Goal: Task Accomplishment & Management: Complete application form

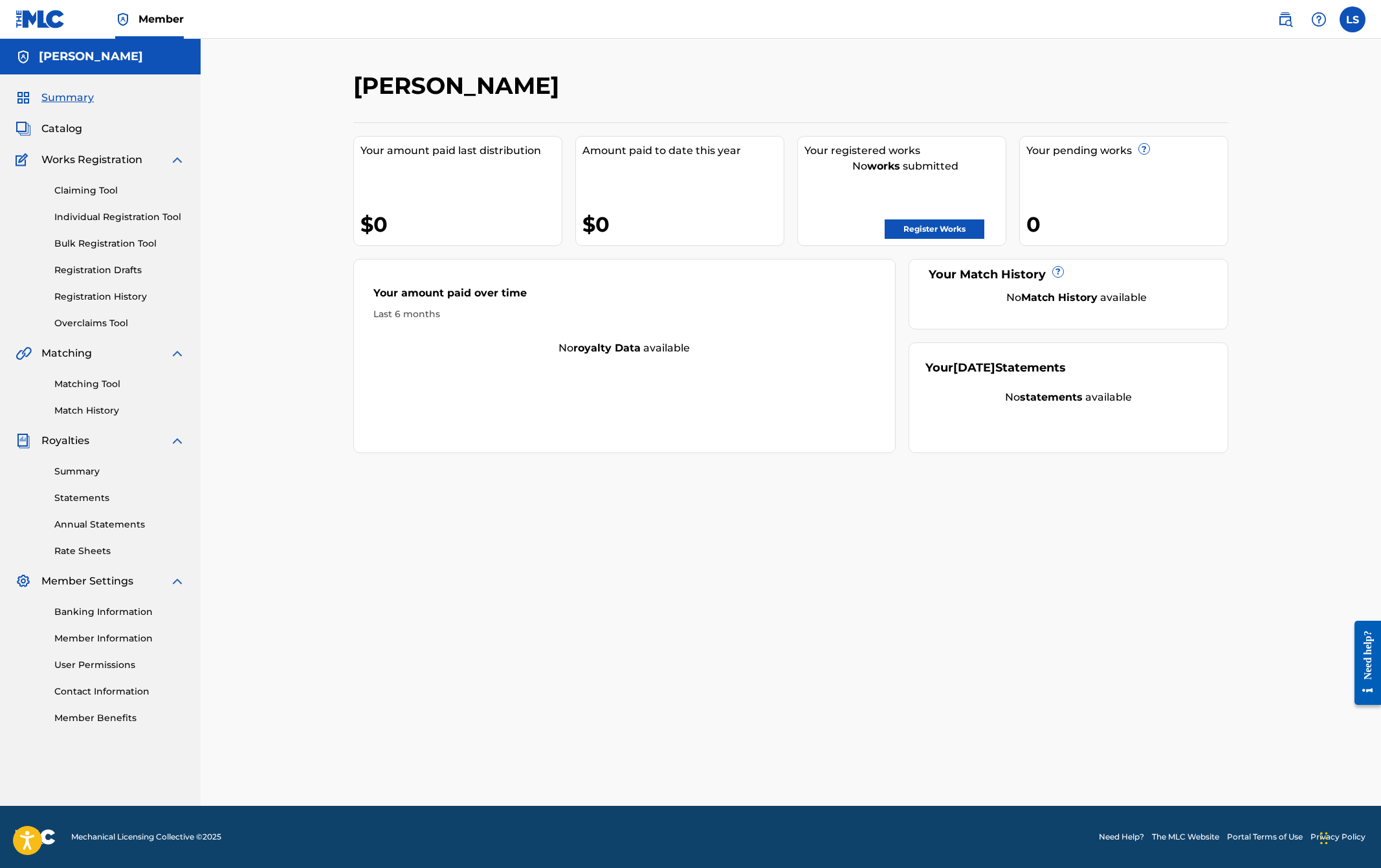
click at [936, 230] on link "Register Works" at bounding box center [935, 229] width 99 height 19
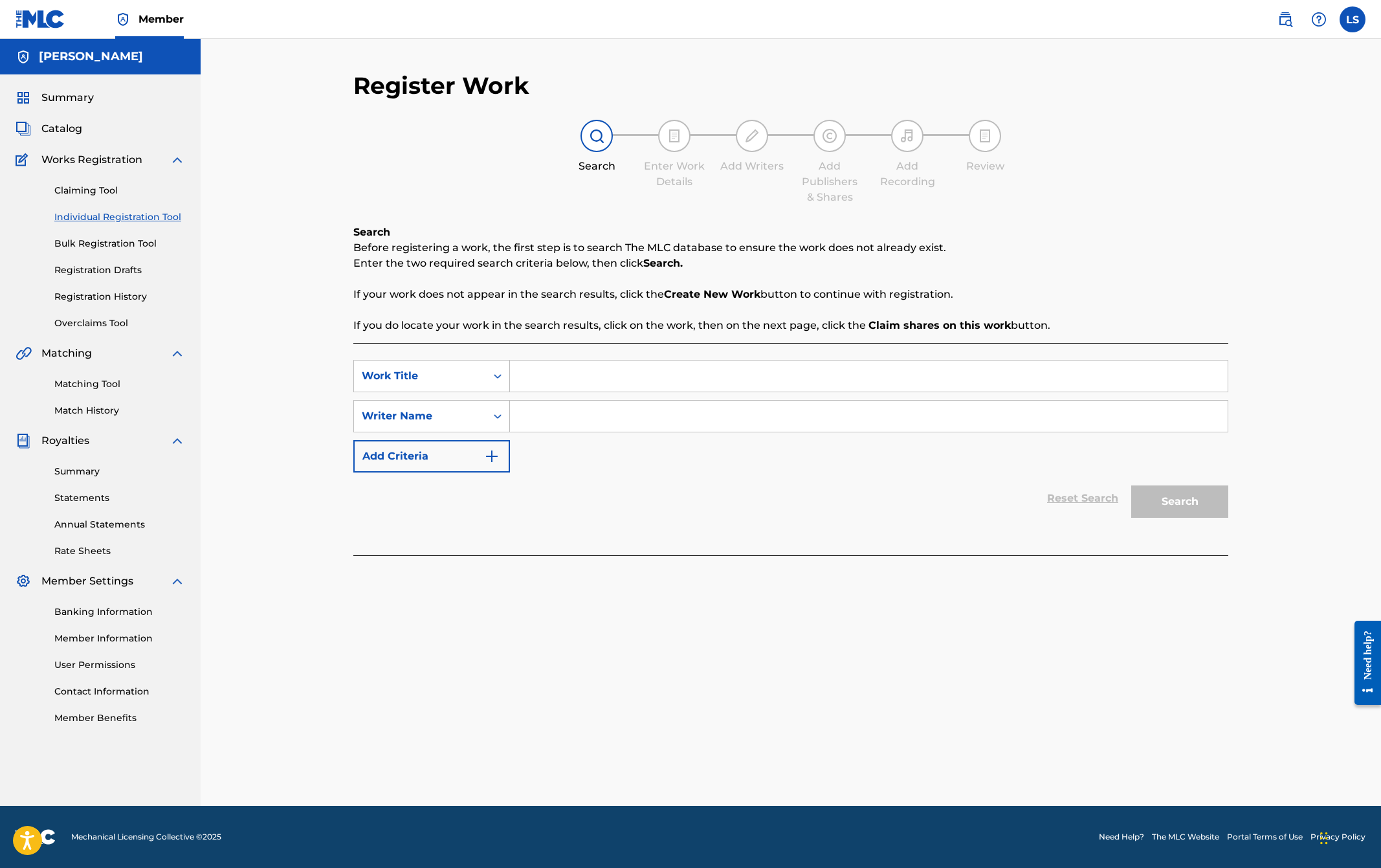
click at [588, 379] on input "Search Form" at bounding box center [868, 376] width 718 height 31
type input "24 Miles to Mobile"
click at [583, 422] on input "Search Form" at bounding box center [868, 416] width 718 height 31
type input "[PERSON_NAME]"
click at [490, 456] on img "Search Form" at bounding box center [492, 456] width 16 height 16
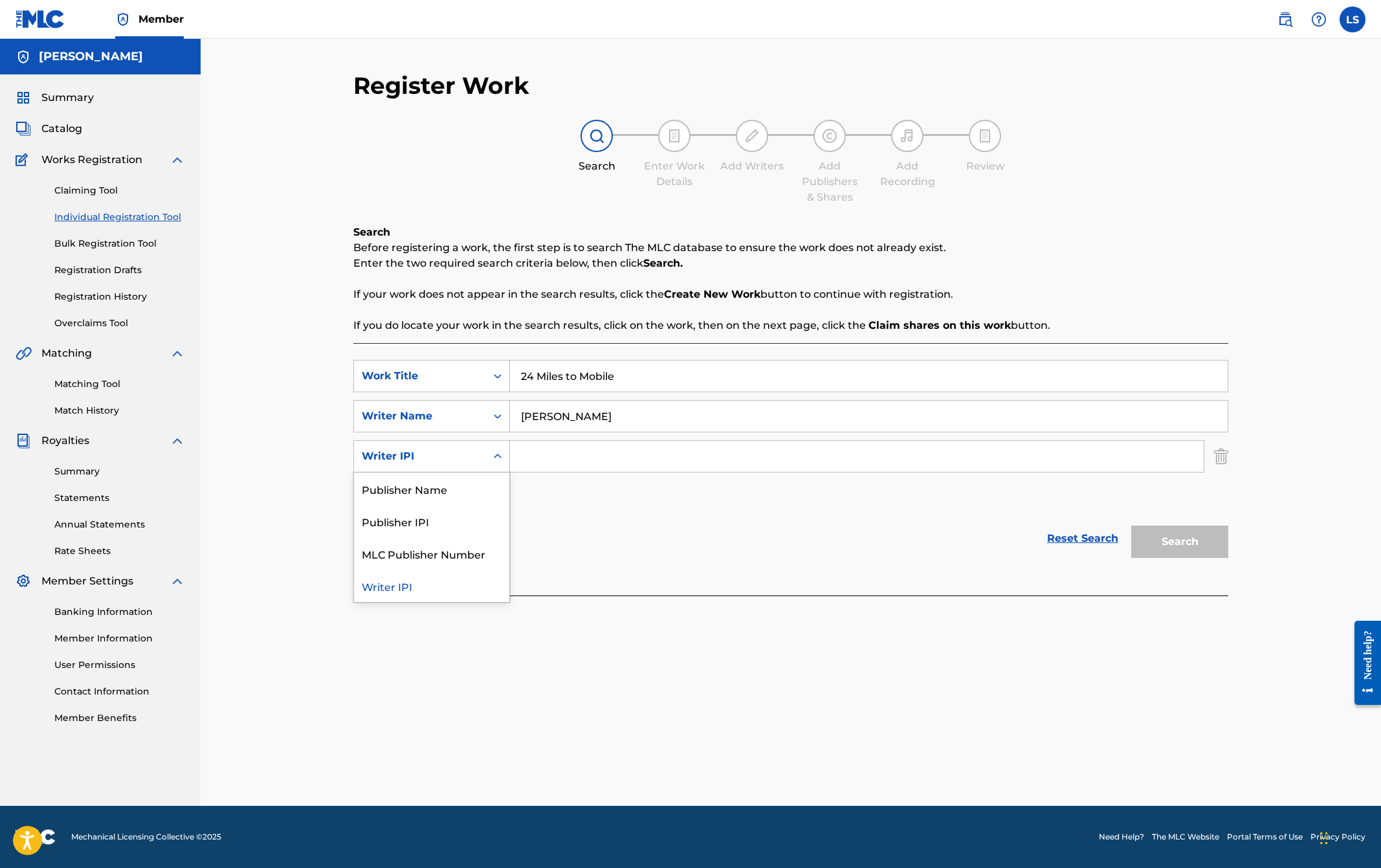
click at [497, 456] on icon "Search Form" at bounding box center [497, 456] width 13 height 13
click at [500, 415] on icon "Search Form" at bounding box center [497, 416] width 13 height 13
click at [500, 415] on icon "Search Form" at bounding box center [498, 416] width 8 height 5
click at [1220, 462] on img "Search Form" at bounding box center [1221, 456] width 14 height 33
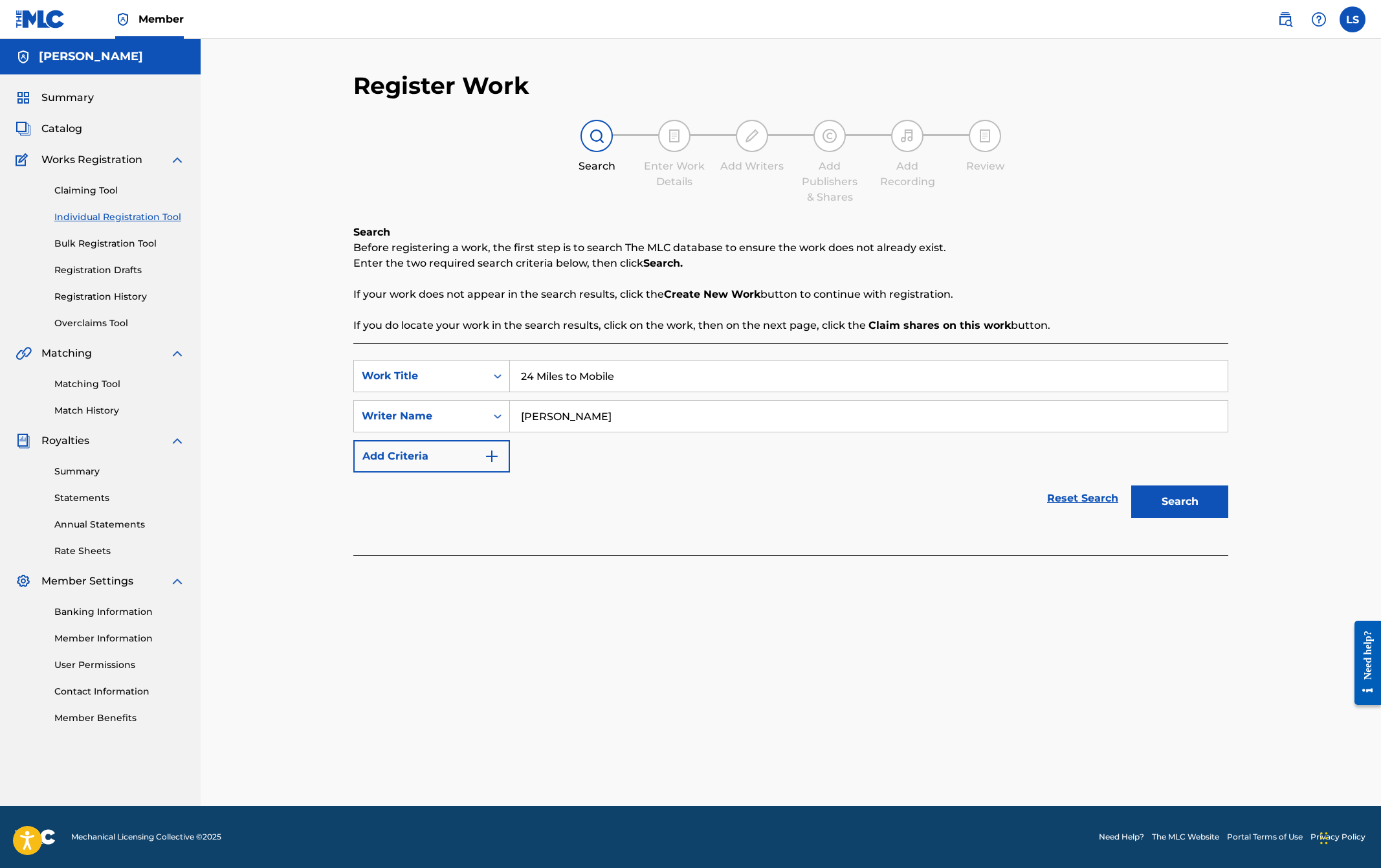
click at [1178, 502] on button "Search" at bounding box center [1179, 502] width 97 height 33
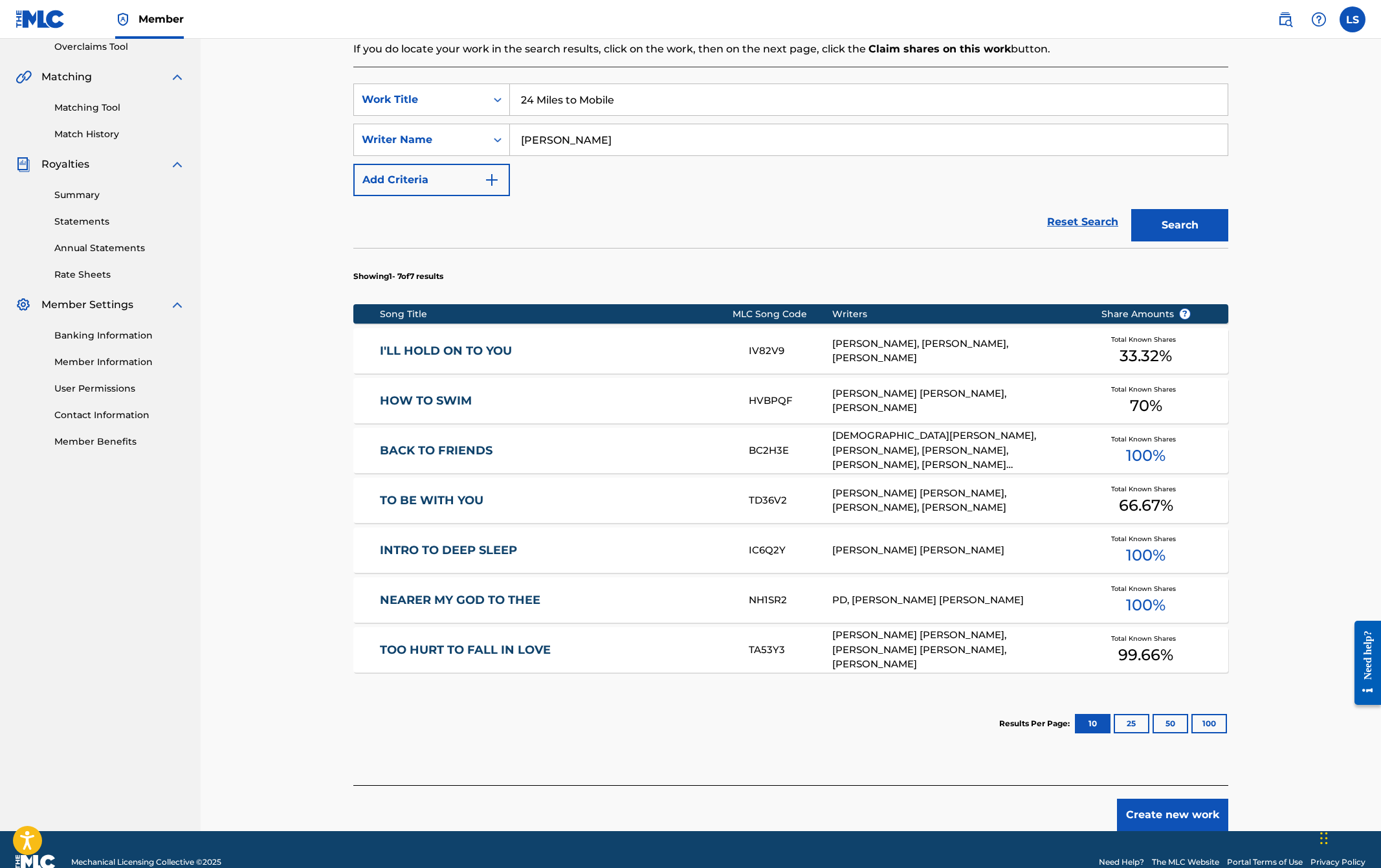
scroll to position [302, 0]
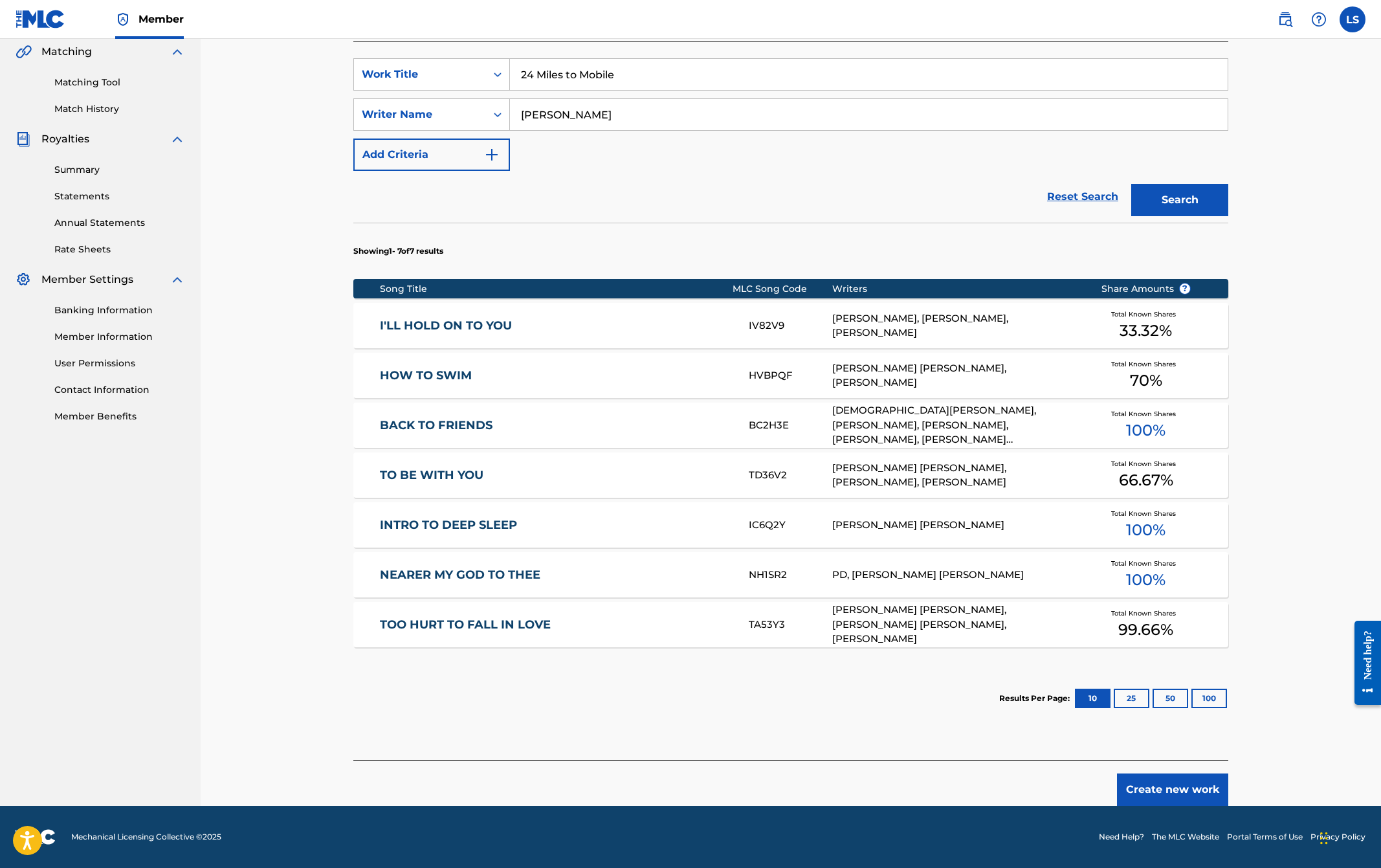
click at [1132, 698] on button "25" at bounding box center [1132, 698] width 36 height 19
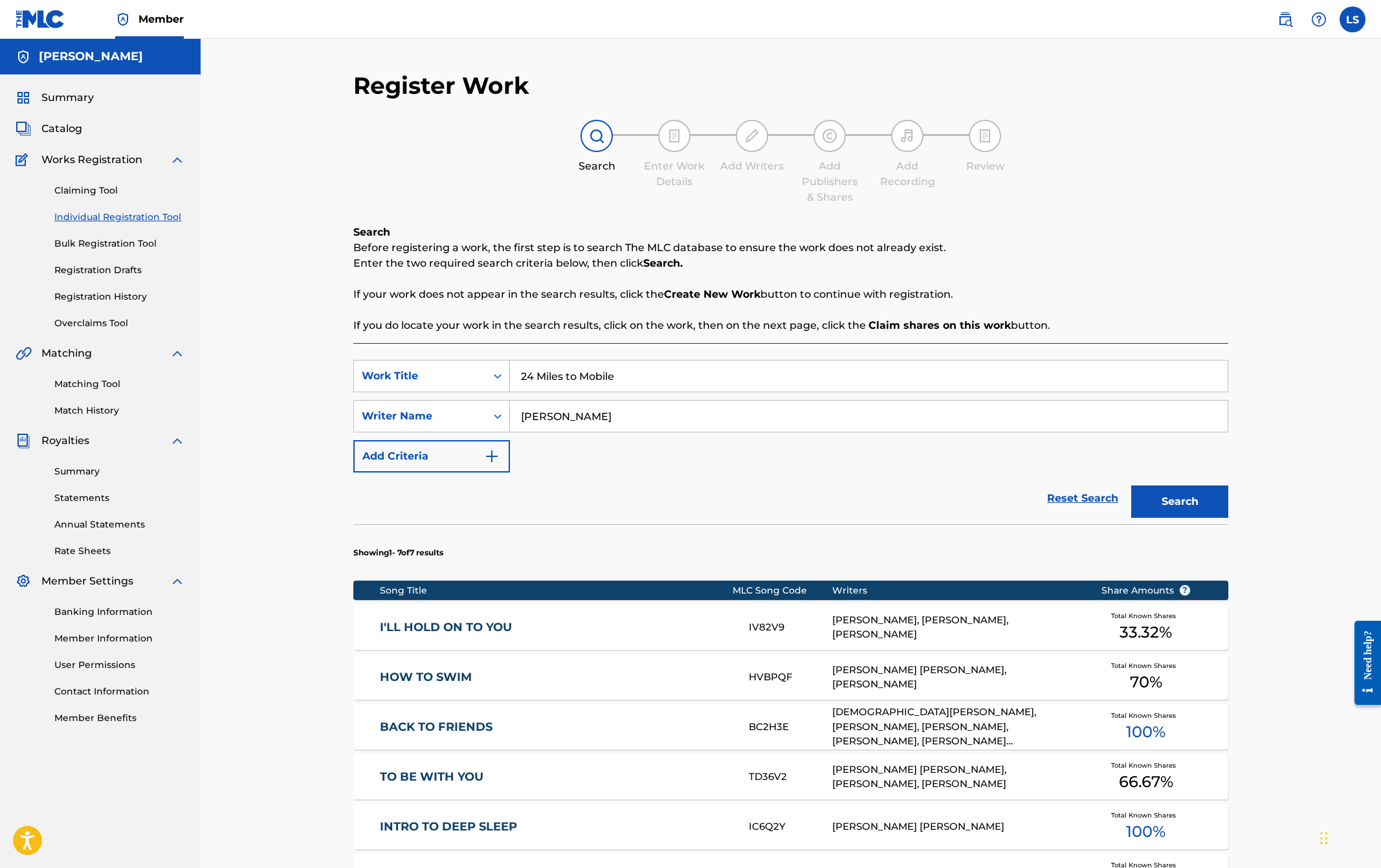
click at [635, 379] on input "24 Miles to Mobile" at bounding box center [868, 376] width 718 height 31
drag, startPoint x: 607, startPoint y: 377, endPoint x: 502, endPoint y: 370, distance: 105.2
click at [502, 370] on div "SearchWithCriteriad6e01599-1ce9-4e9d-b0df-db559b434dca Work Title 24 Miles to M…" at bounding box center [791, 376] width 875 height 33
type input "A Little Girl Like Me"
click at [1166, 500] on button "Search" at bounding box center [1179, 502] width 97 height 33
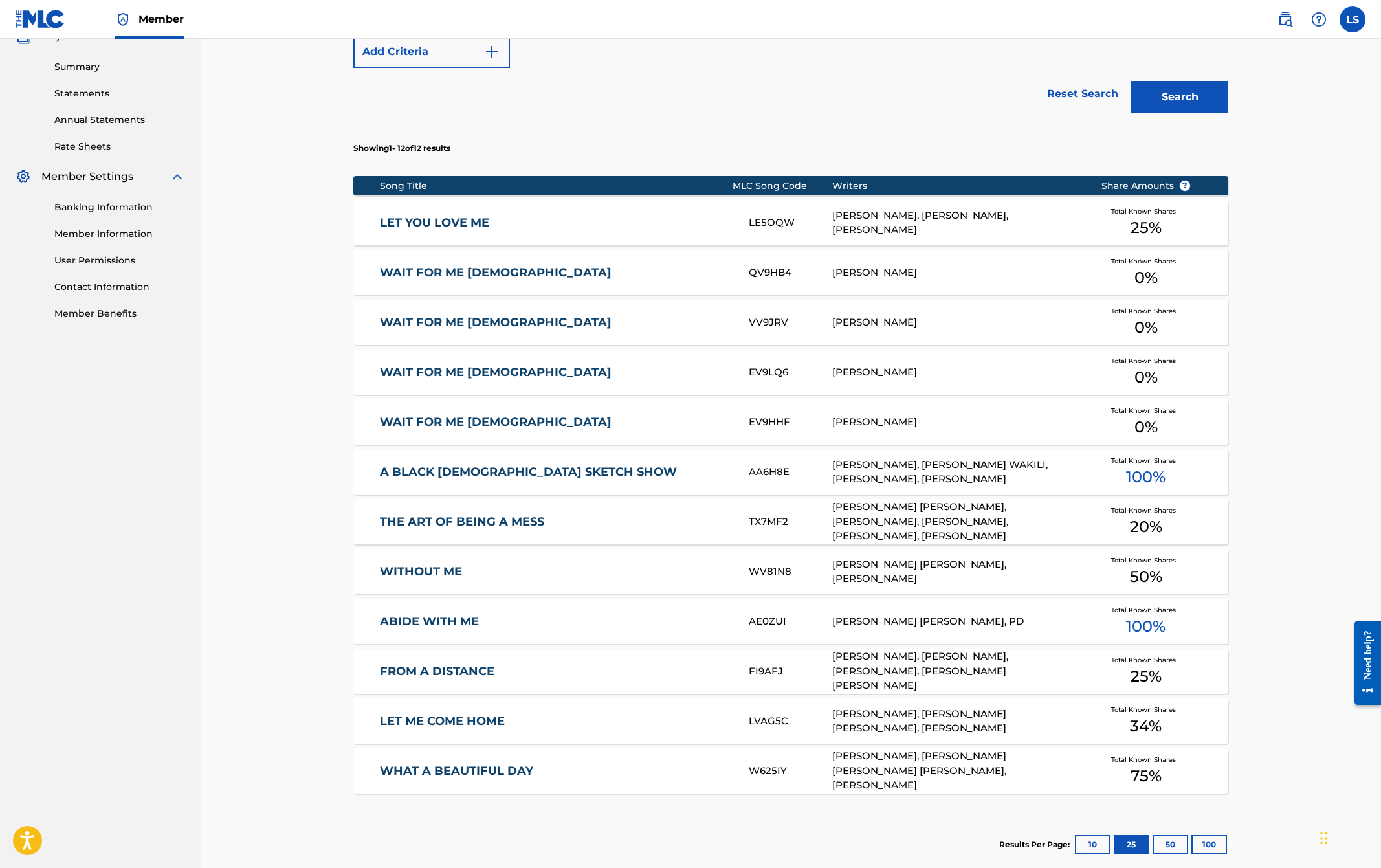
scroll to position [408, 0]
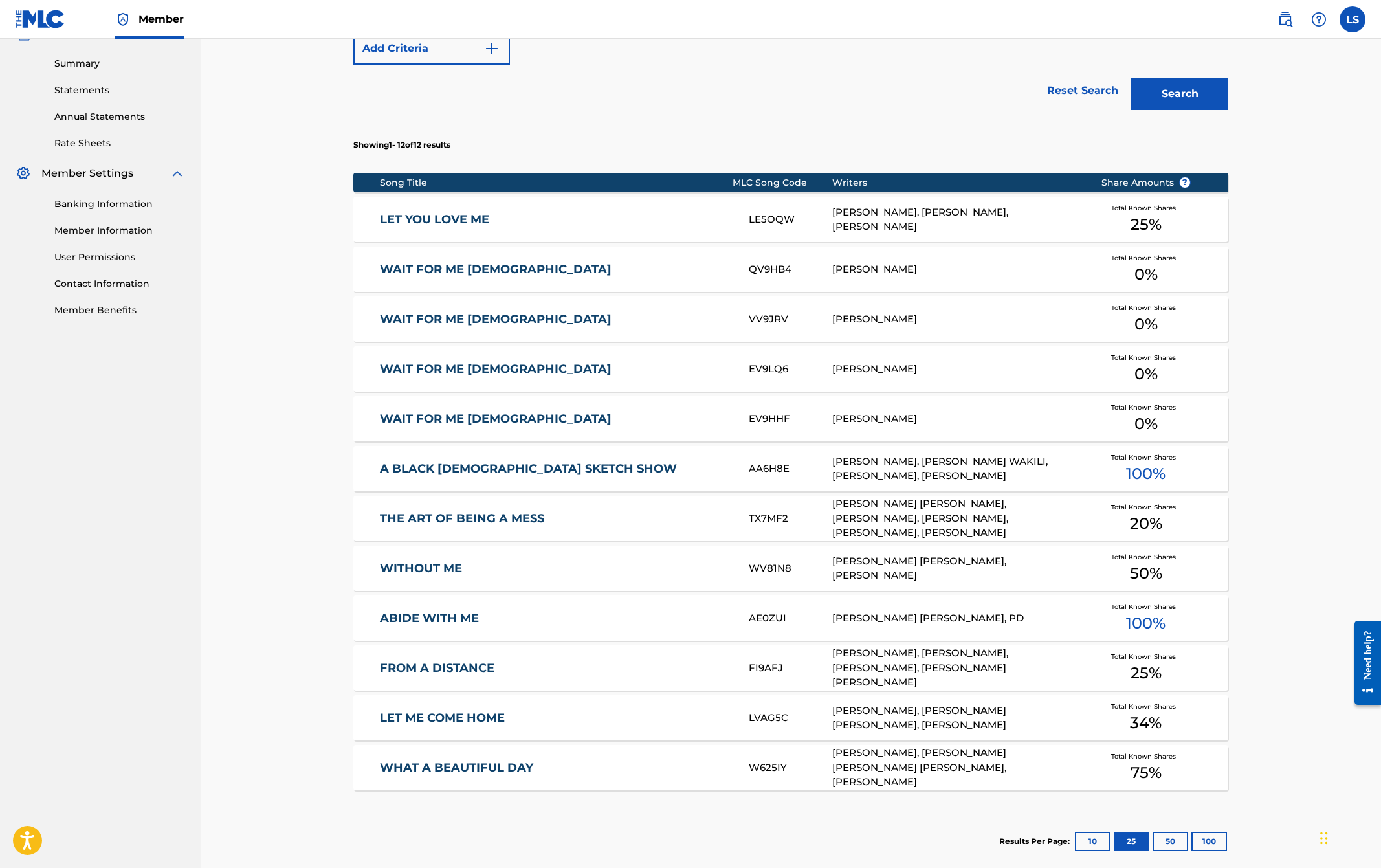
click at [462, 269] on link "WAIT FOR ME [DEMOGRAPHIC_DATA]" at bounding box center [556, 269] width 352 height 15
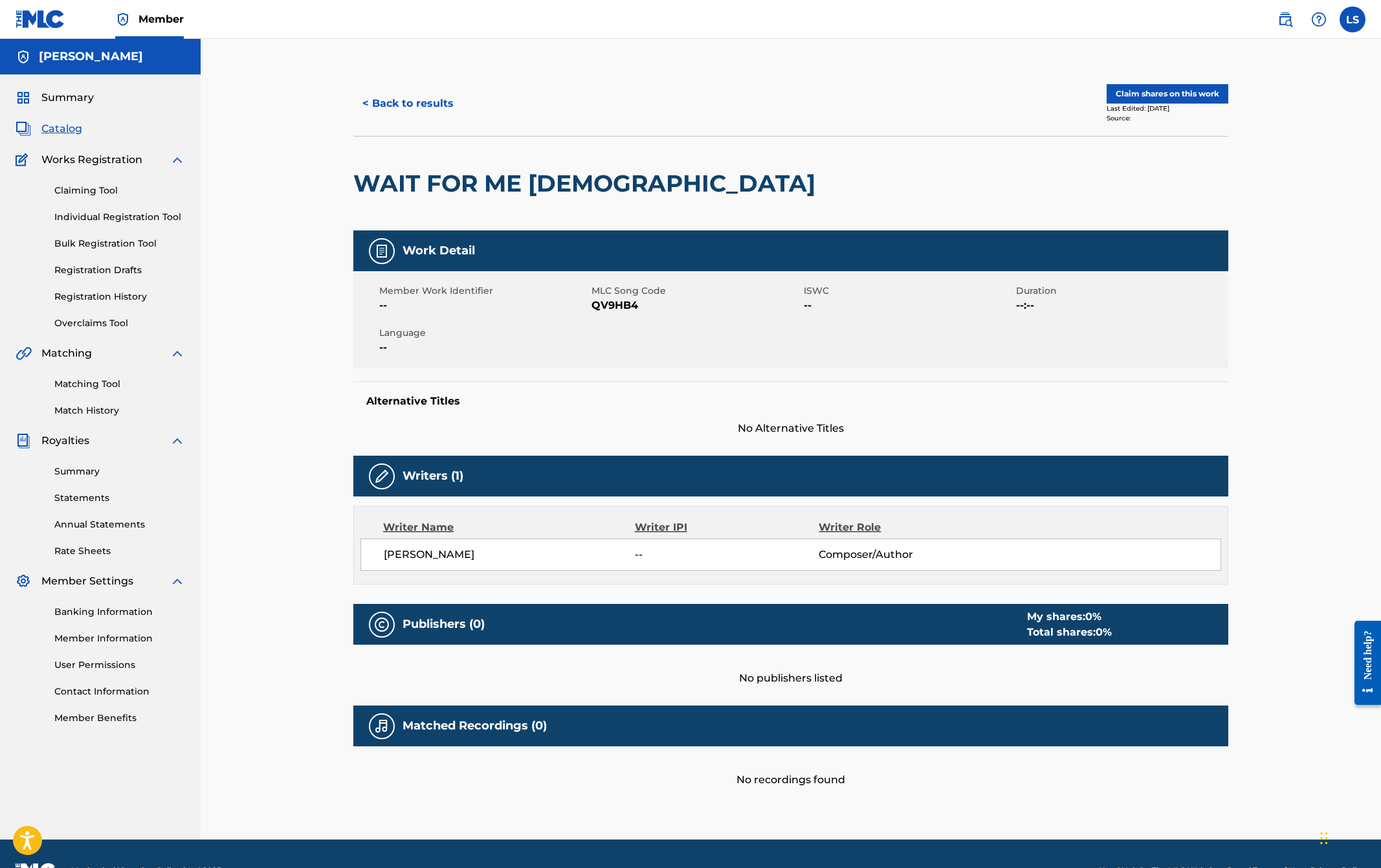
click at [382, 474] on img at bounding box center [382, 476] width 16 height 16
click at [426, 480] on h5 "Writers (1)" at bounding box center [433, 475] width 61 height 15
click at [456, 554] on span "[PERSON_NAME]" at bounding box center [510, 555] width 251 height 16
click at [1029, 556] on div "[PERSON_NAME] -- Composer/Author" at bounding box center [802, 555] width 837 height 16
click at [1318, 15] on img at bounding box center [1319, 19] width 16 height 16
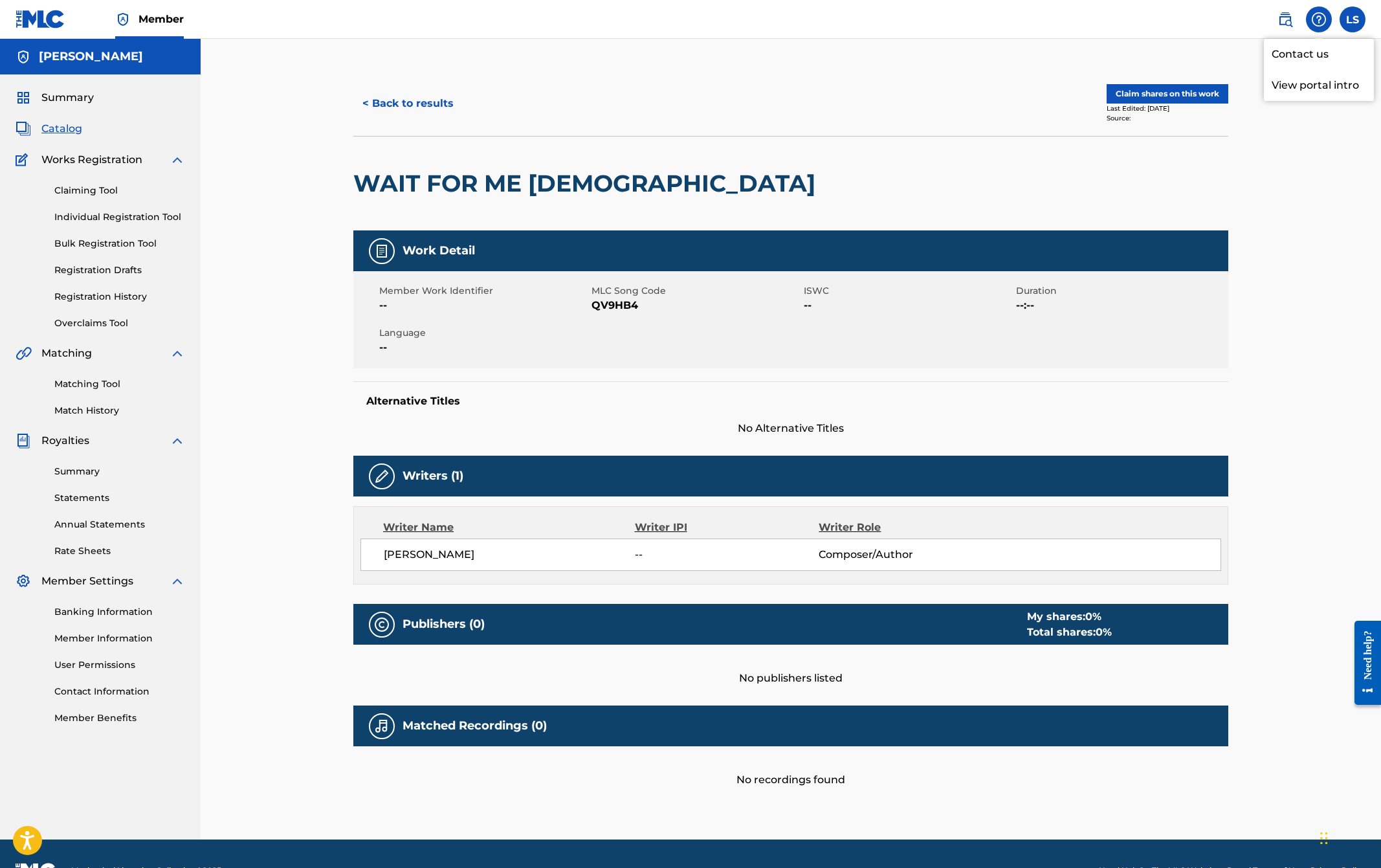
click at [1139, 59] on div "< Back to results Claim shares on this work Last Edited: [DATE] Source: WAIT FO…" at bounding box center [791, 439] width 1181 height 801
click at [1149, 91] on button "Claim shares on this work" at bounding box center [1168, 93] width 122 height 19
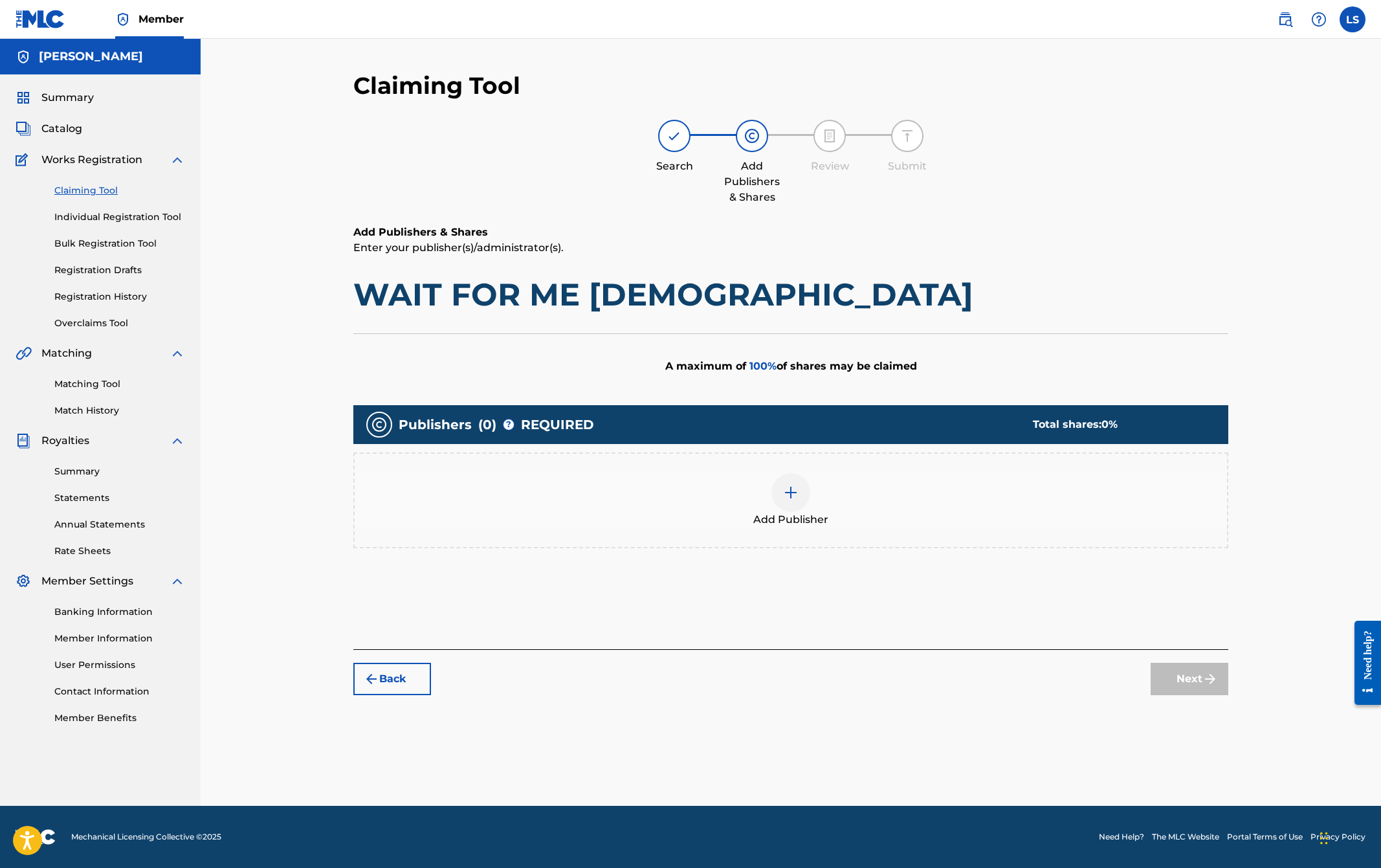
click at [408, 674] on button "Back" at bounding box center [393, 679] width 78 height 33
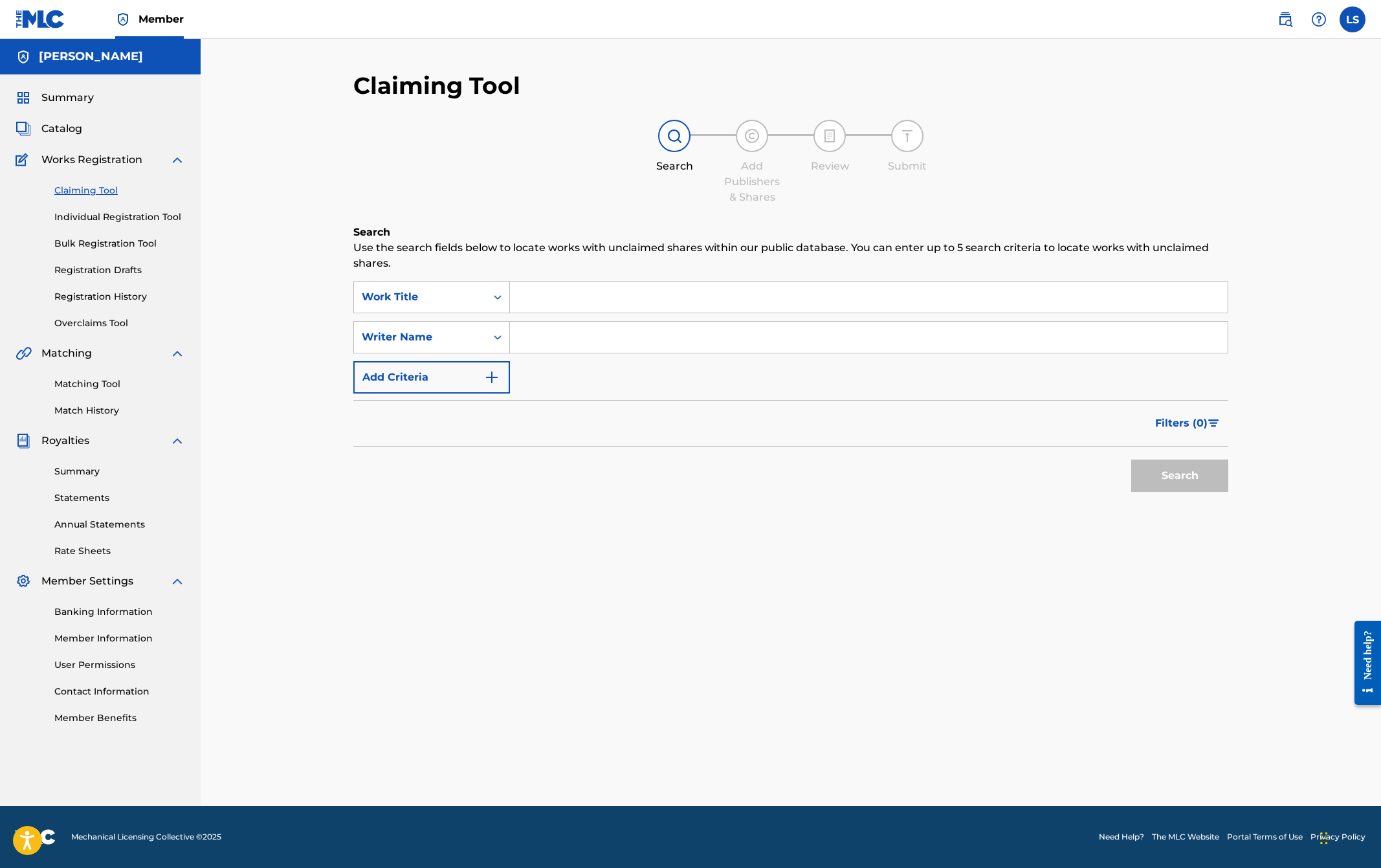
click at [491, 379] on img "Search Form" at bounding box center [492, 377] width 16 height 16
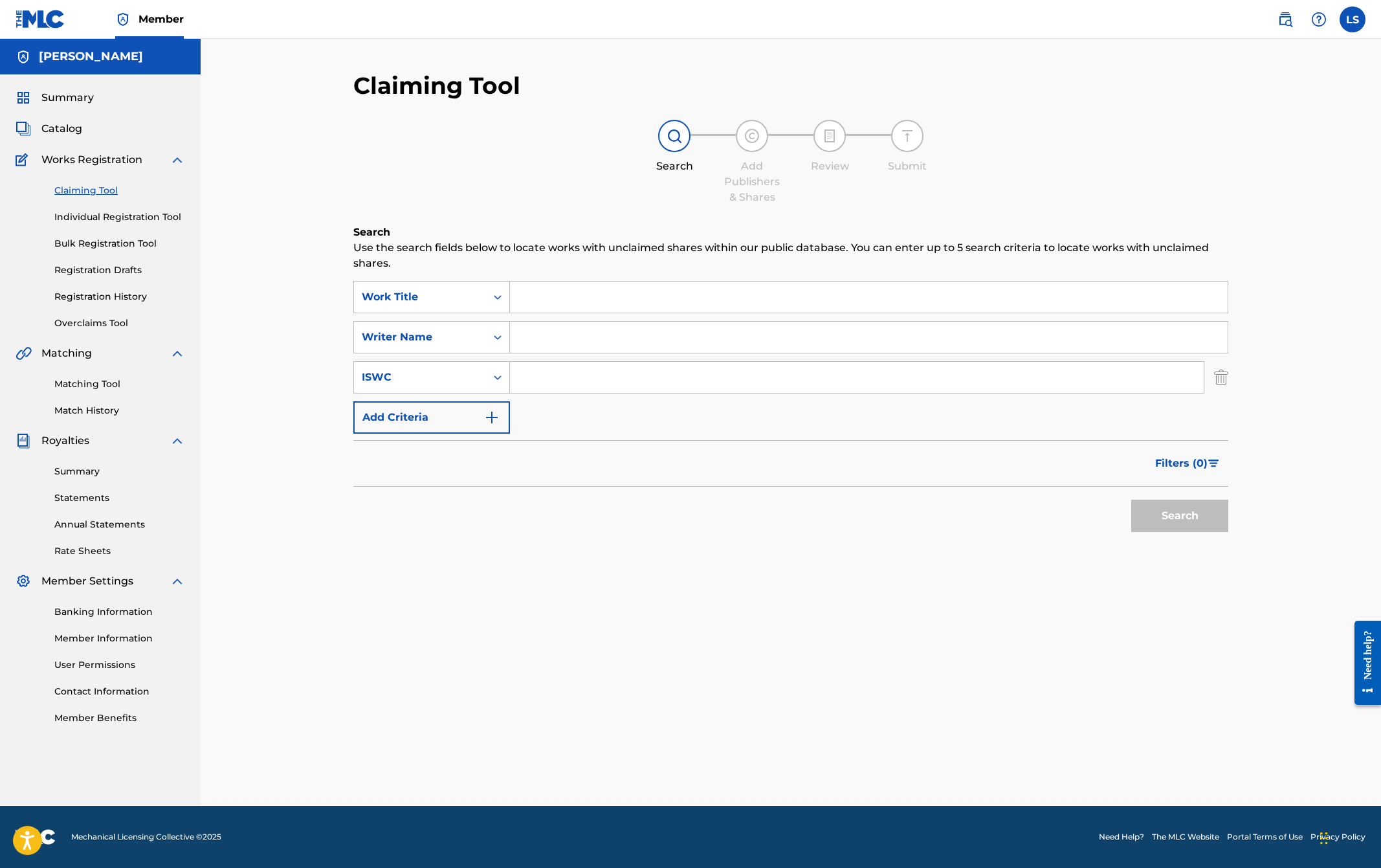
click at [1221, 381] on img "Search Form" at bounding box center [1221, 378] width 14 height 33
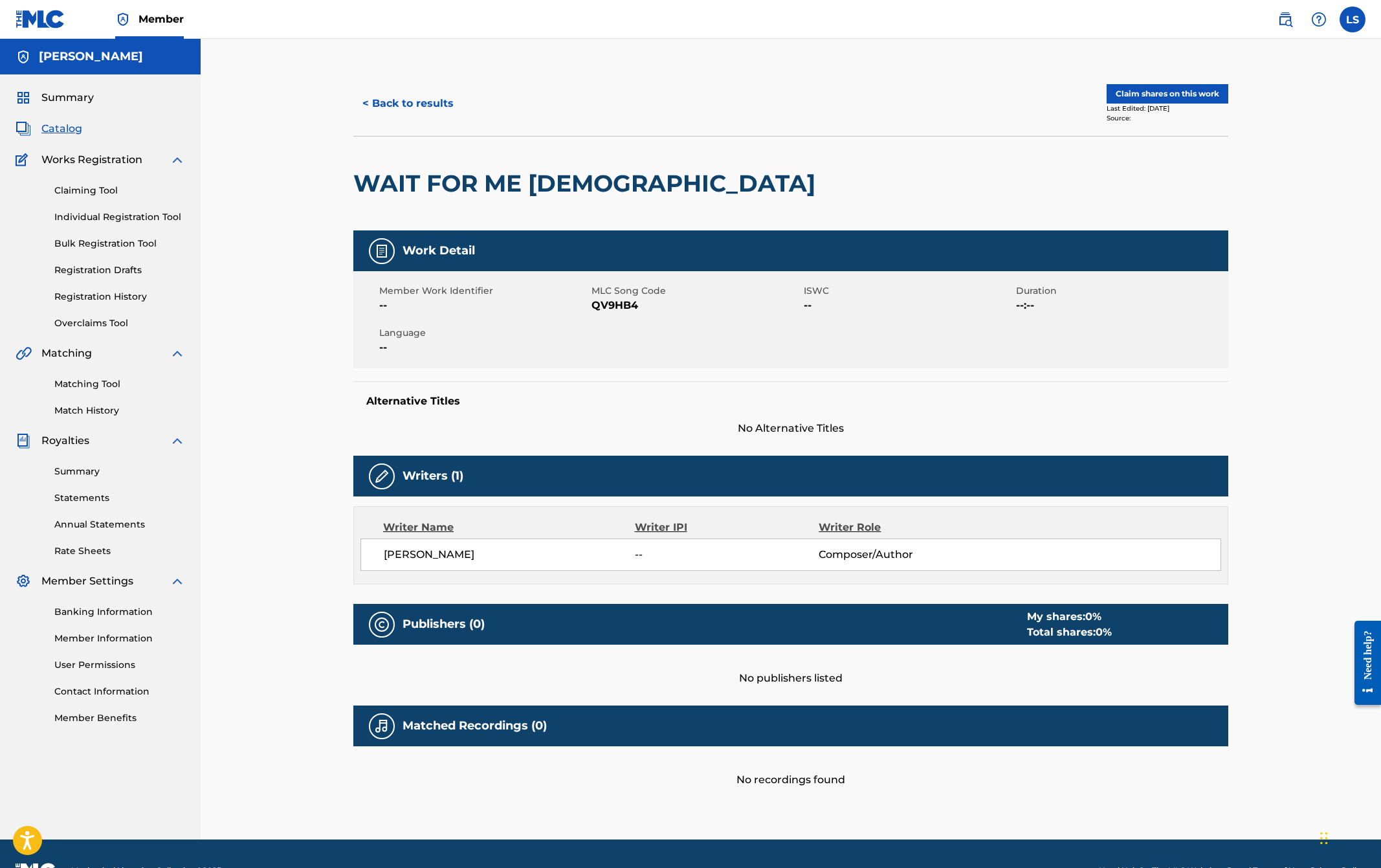
click at [878, 558] on span "Composer/Author" at bounding box center [902, 555] width 168 height 16
click at [1276, 581] on div "< Back to results Claim shares on this work Last Edited: [DATE] Source: WAIT FO…" at bounding box center [791, 439] width 1181 height 801
click at [416, 100] on button "< Back to results" at bounding box center [408, 104] width 109 height 33
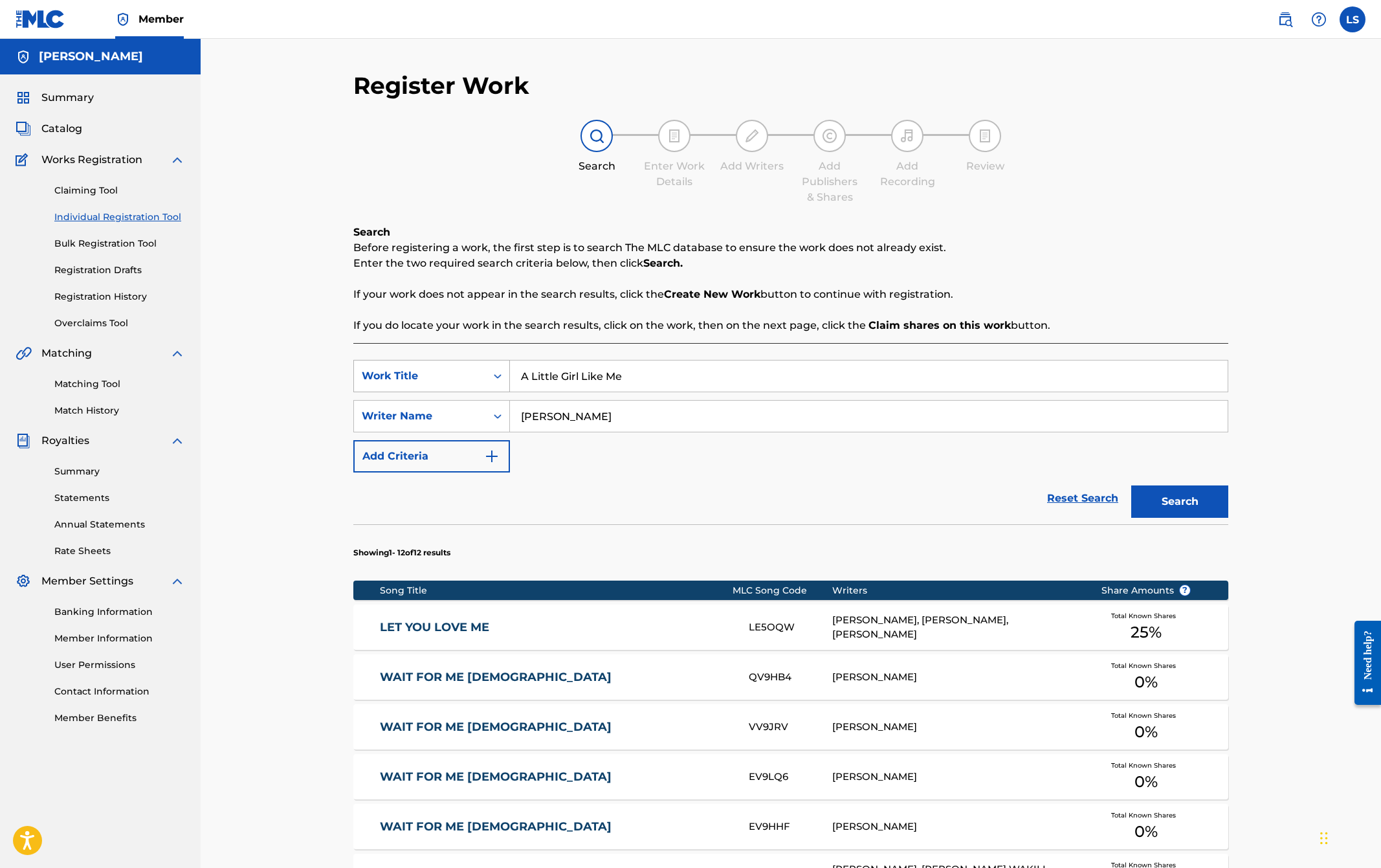
drag, startPoint x: 649, startPoint y: 377, endPoint x: 502, endPoint y: 366, distance: 147.4
click at [502, 366] on div "SearchWithCriteriad6e01599-1ce9-4e9d-b0df-db559b434dca Work Title A Little Girl…" at bounding box center [791, 376] width 875 height 33
click at [886, 496] on div "Reset Search Search" at bounding box center [791, 498] width 875 height 52
click at [588, 380] on input "Search Form" at bounding box center [868, 376] width 718 height 31
type input "A Little Girl Like Me"
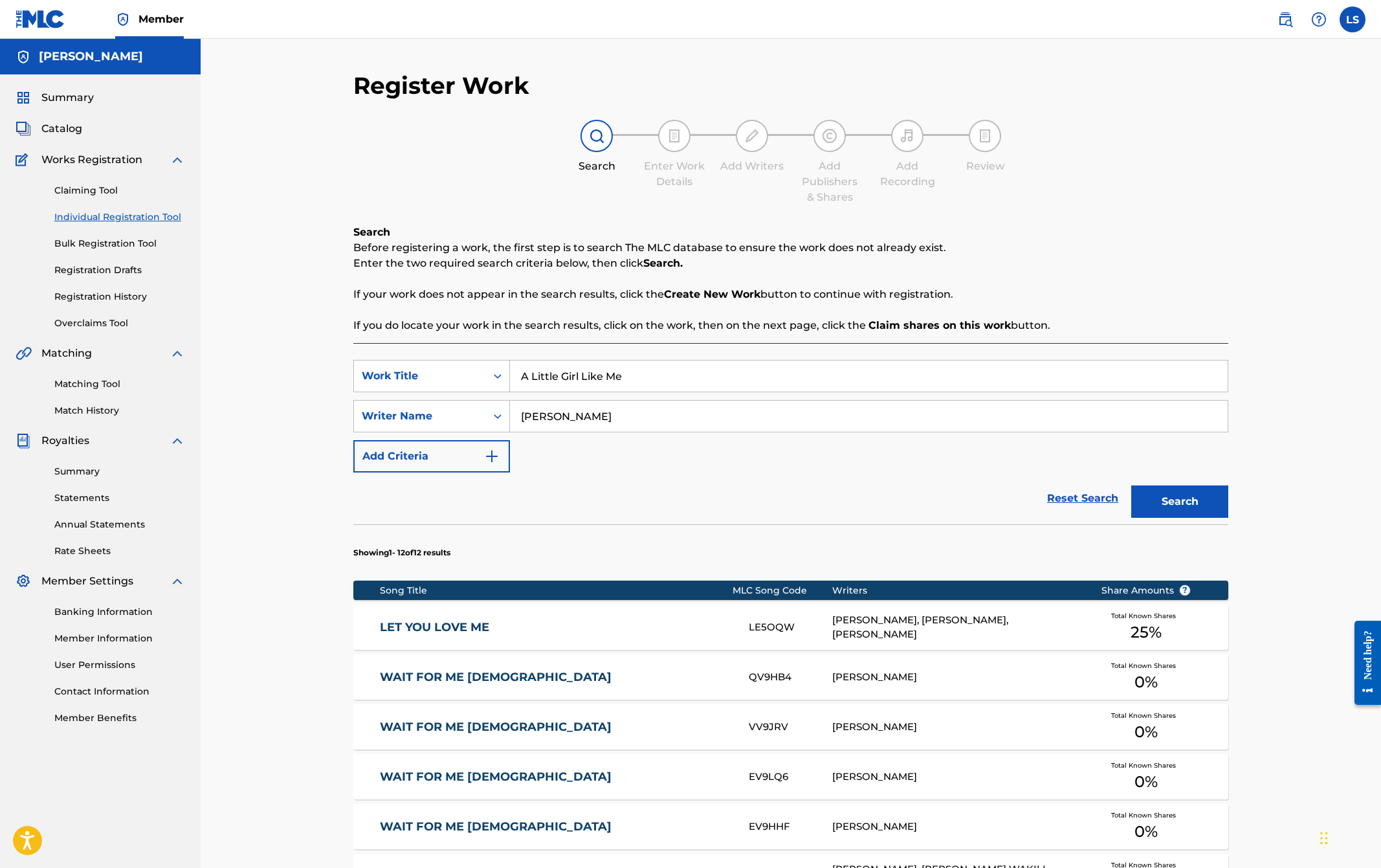
click at [1176, 501] on button "Search" at bounding box center [1179, 502] width 97 height 33
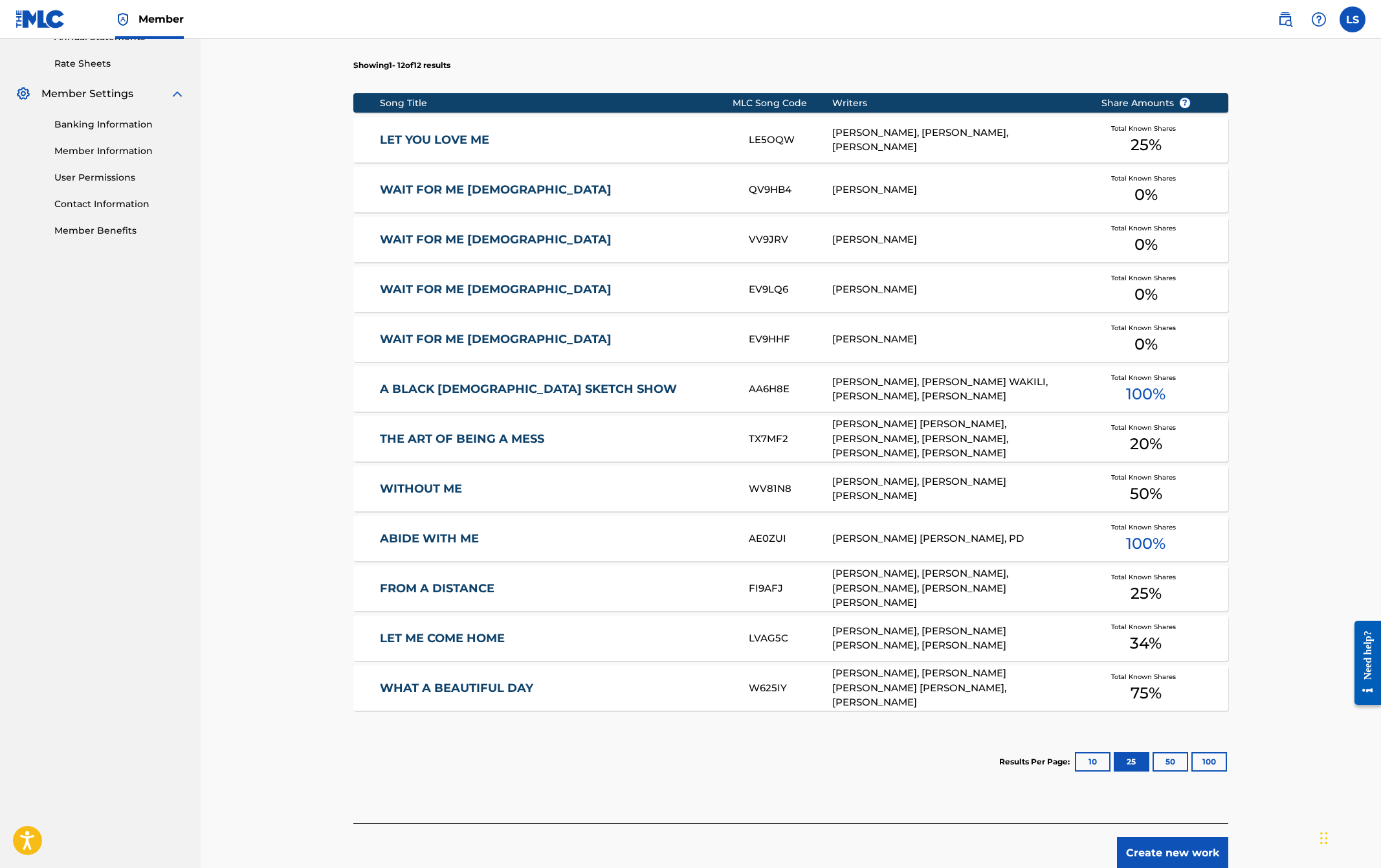
scroll to position [551, 0]
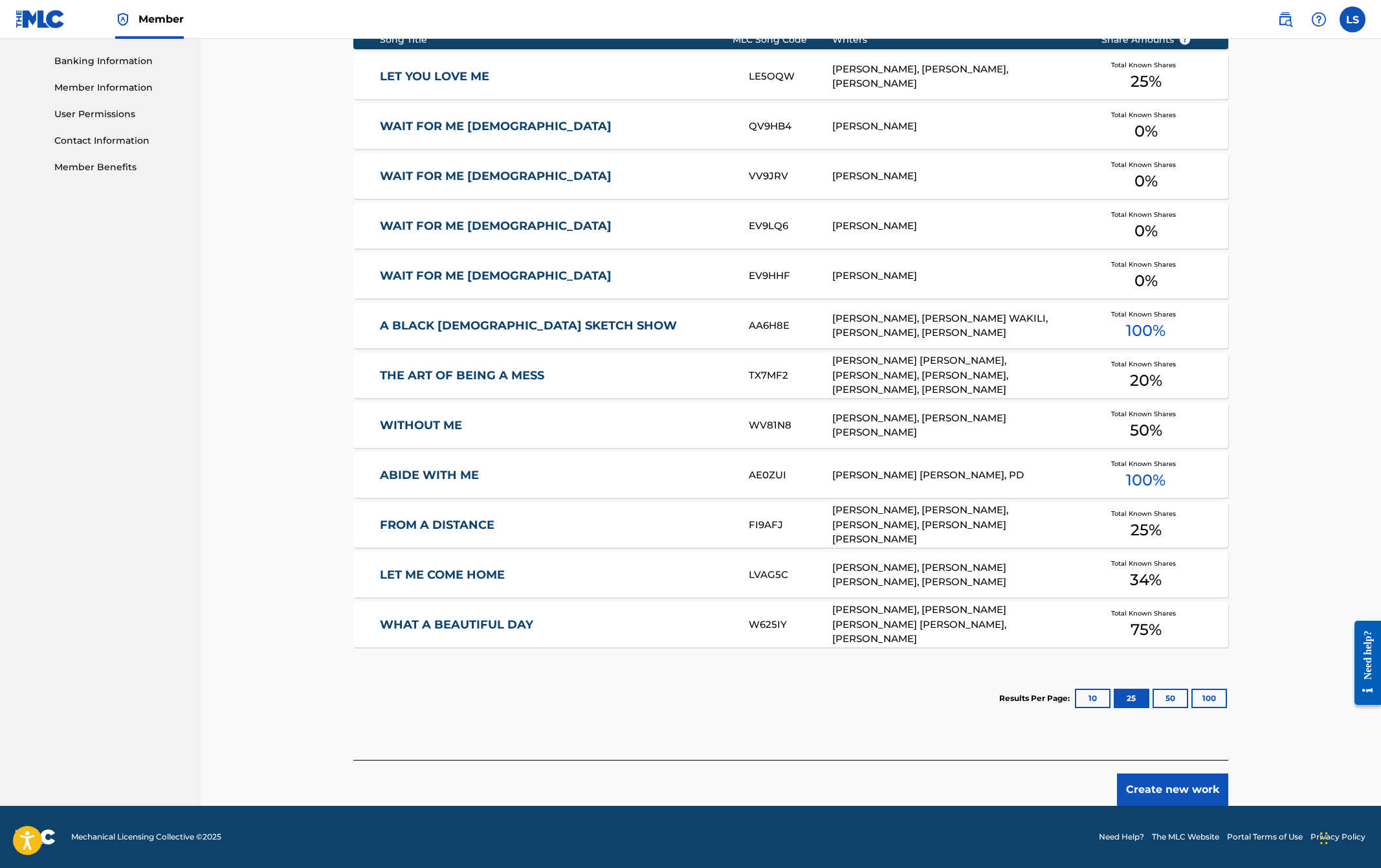
click at [1102, 698] on button "10" at bounding box center [1093, 698] width 36 height 19
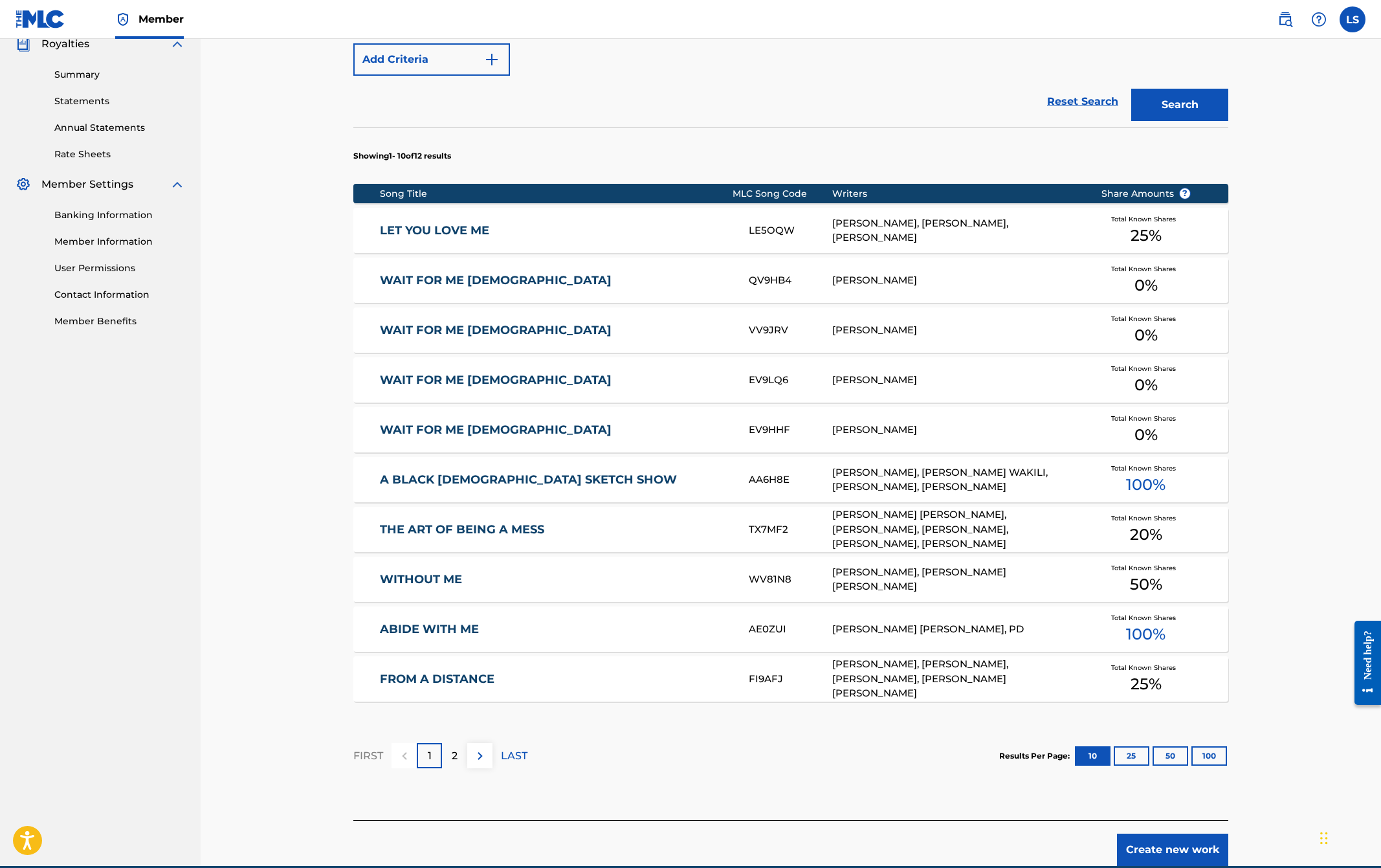
scroll to position [400, 0]
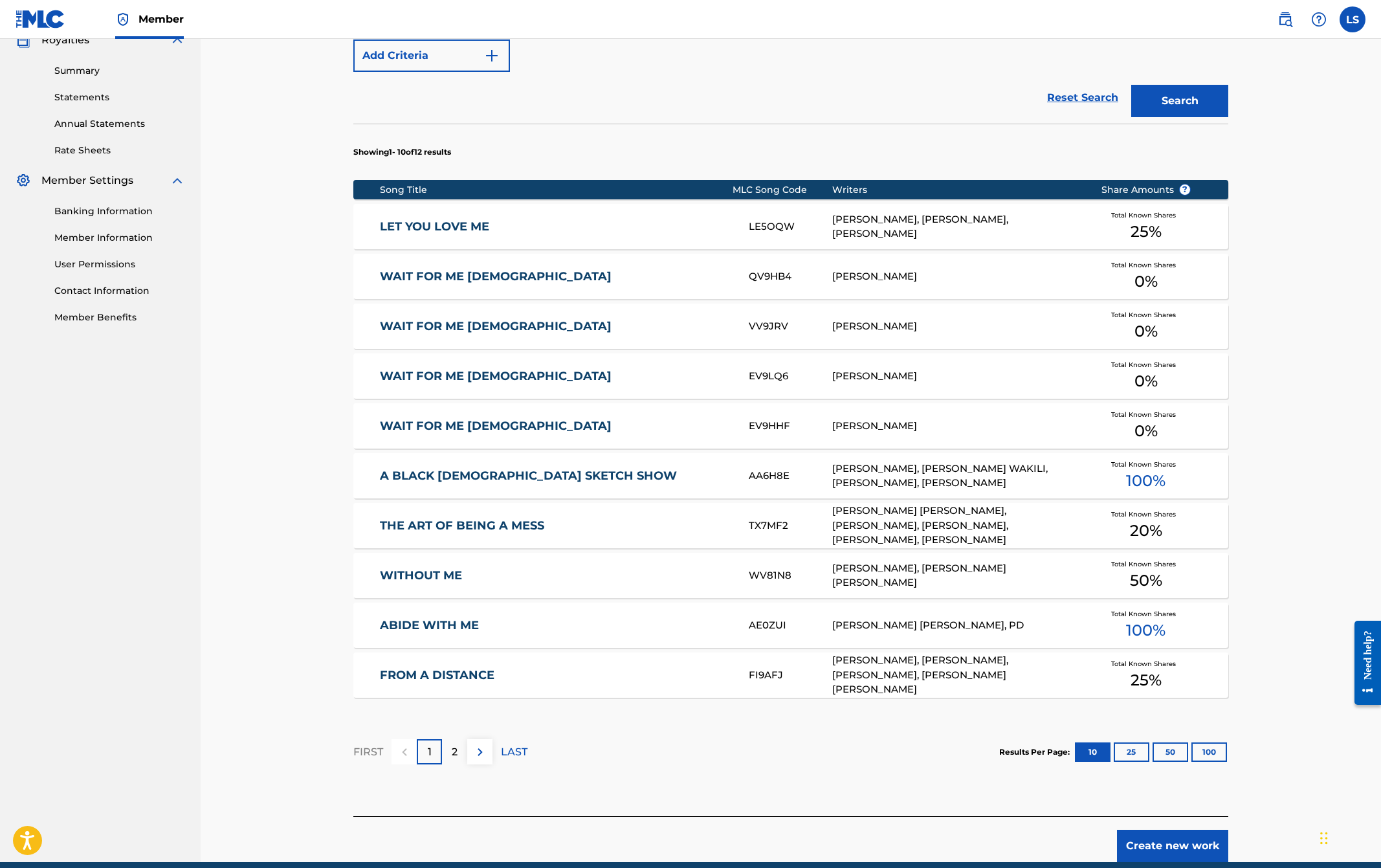
click at [1209, 751] on button "100" at bounding box center [1210, 752] width 36 height 19
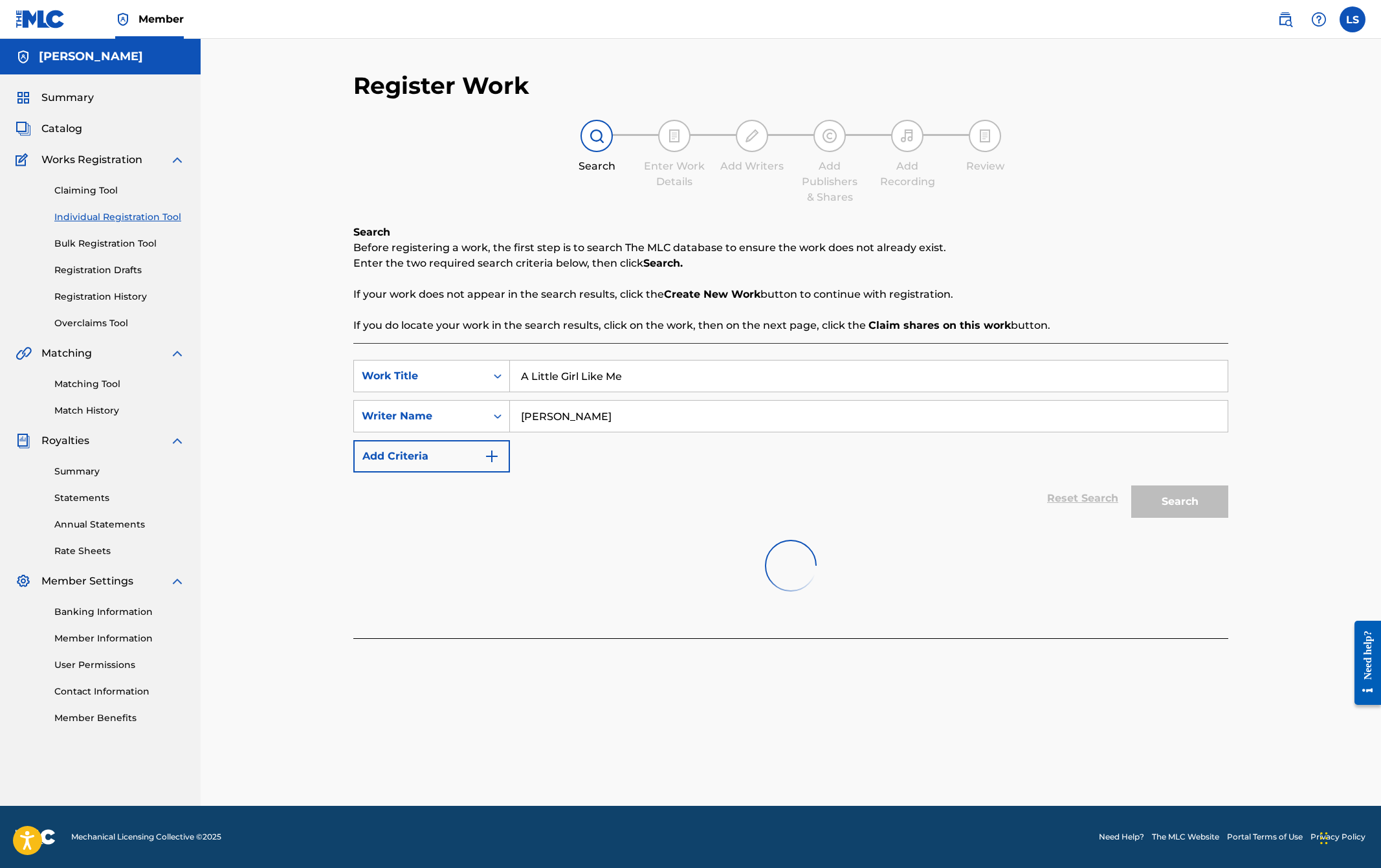
click at [962, 579] on div at bounding box center [791, 565] width 875 height 83
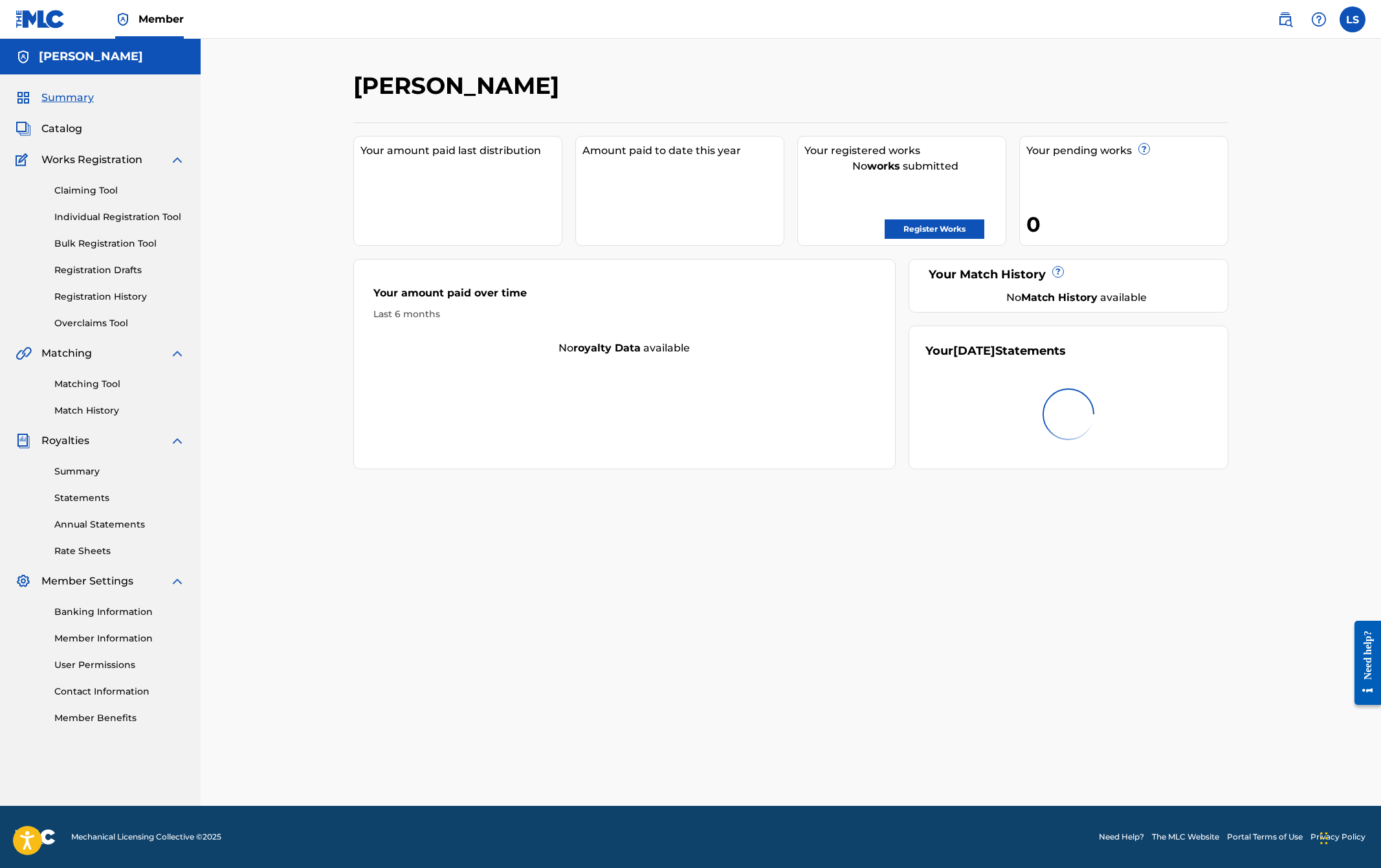
click at [302, 157] on div "[PERSON_NAME] Your amount paid last distribution Amount paid to date this year …" at bounding box center [791, 422] width 1181 height 767
click at [302, 156] on div "[PERSON_NAME] Your amount paid last distribution Amount paid to date this year …" at bounding box center [791, 422] width 1181 height 767
click at [99, 192] on link "Claiming Tool" at bounding box center [119, 191] width 131 height 14
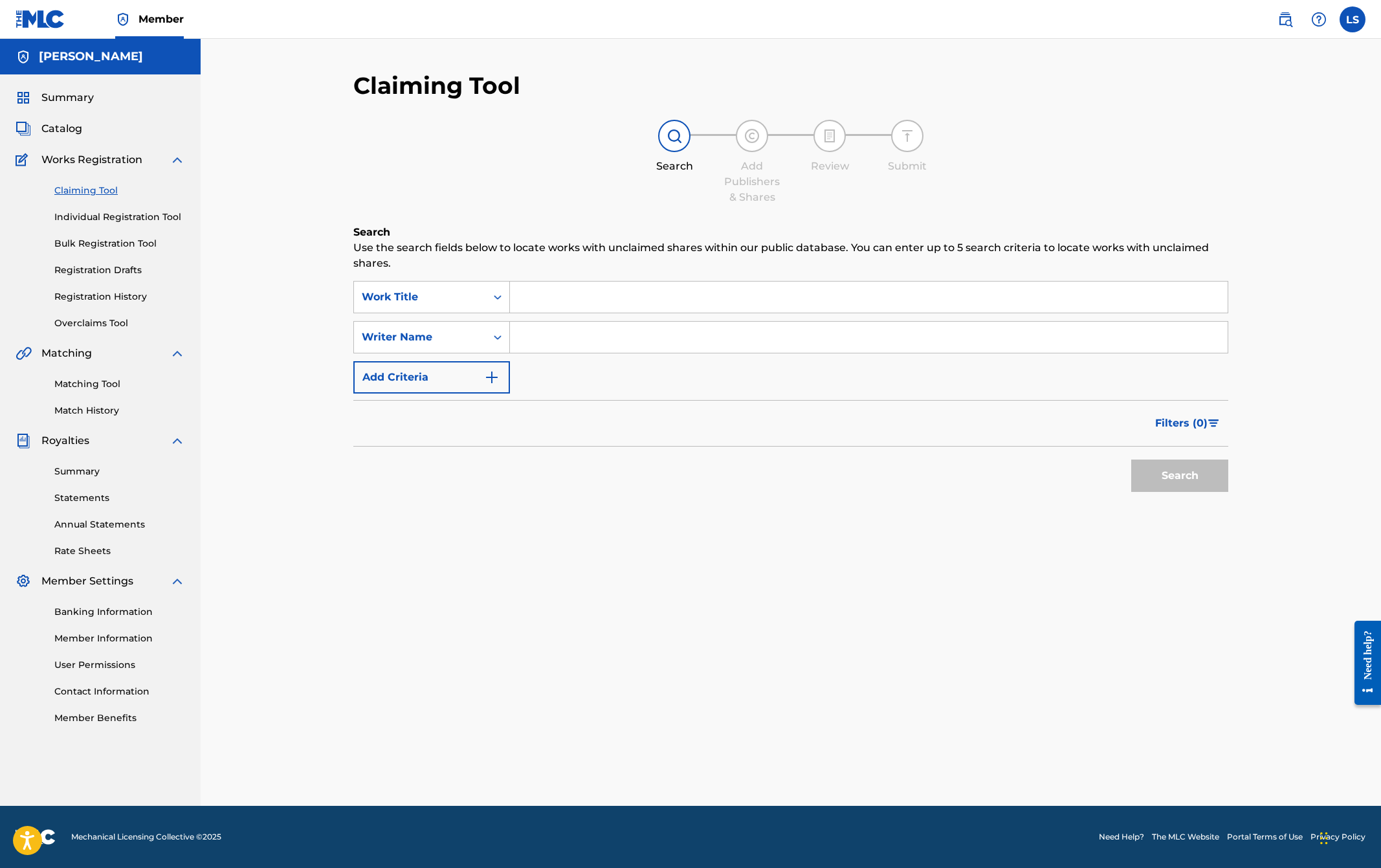
click at [557, 341] on input "Search Form" at bounding box center [868, 337] width 718 height 31
type input "[PERSON_NAME]"
click at [783, 299] on input "Search Form" at bounding box center [868, 297] width 718 height 31
click at [1184, 471] on button "Search" at bounding box center [1179, 475] width 97 height 33
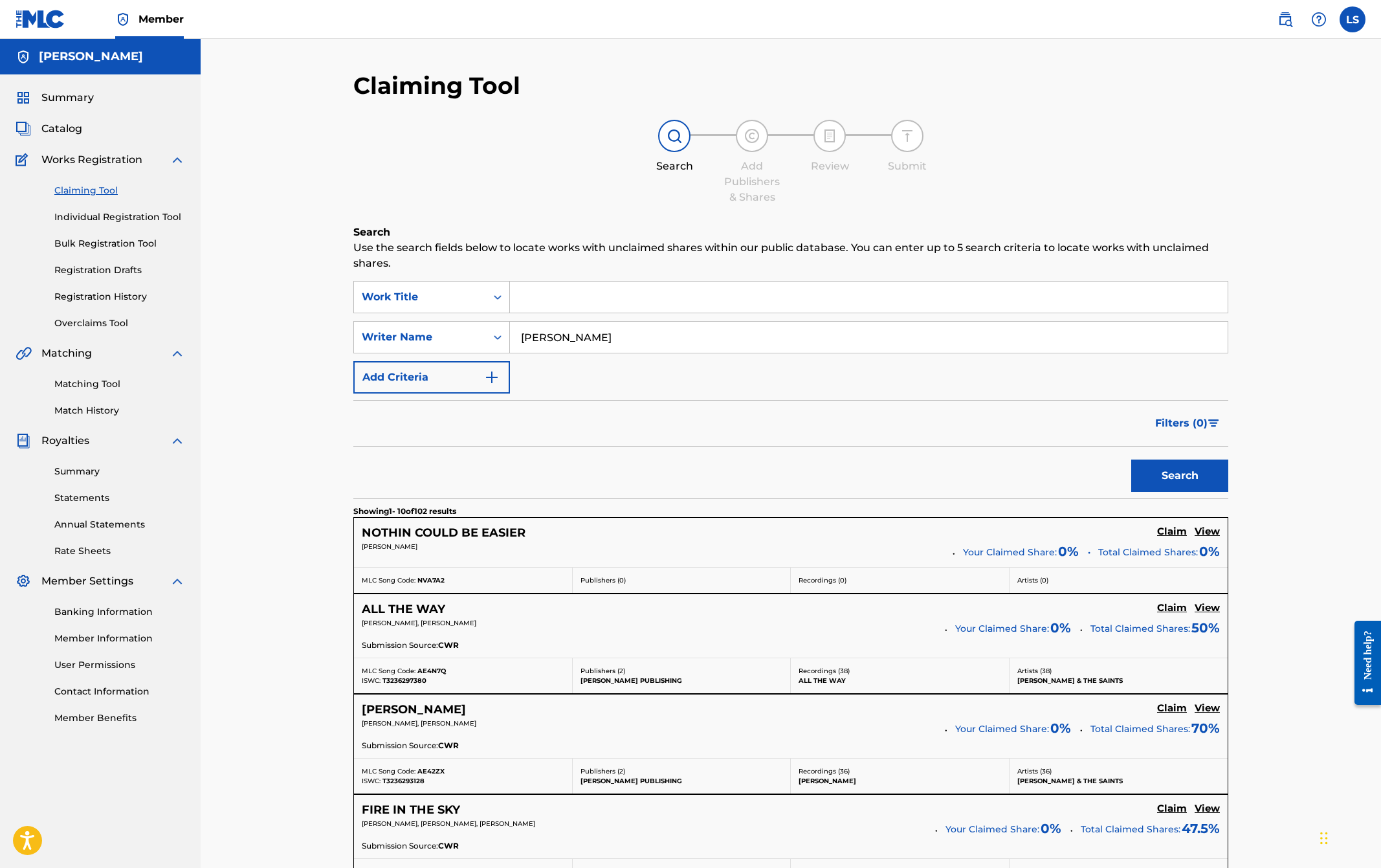
click at [1168, 531] on h5 "Claim" at bounding box center [1172, 531] width 29 height 12
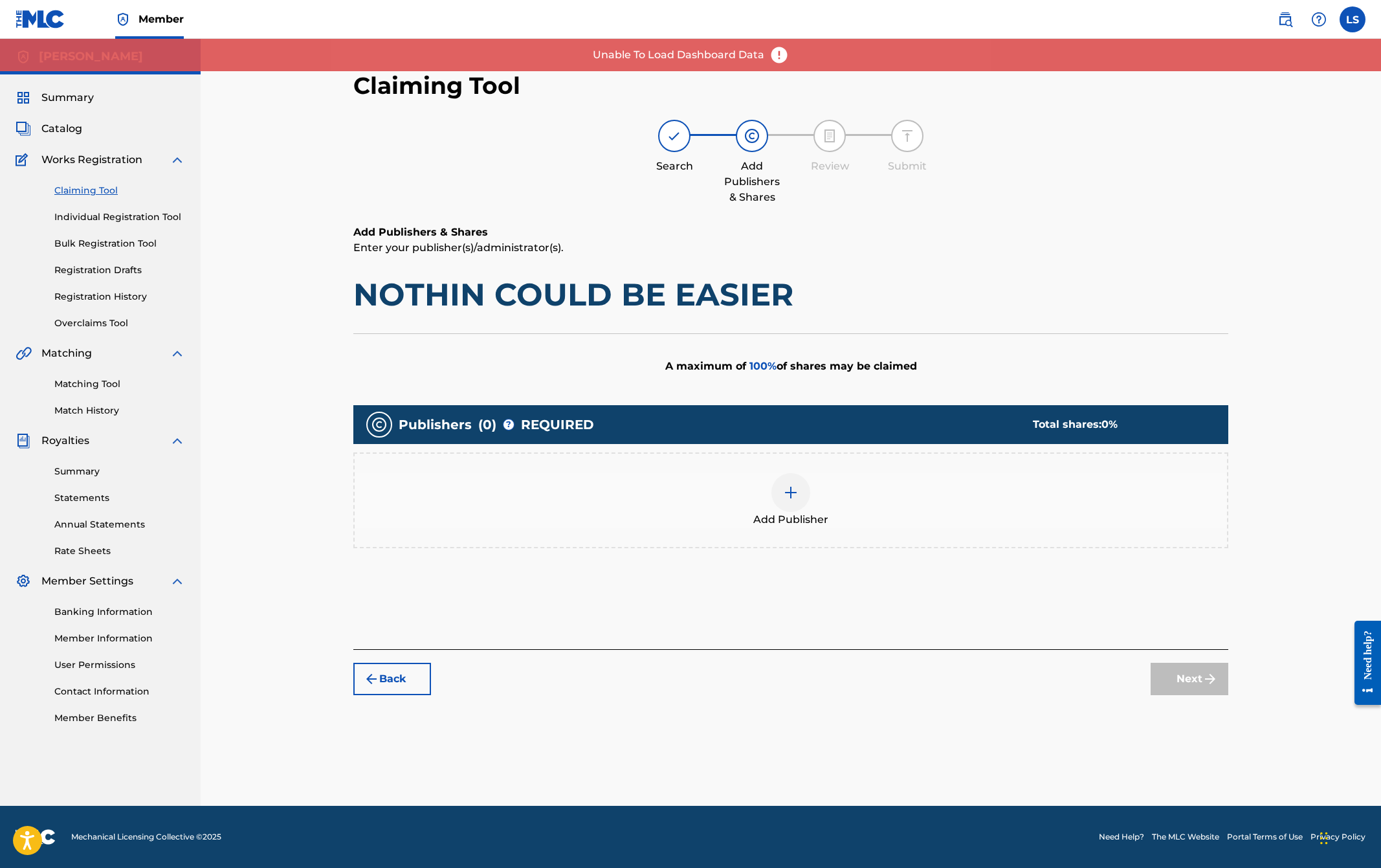
click at [412, 678] on button "Back" at bounding box center [393, 679] width 78 height 33
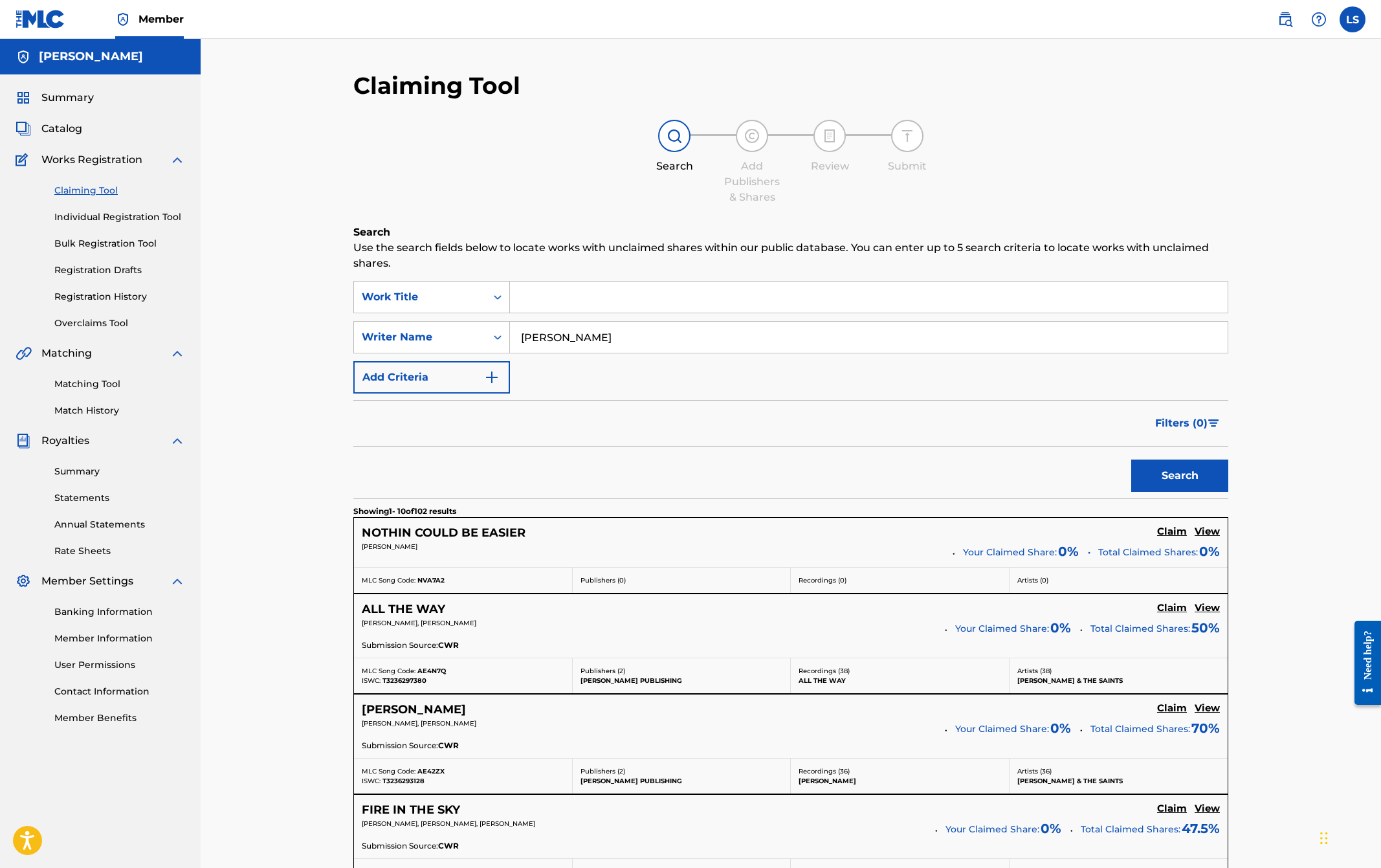
click at [326, 412] on div "Claiming Tool Search Add Publishers & Shares Review Submit Search Use the searc…" at bounding box center [791, 833] width 1181 height 1589
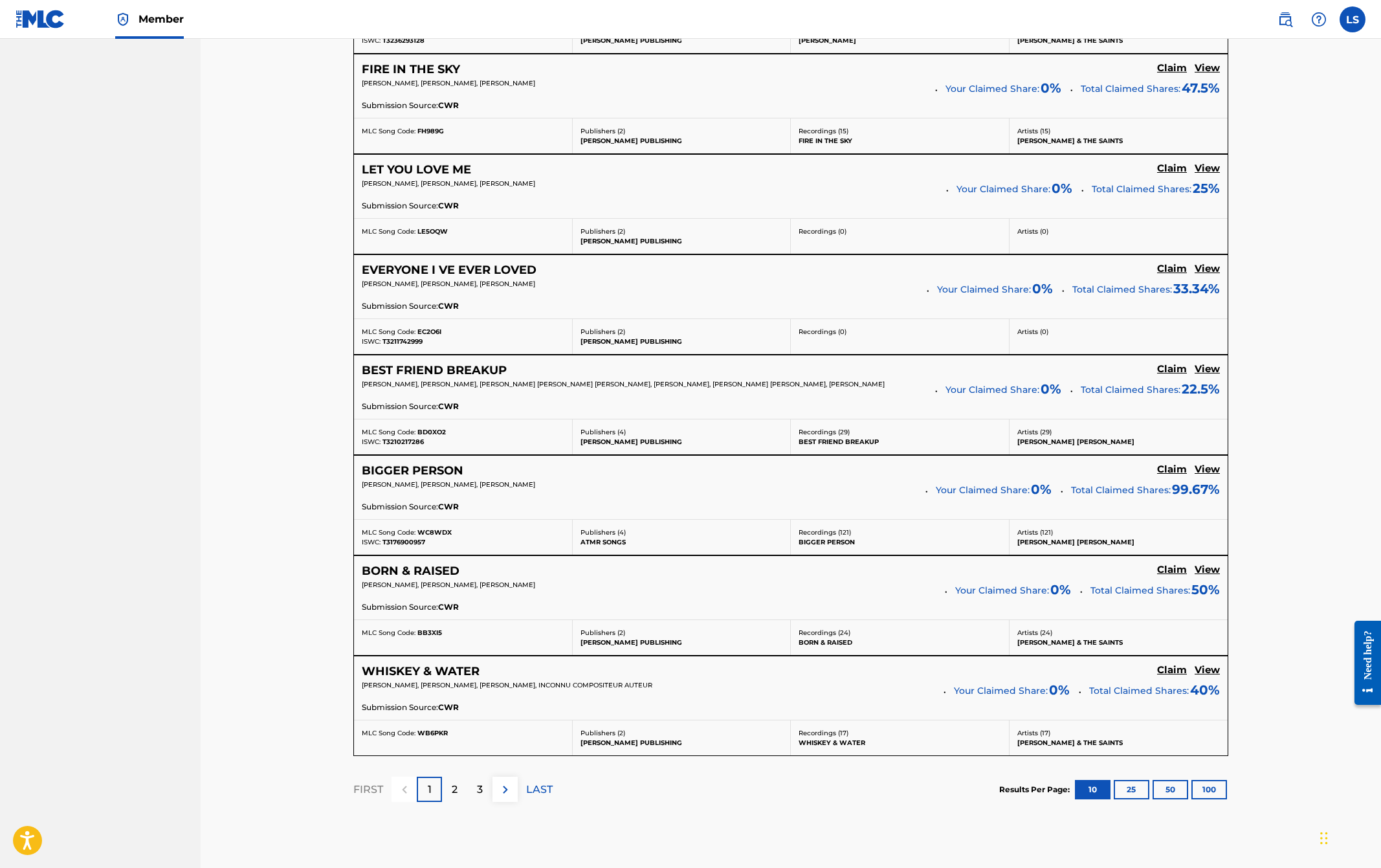
scroll to position [822, 0]
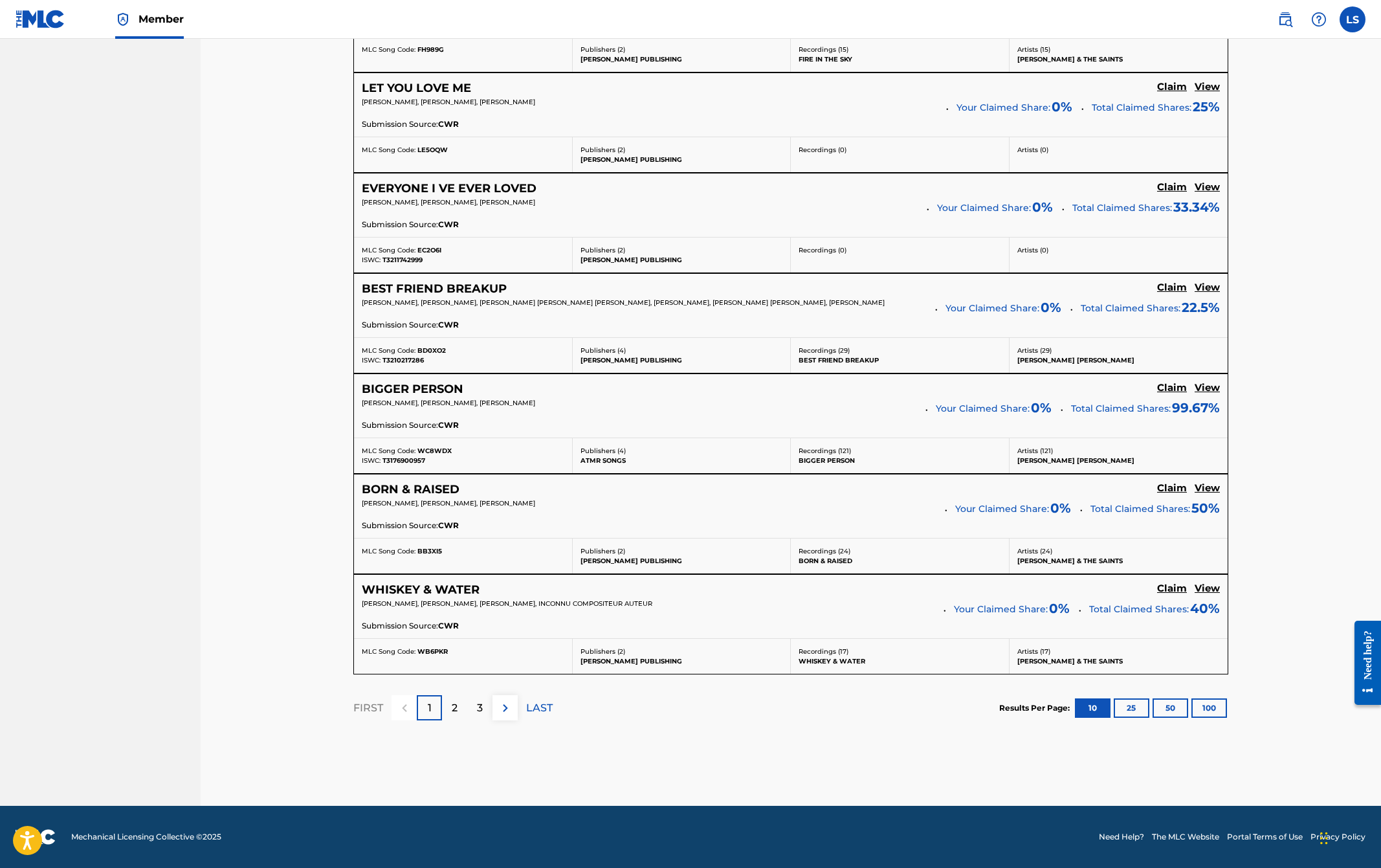
click at [455, 707] on p "2" at bounding box center [455, 708] width 6 height 16
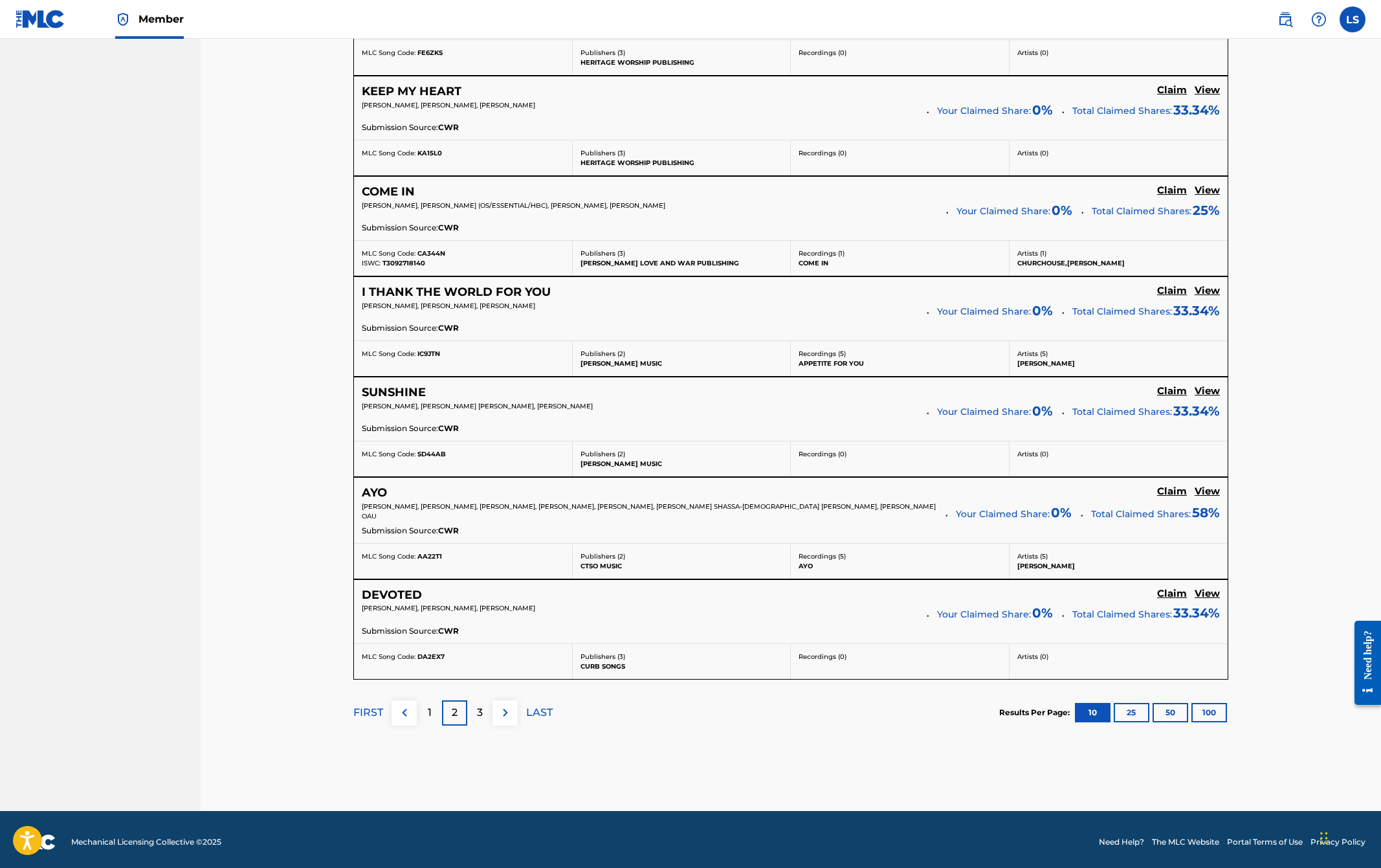
scroll to position [847, 0]
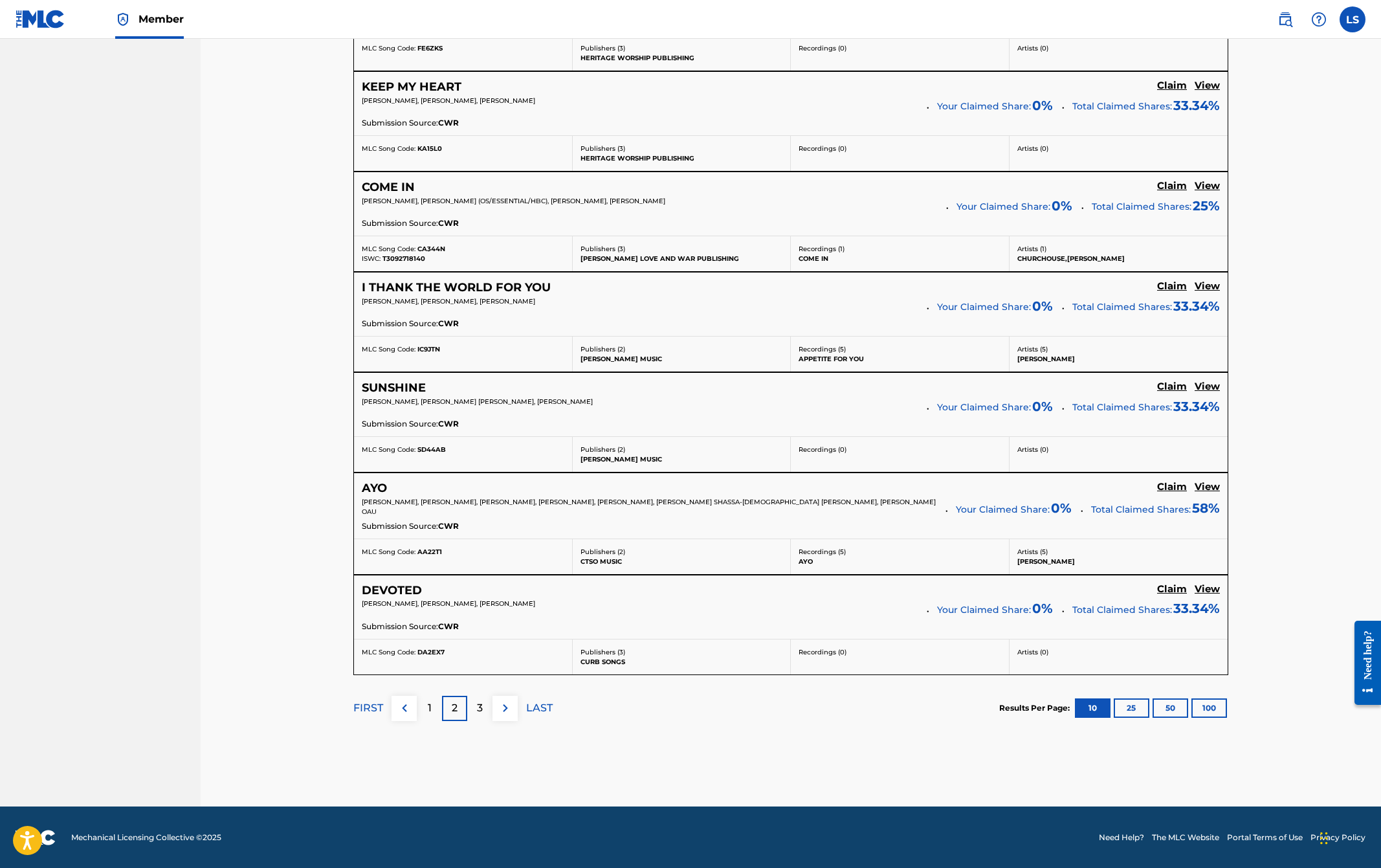
click at [479, 712] on p "3" at bounding box center [480, 708] width 6 height 16
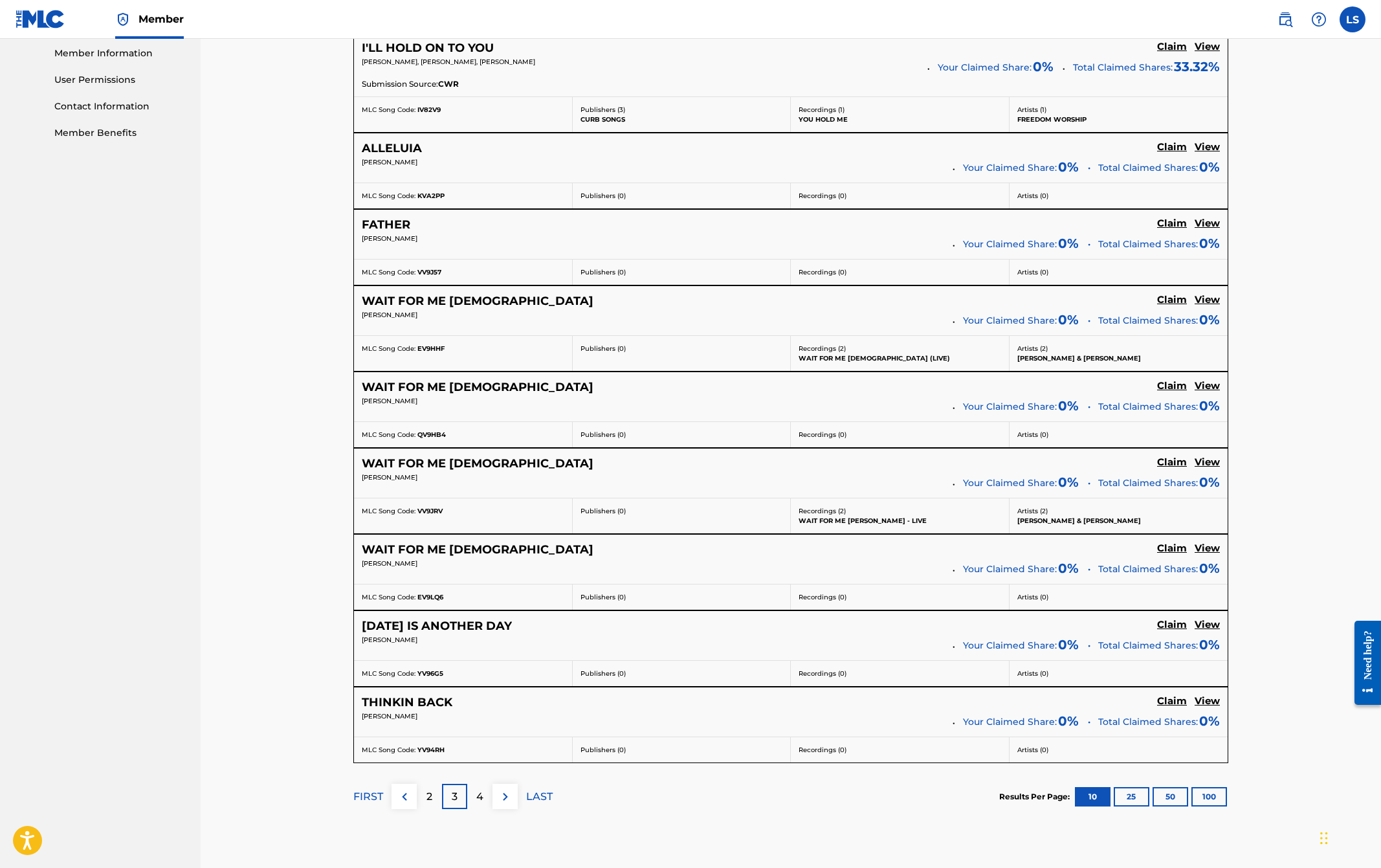
scroll to position [587, 0]
click at [479, 795] on p "4" at bounding box center [479, 795] width 7 height 16
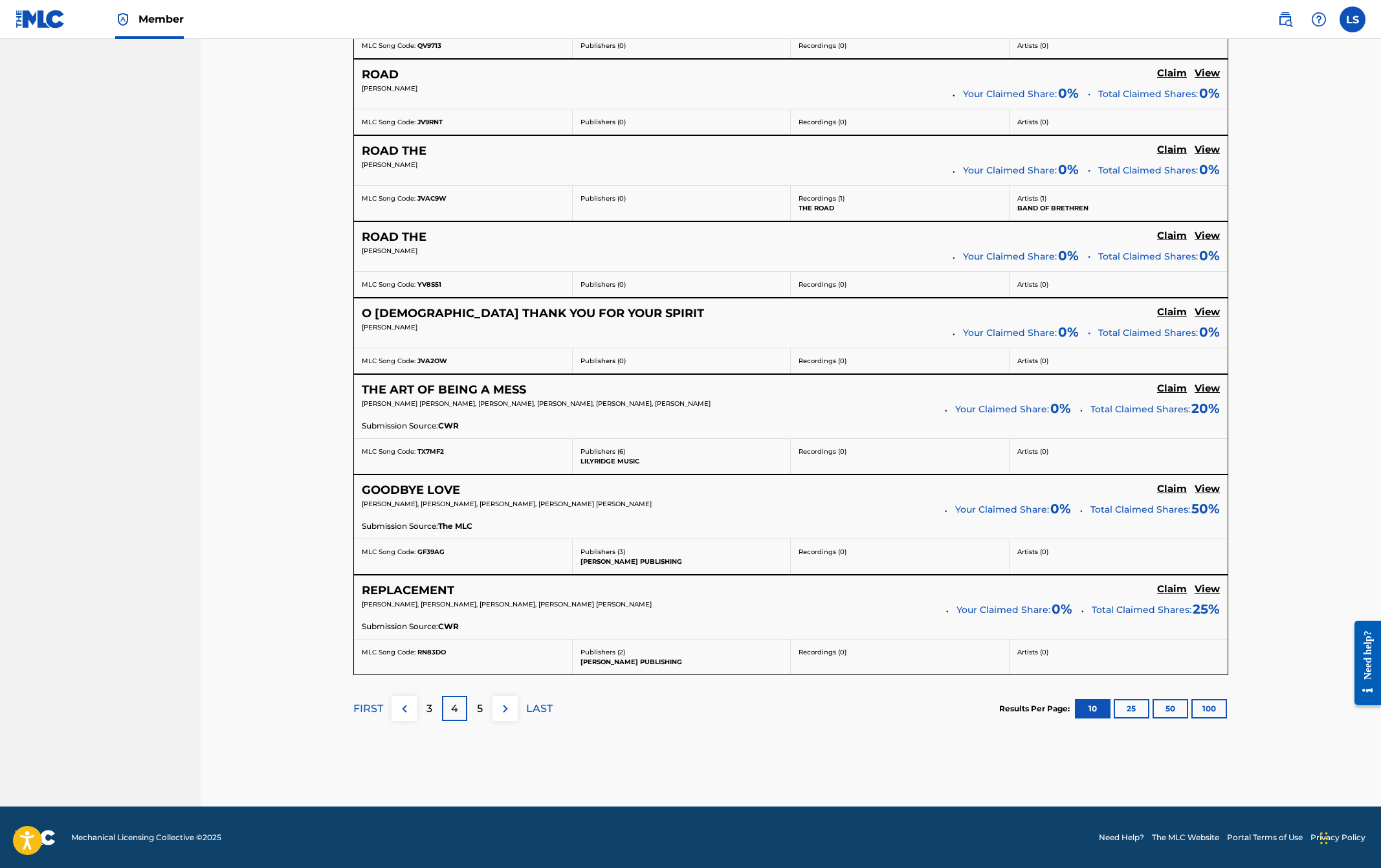
scroll to position [688, 0]
click at [474, 707] on div "5" at bounding box center [479, 707] width 26 height 26
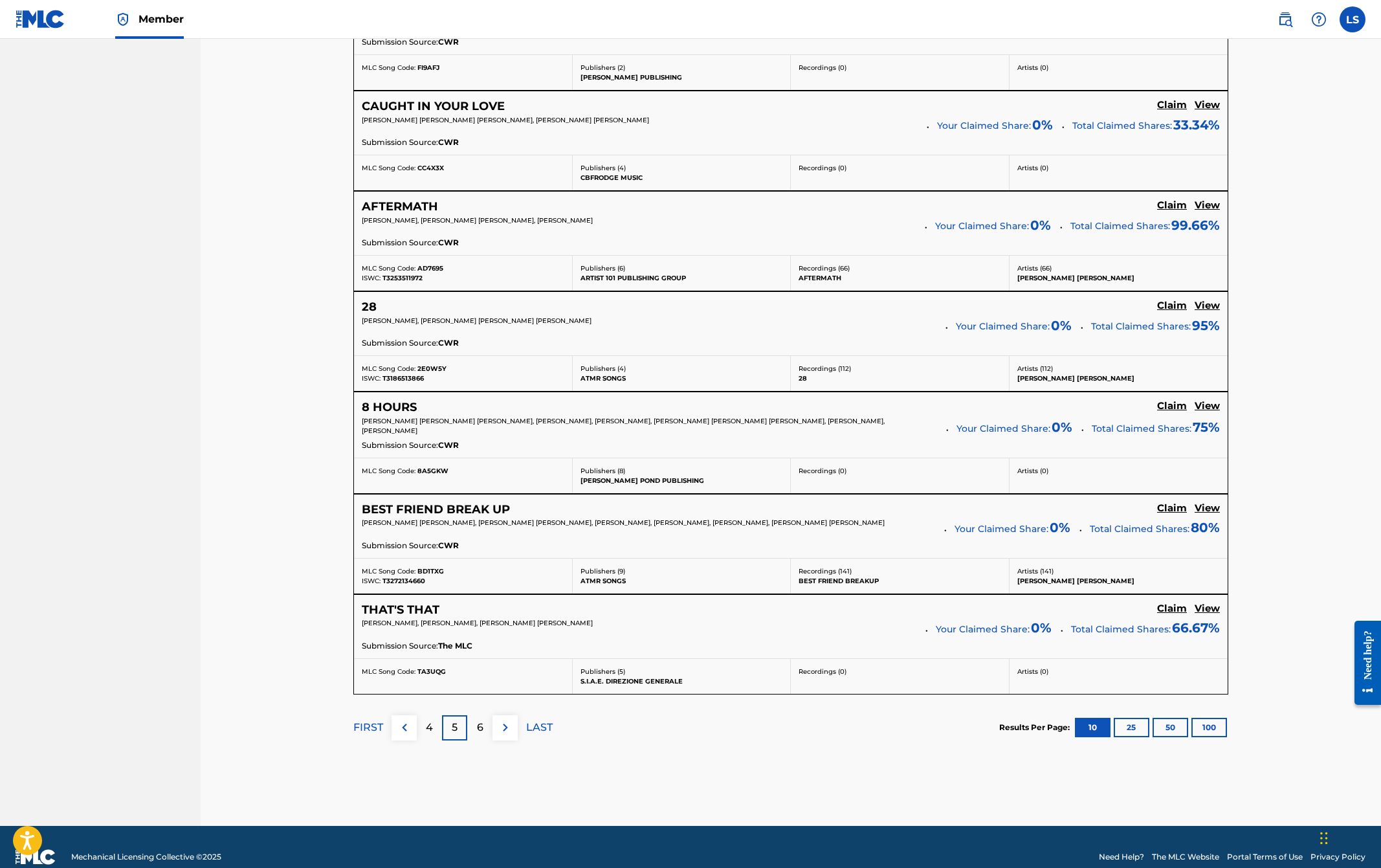
scroll to position [847, 0]
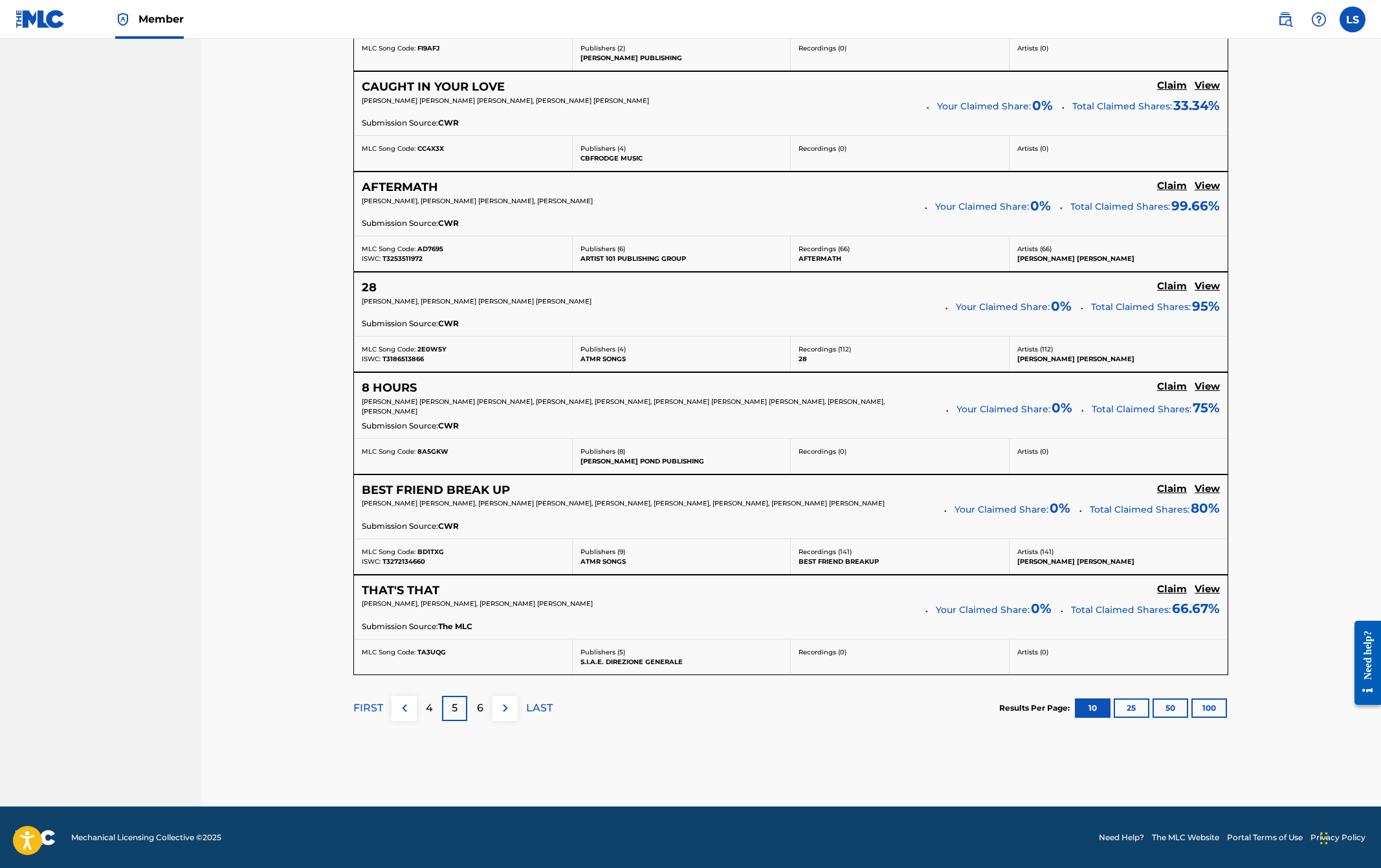
click at [486, 710] on div "6" at bounding box center [479, 708] width 26 height 26
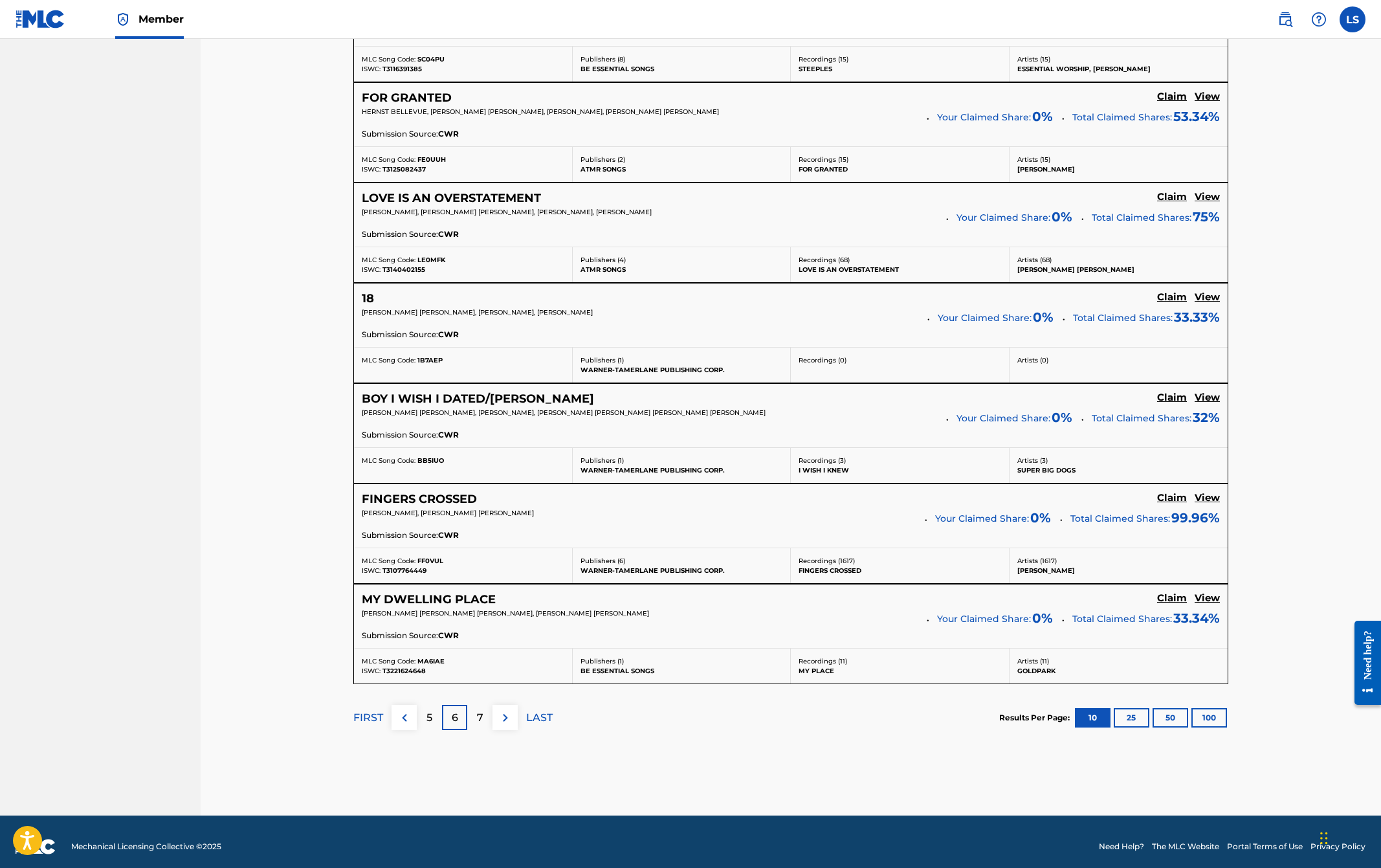
scroll to position [846, 0]
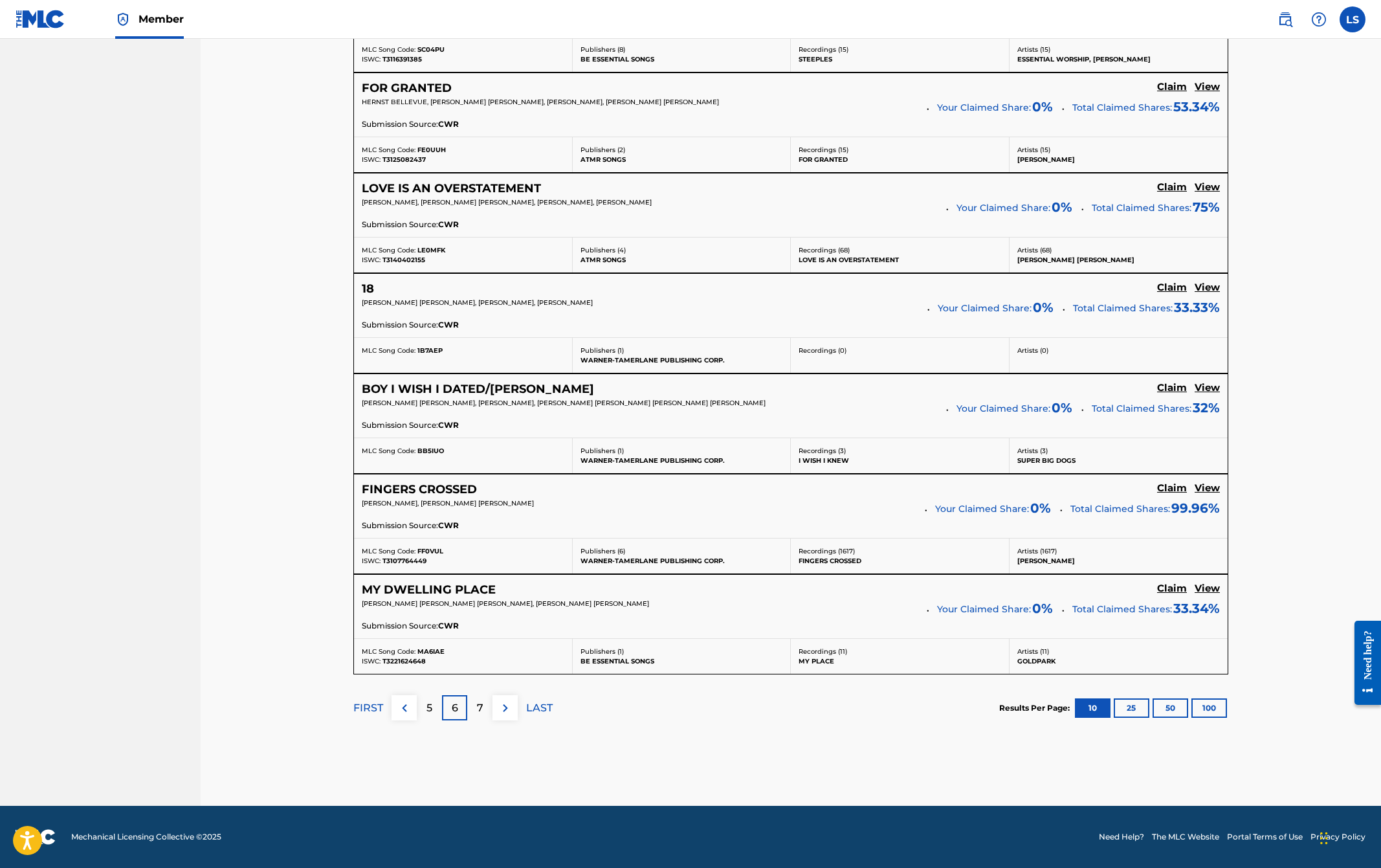
click at [479, 711] on p "7" at bounding box center [480, 708] width 6 height 16
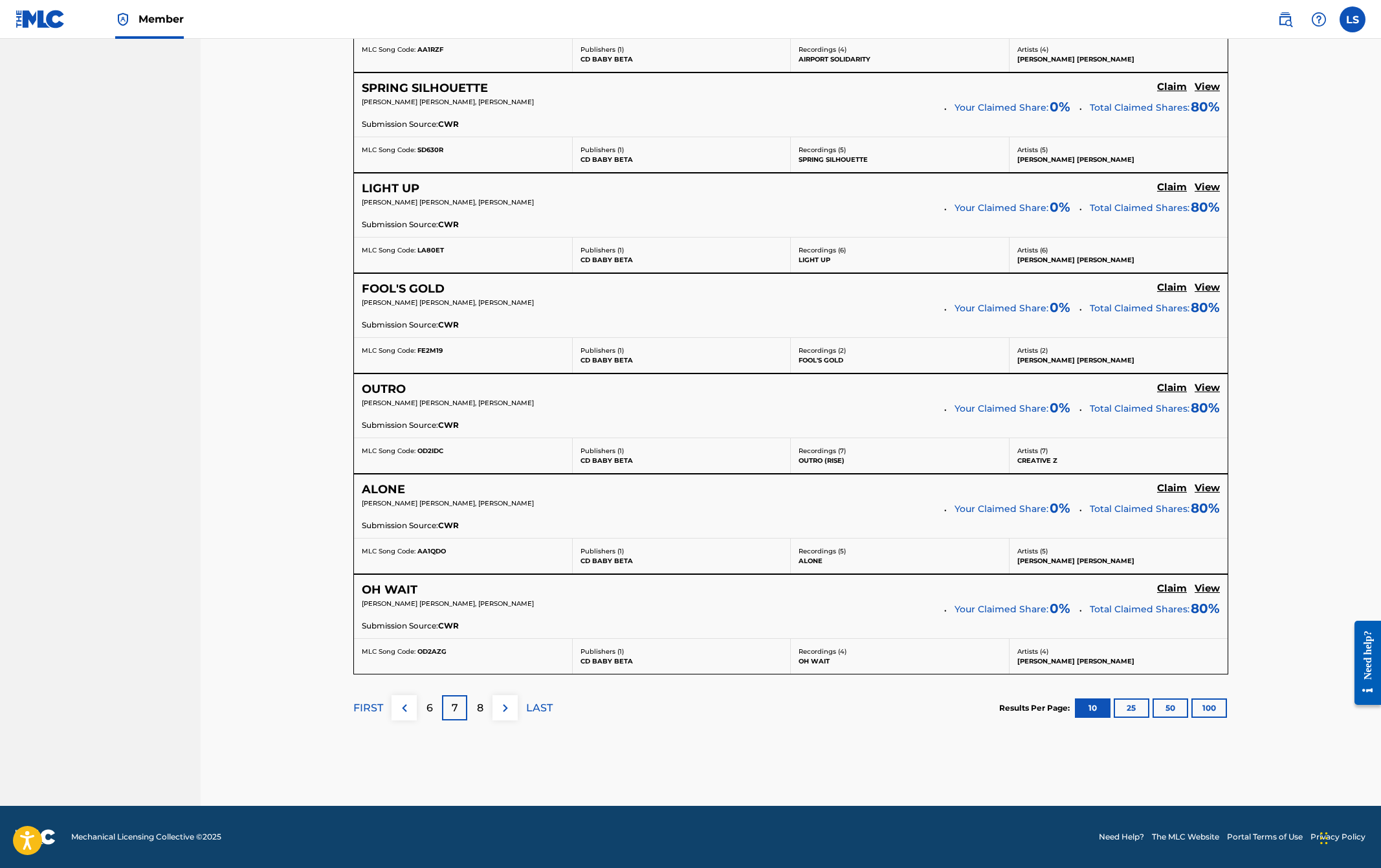
click at [504, 712] on img at bounding box center [506, 708] width 16 height 16
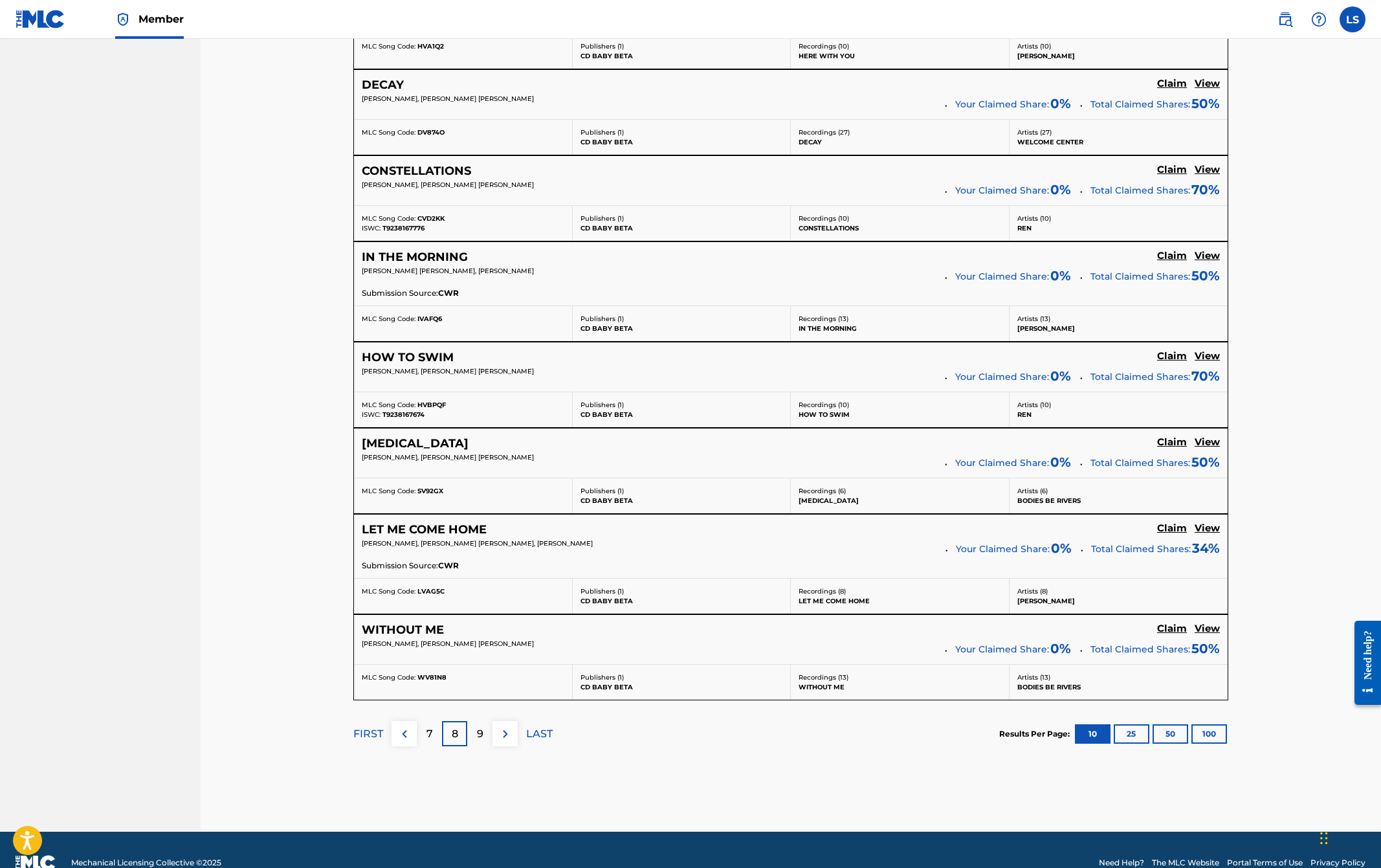
scroll to position [775, 0]
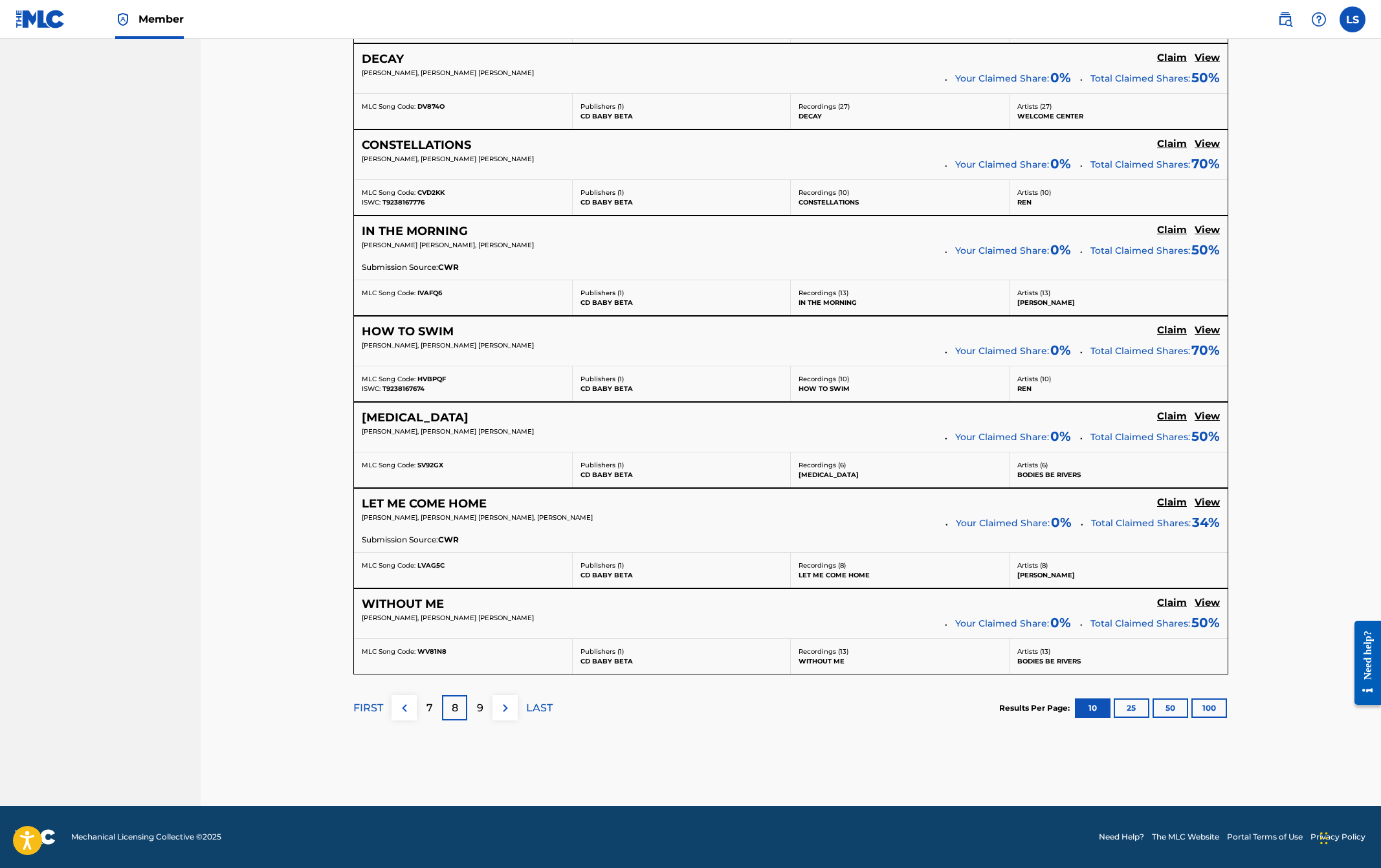
click at [479, 707] on p "9" at bounding box center [480, 708] width 6 height 16
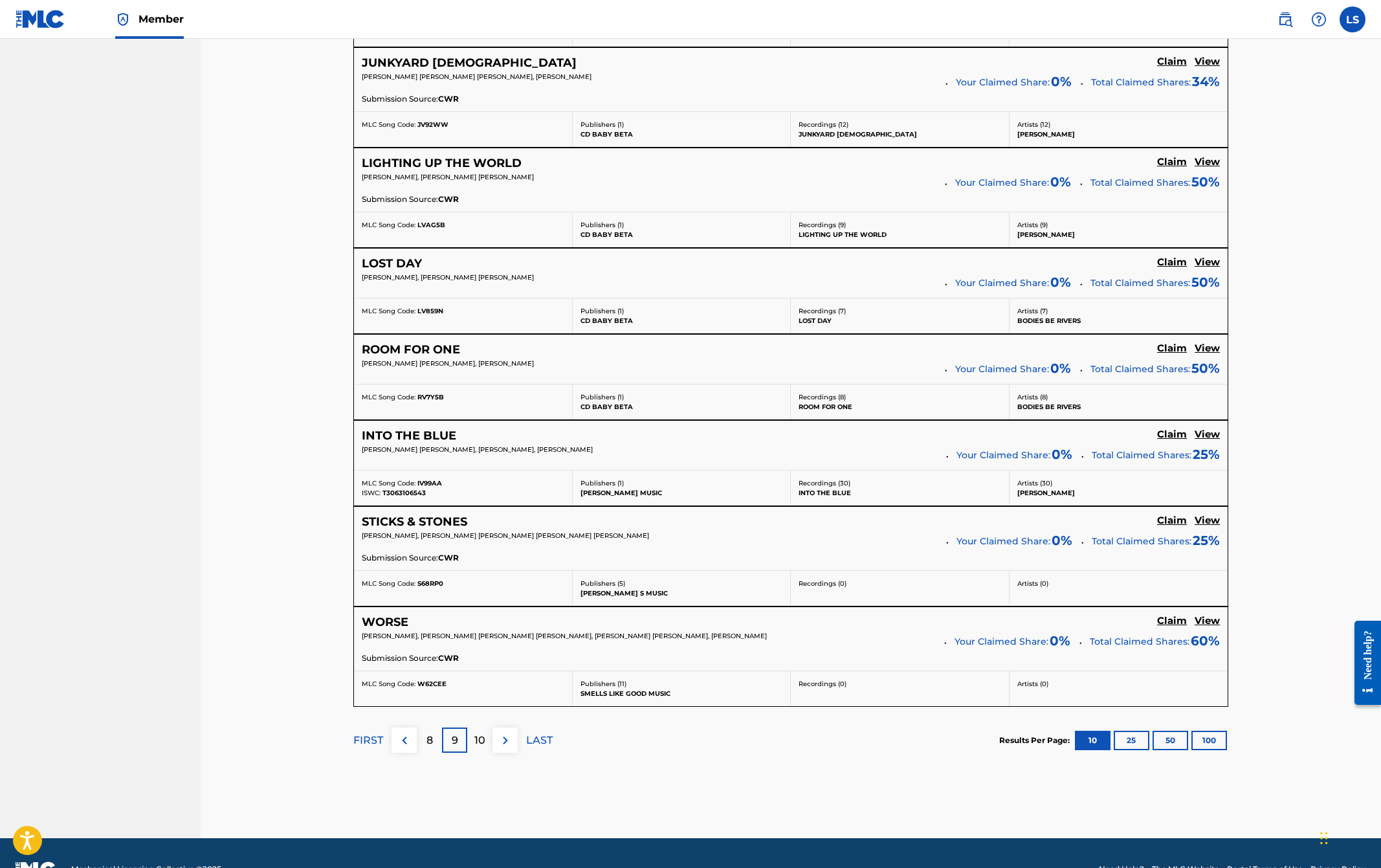
scroll to position [789, 0]
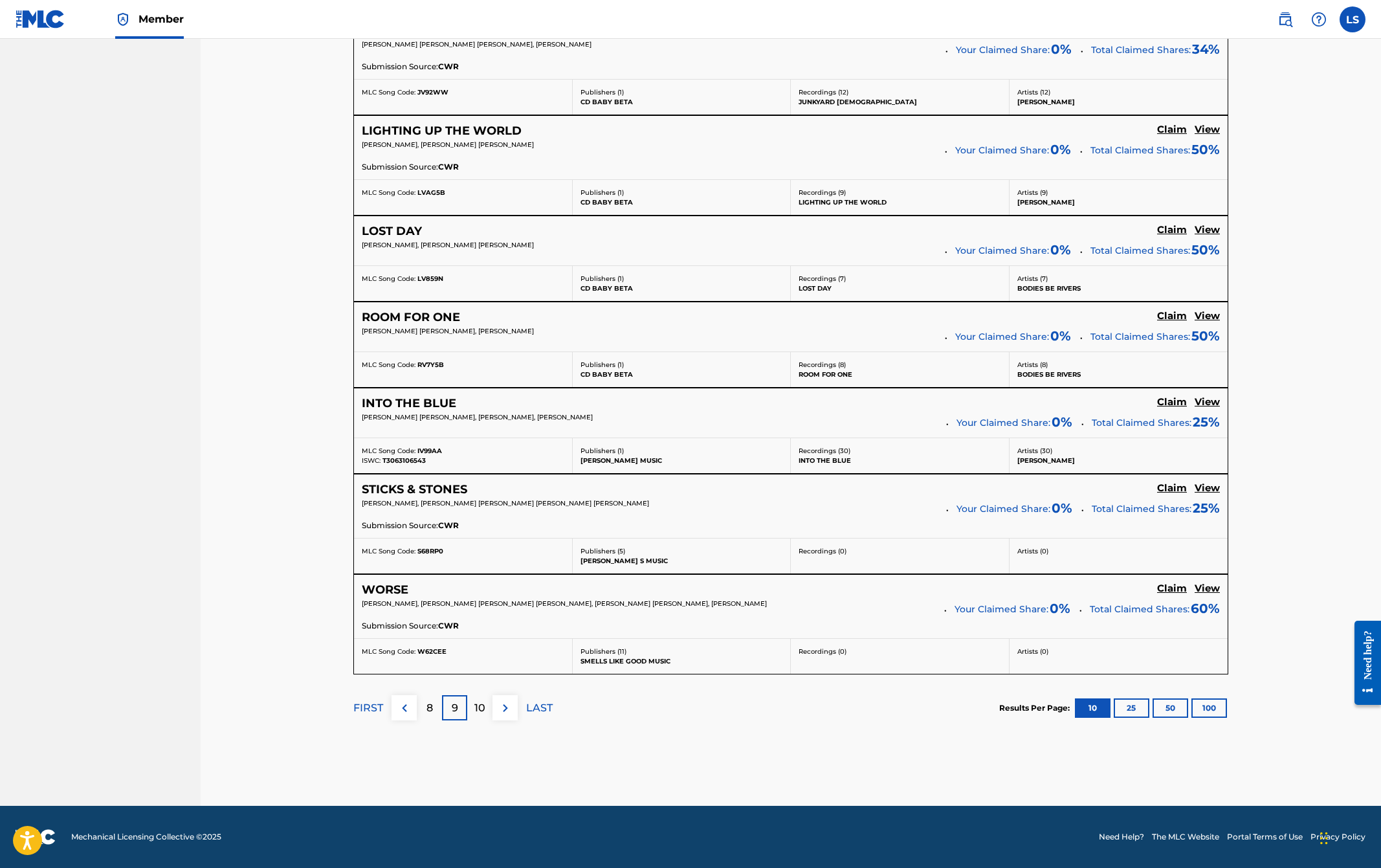
click at [507, 708] on img at bounding box center [506, 708] width 16 height 16
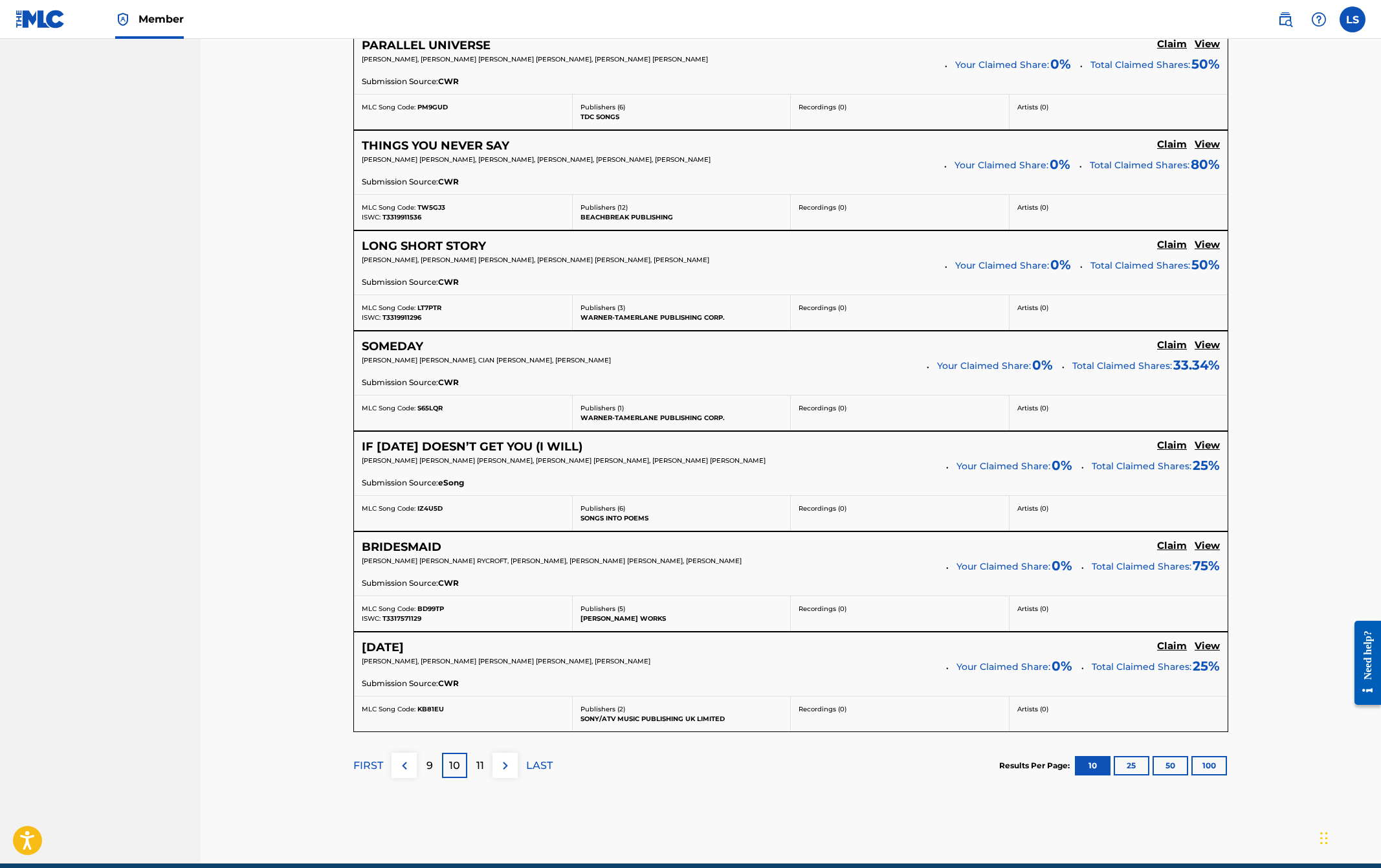
scroll to position [846, 0]
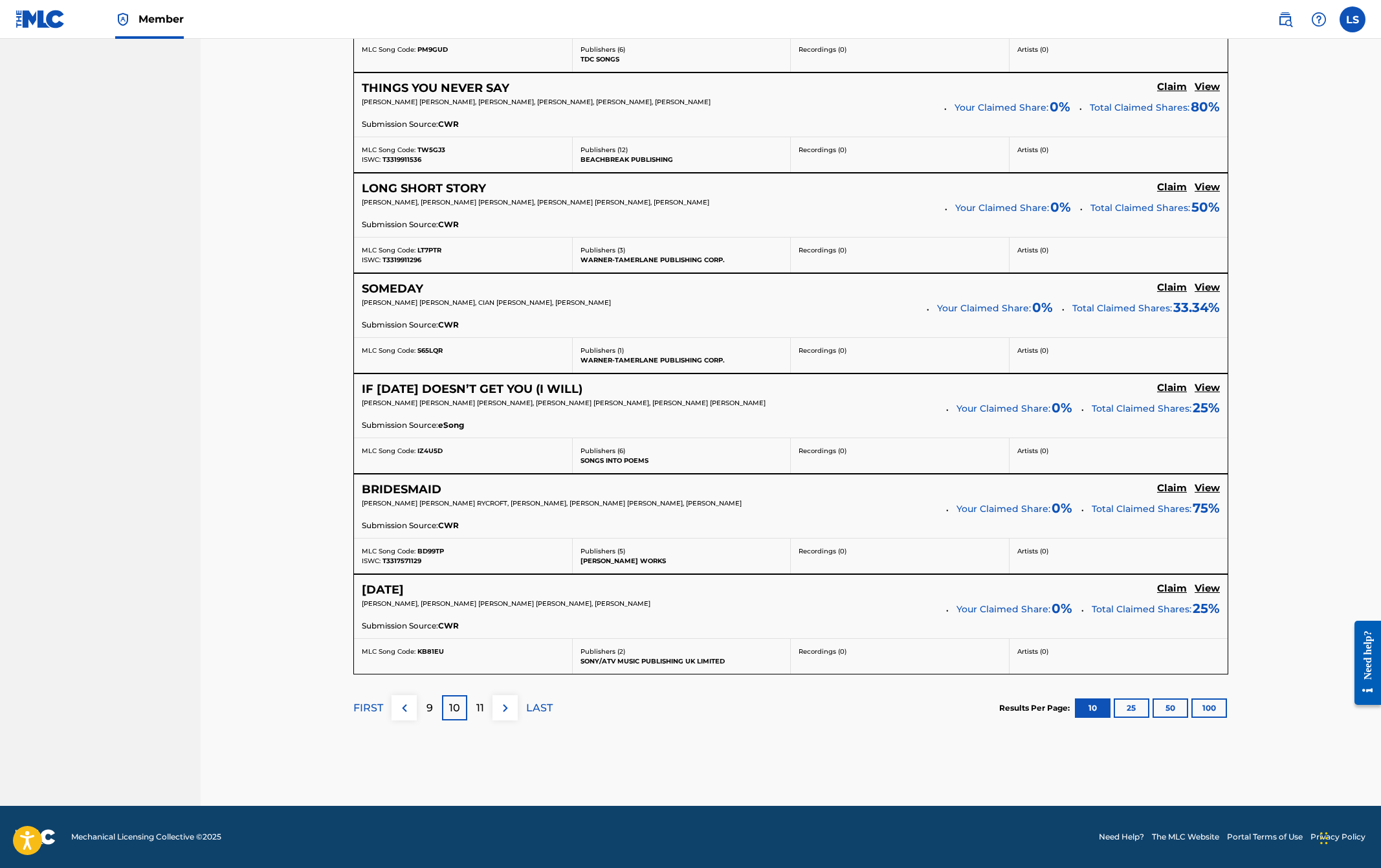
click at [506, 713] on img at bounding box center [506, 708] width 16 height 16
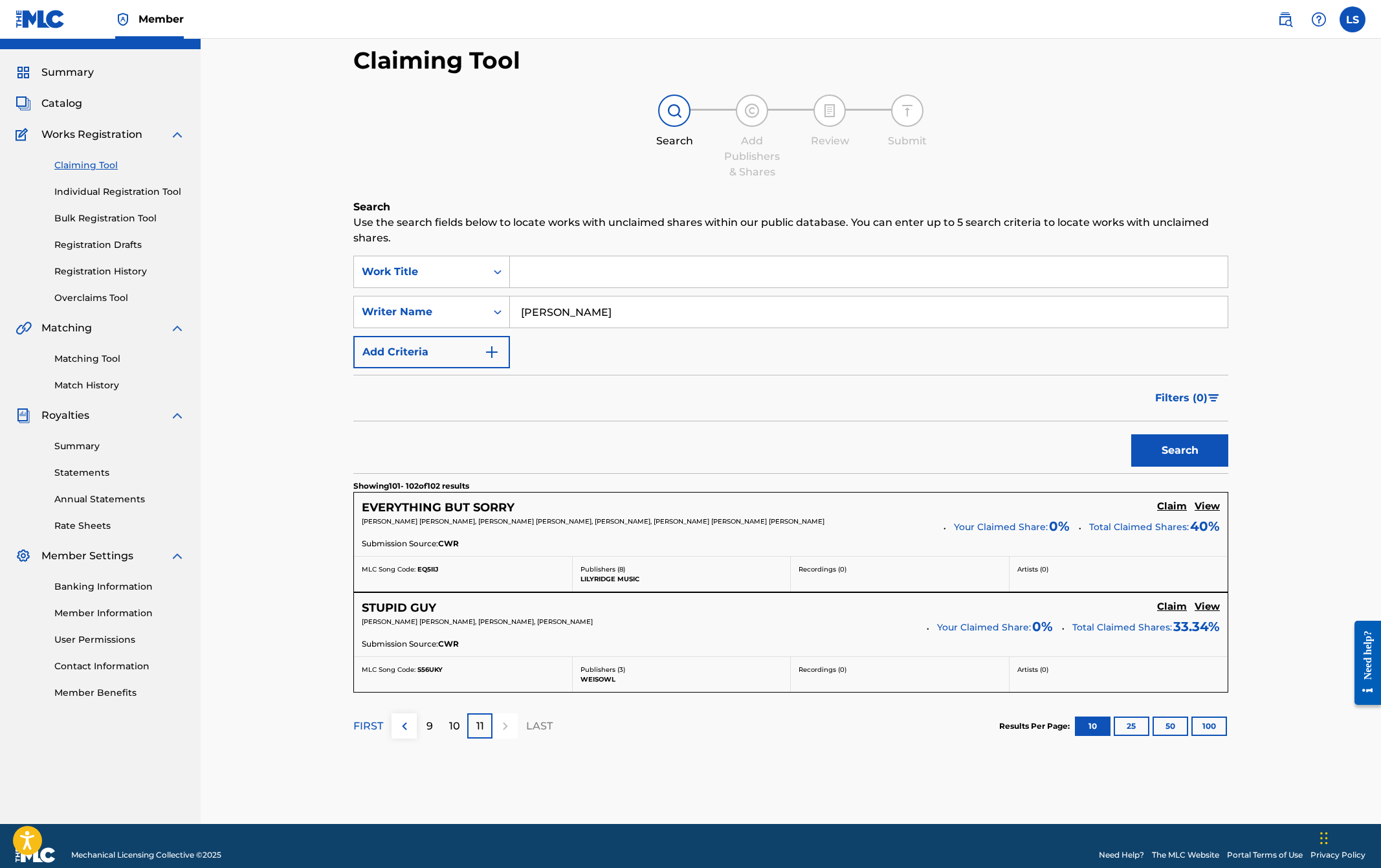
scroll to position [43, 0]
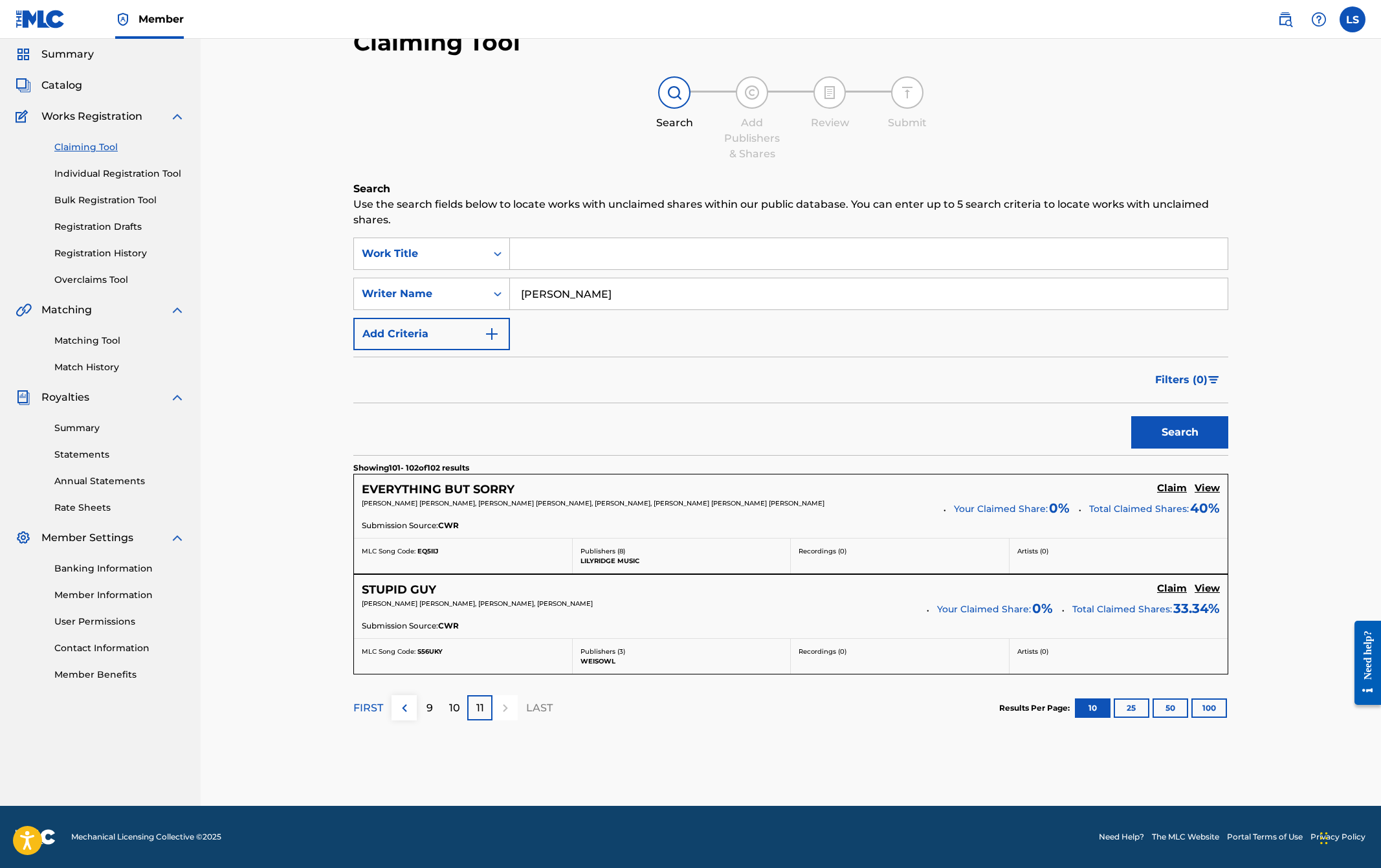
click at [362, 706] on p "FIRST" at bounding box center [369, 708] width 29 height 16
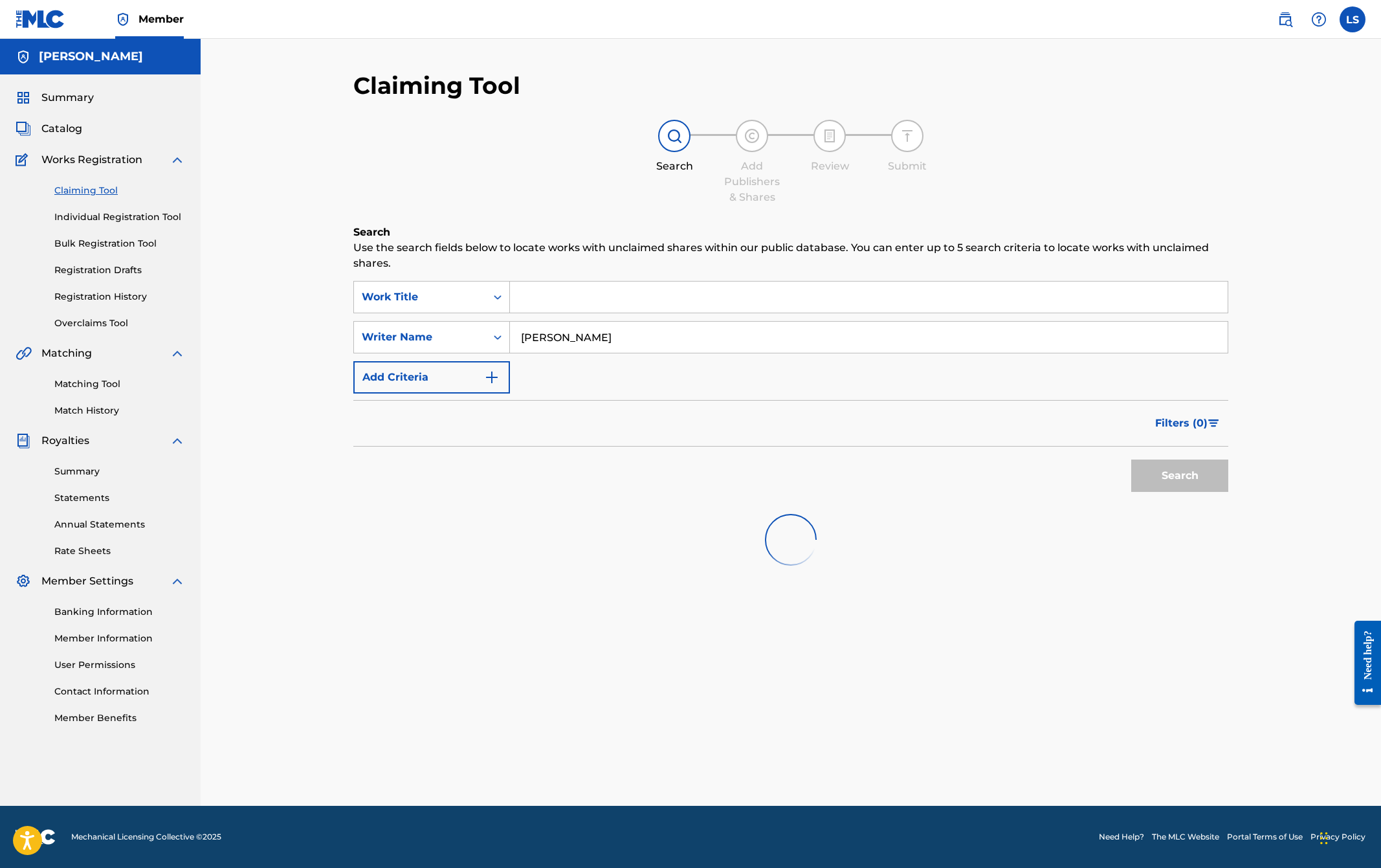
scroll to position [0, 0]
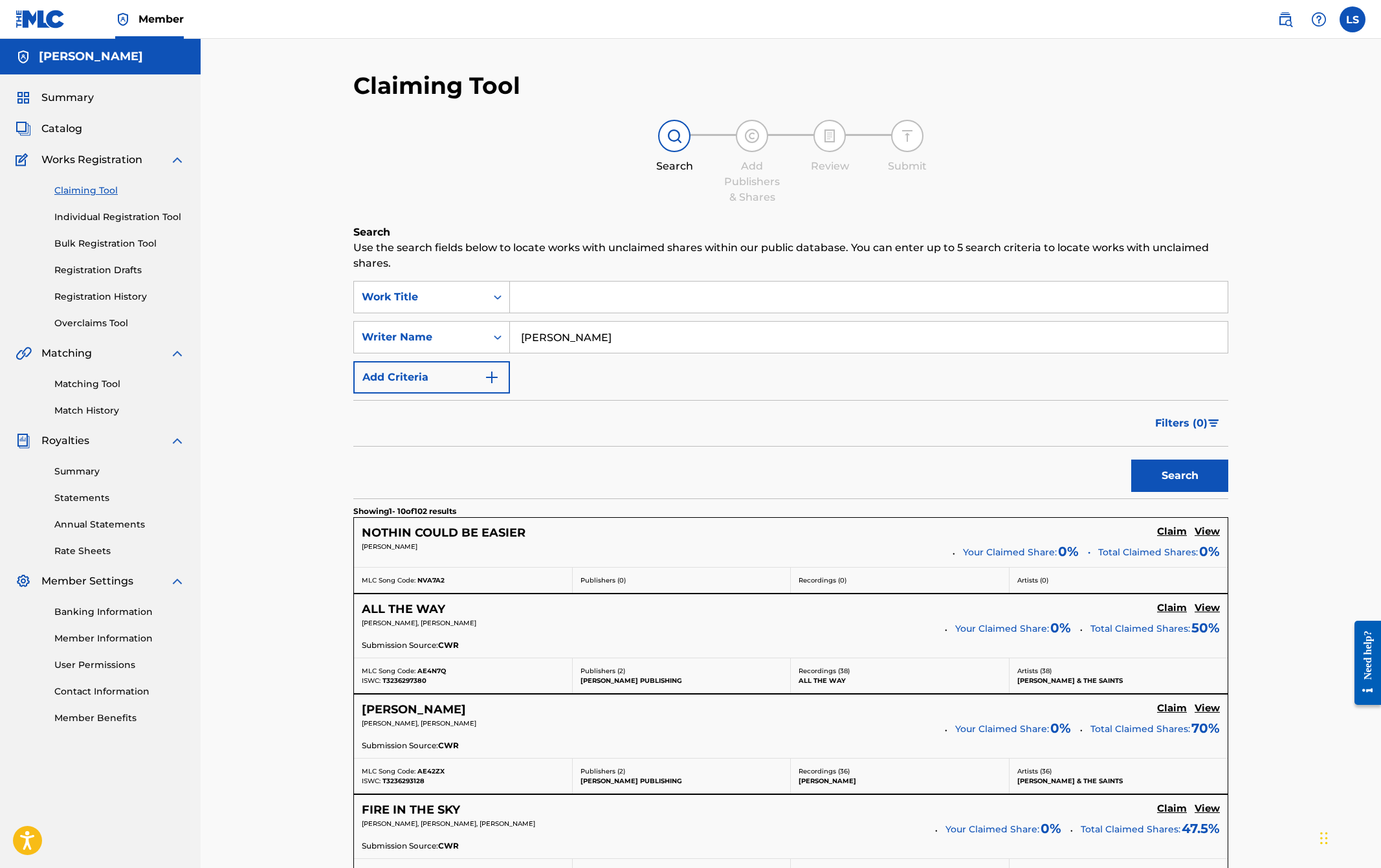
click at [565, 298] on input "Search Form" at bounding box center [868, 297] width 718 height 31
type input "Nothin' Could Be Easier"
click at [1201, 471] on button "Search" at bounding box center [1179, 475] width 97 height 33
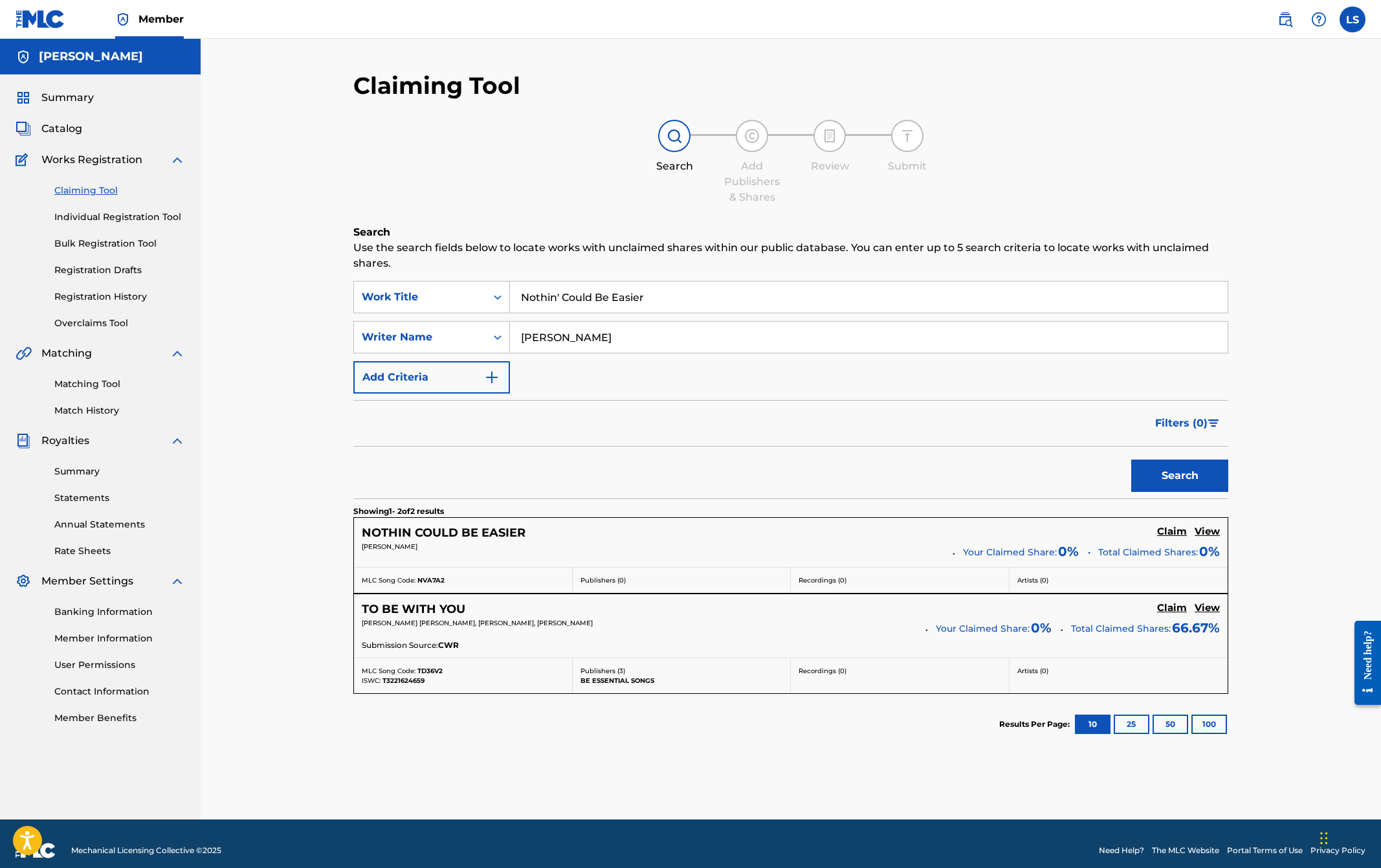
click at [1174, 529] on h5 "Claim" at bounding box center [1172, 531] width 29 height 12
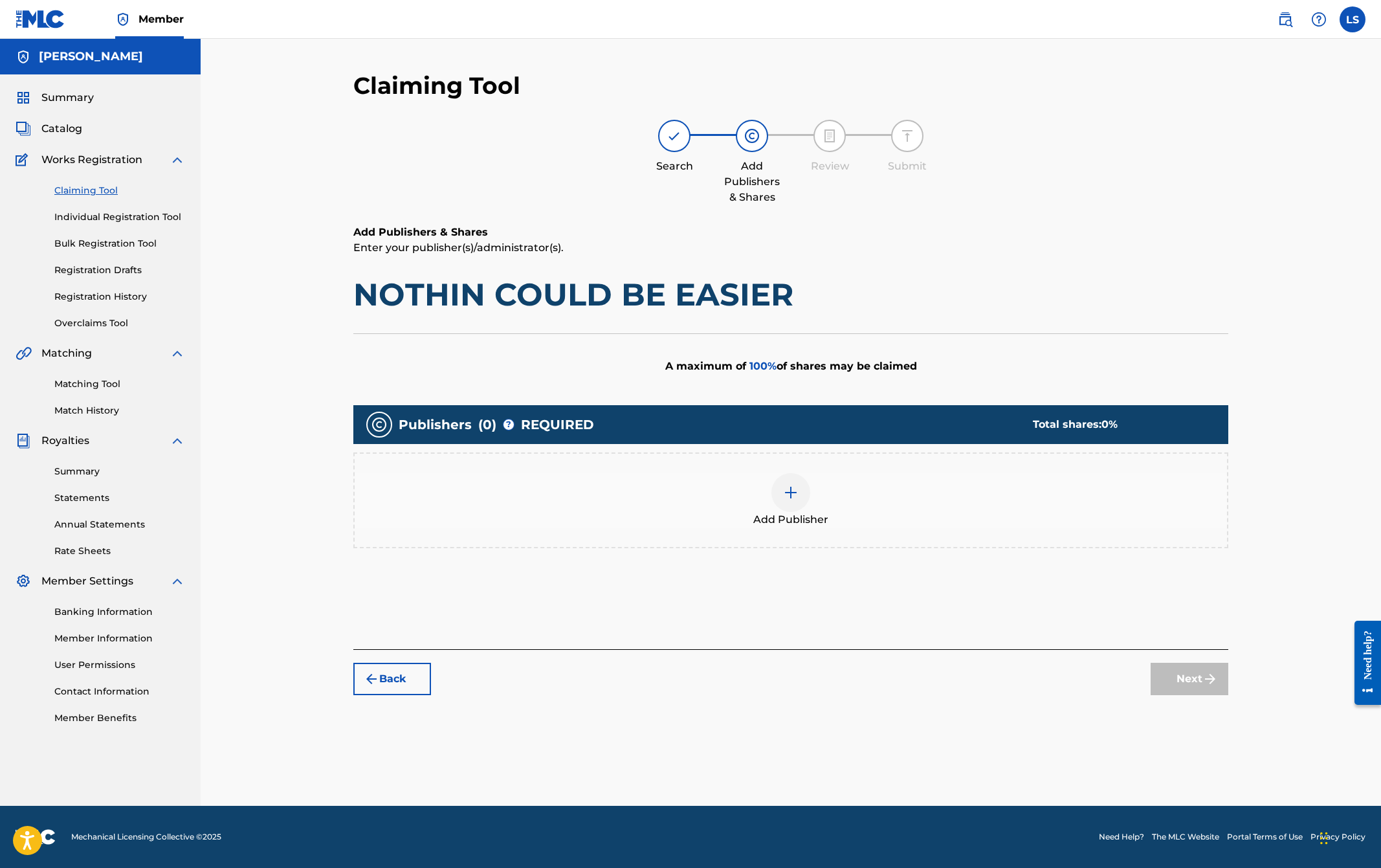
click at [789, 492] on img at bounding box center [791, 493] width 16 height 16
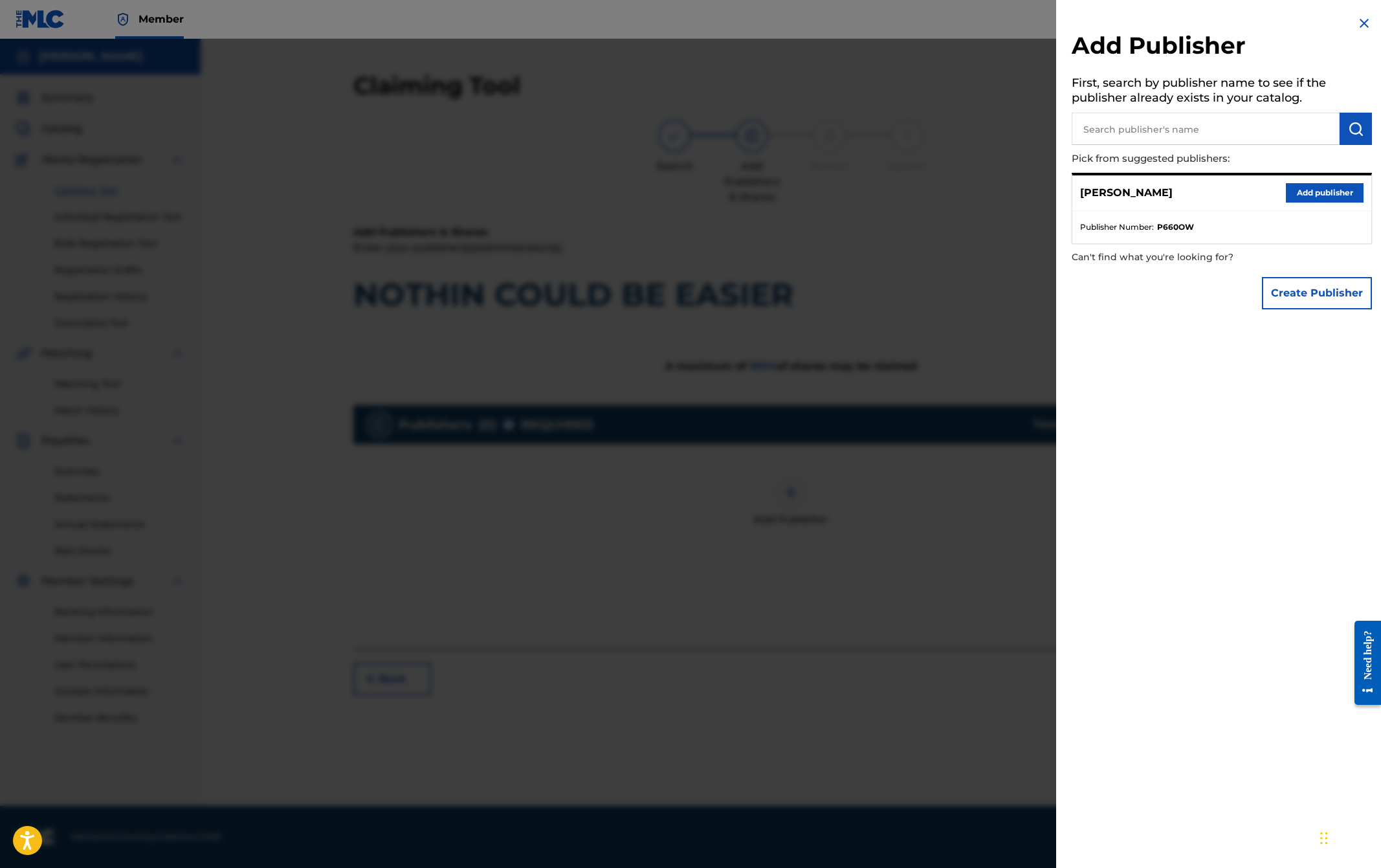
click at [1119, 127] on input "text" at bounding box center [1206, 129] width 268 height 33
click at [1354, 132] on img "submit" at bounding box center [1356, 129] width 16 height 16
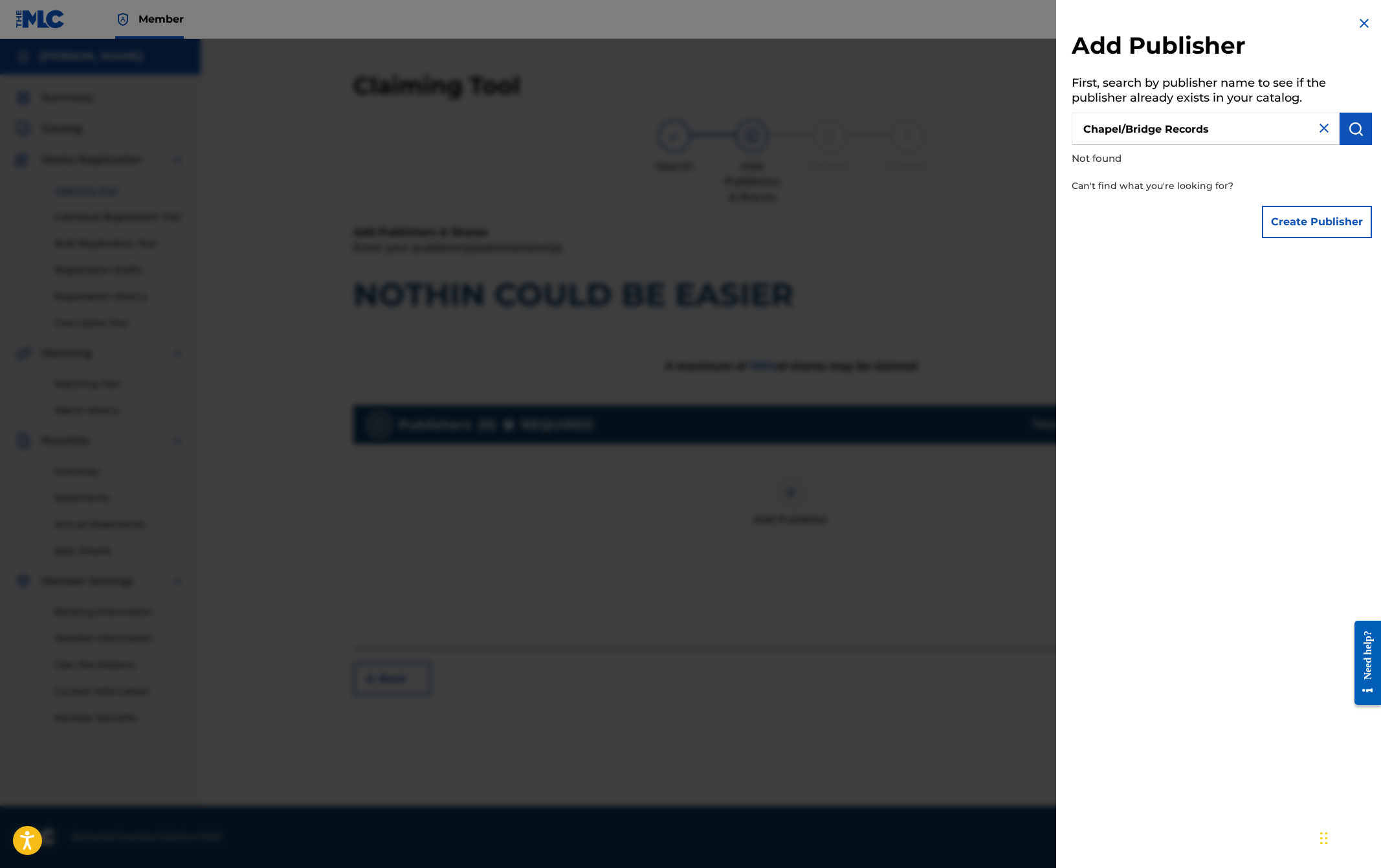
drag, startPoint x: 1127, startPoint y: 129, endPoint x: 1045, endPoint y: 123, distance: 82.2
click at [1045, 123] on div "Add Publisher First, search by publisher name to see if the publisher already e…" at bounding box center [690, 453] width 1381 height 829
click at [1352, 132] on img "submit" at bounding box center [1356, 129] width 16 height 16
click at [1260, 130] on input "Bridge Records" at bounding box center [1206, 129] width 268 height 33
drag, startPoint x: 1171, startPoint y: 133, endPoint x: 1027, endPoint y: 126, distance: 144.2
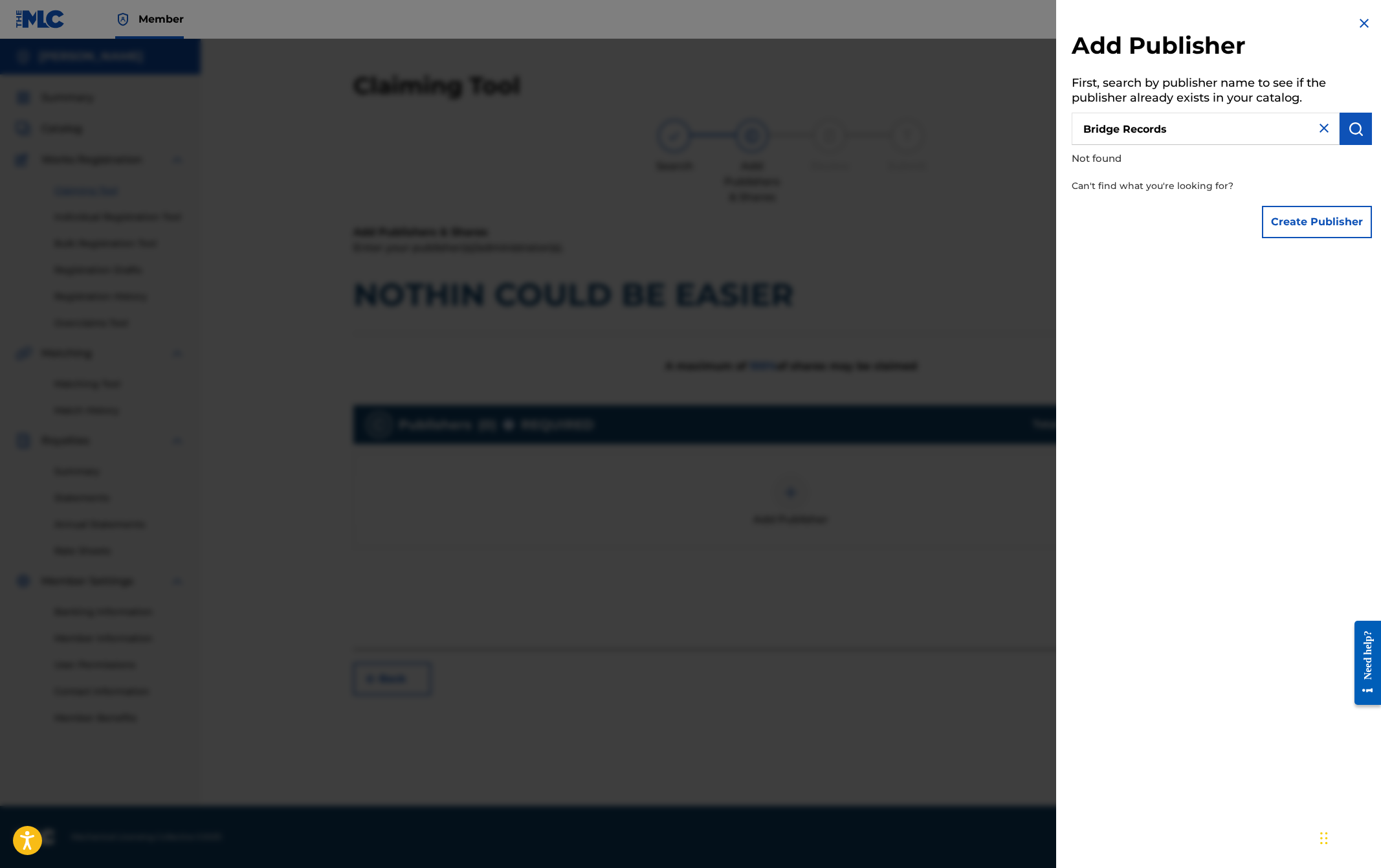
click at [1030, 127] on div "Add Publisher First, search by publisher name to see if the publisher already e…" at bounding box center [690, 453] width 1381 height 829
type input "Chapel Music"
click at [1225, 90] on h5 "First, search by publisher name to see if the publisher already exists in your …" at bounding box center [1222, 92] width 300 height 41
click at [1359, 22] on img at bounding box center [1365, 23] width 16 height 16
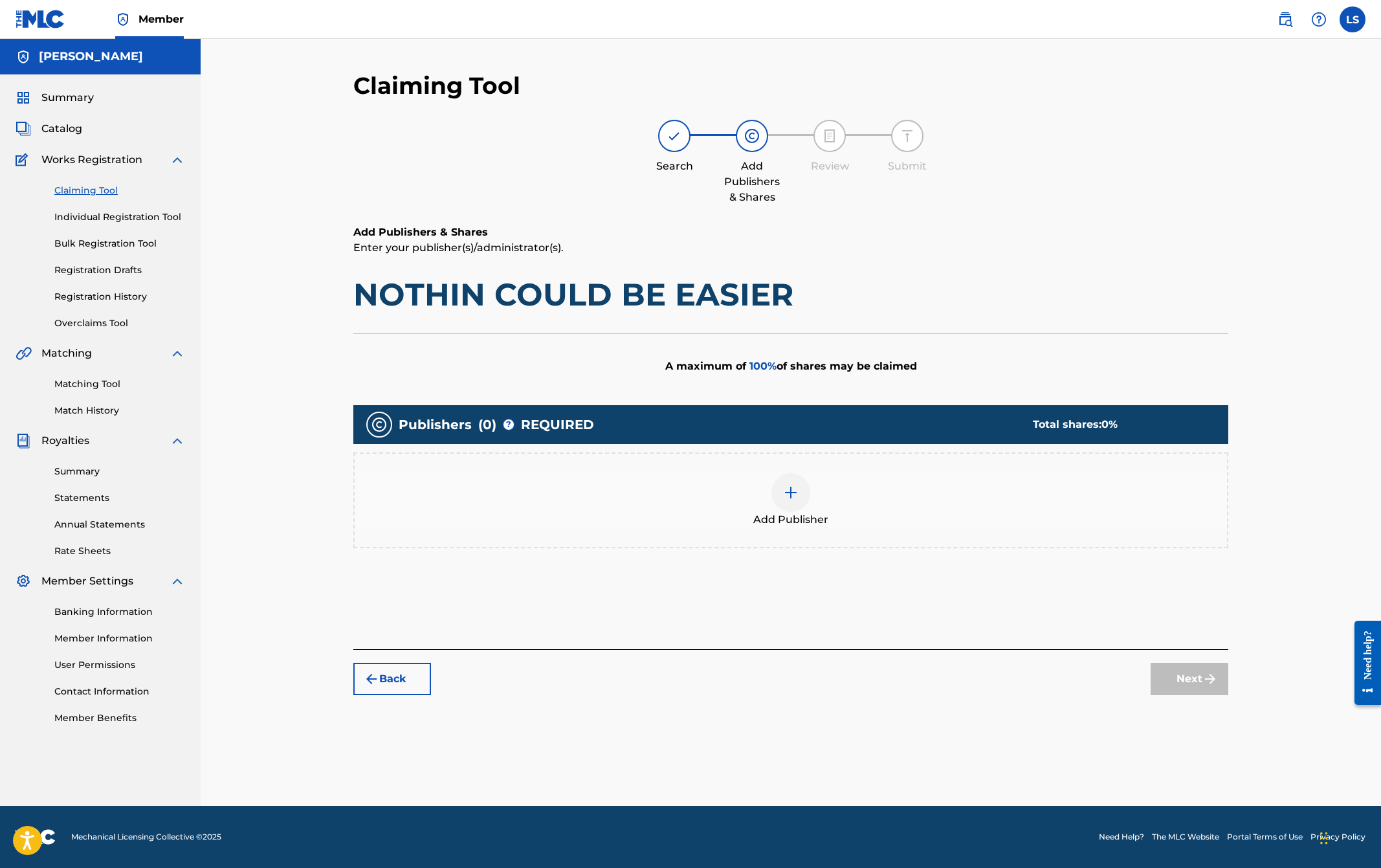
click at [799, 494] on div at bounding box center [791, 493] width 39 height 39
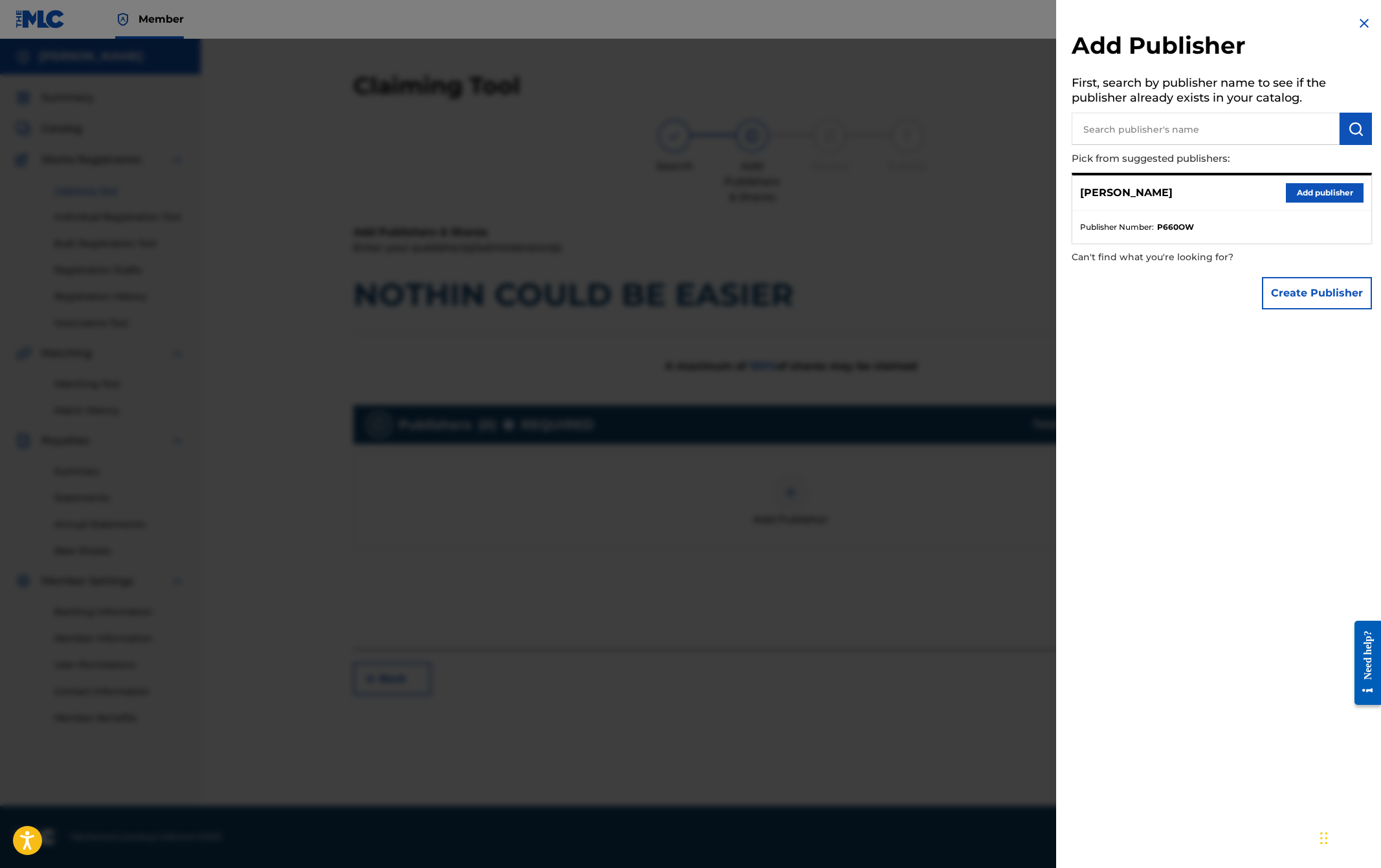
click at [1283, 290] on button "Create Publisher" at bounding box center [1317, 293] width 110 height 33
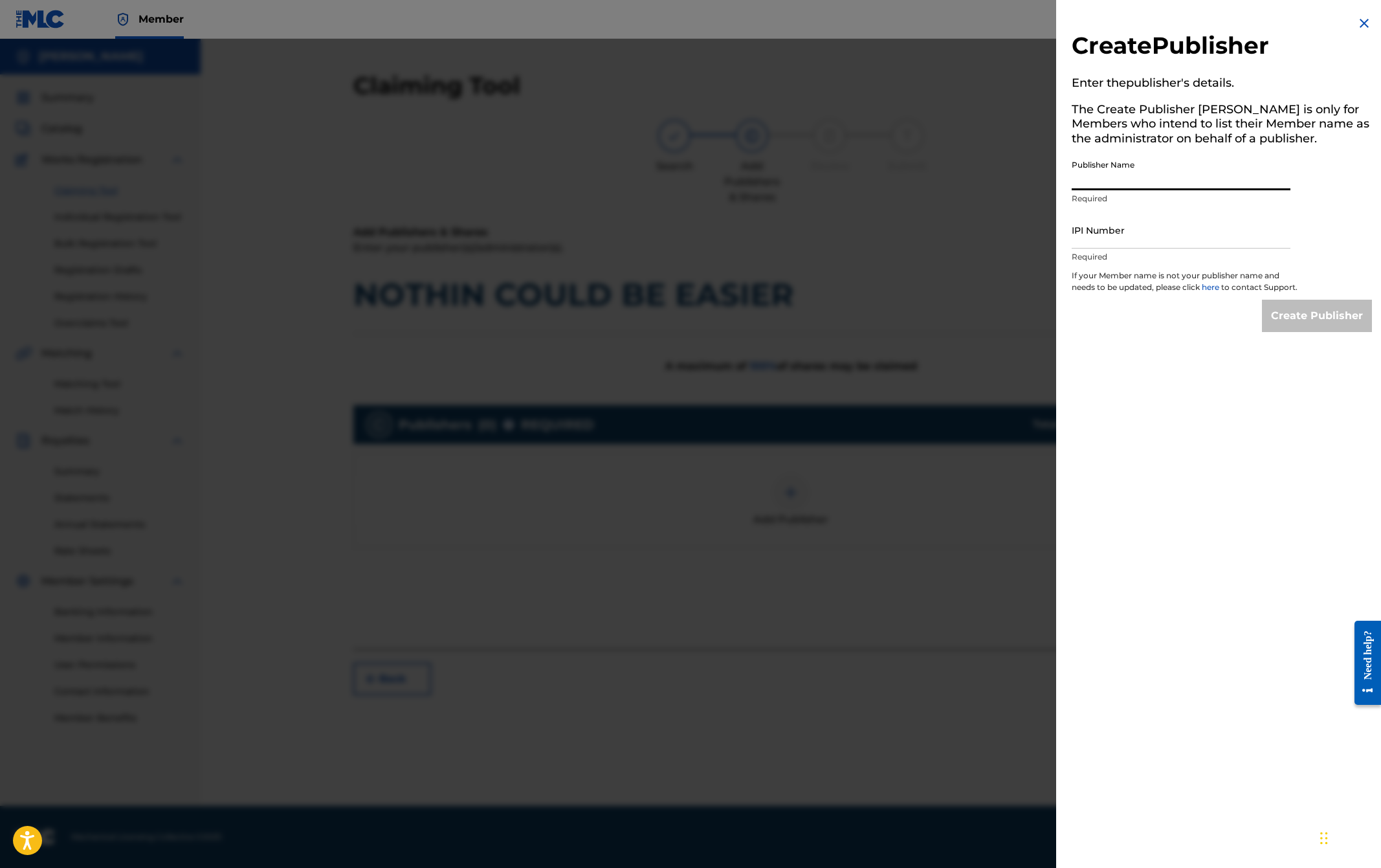
click at [1121, 185] on input "Publisher Name" at bounding box center [1182, 172] width 219 height 37
click at [1357, 26] on img at bounding box center [1365, 23] width 16 height 16
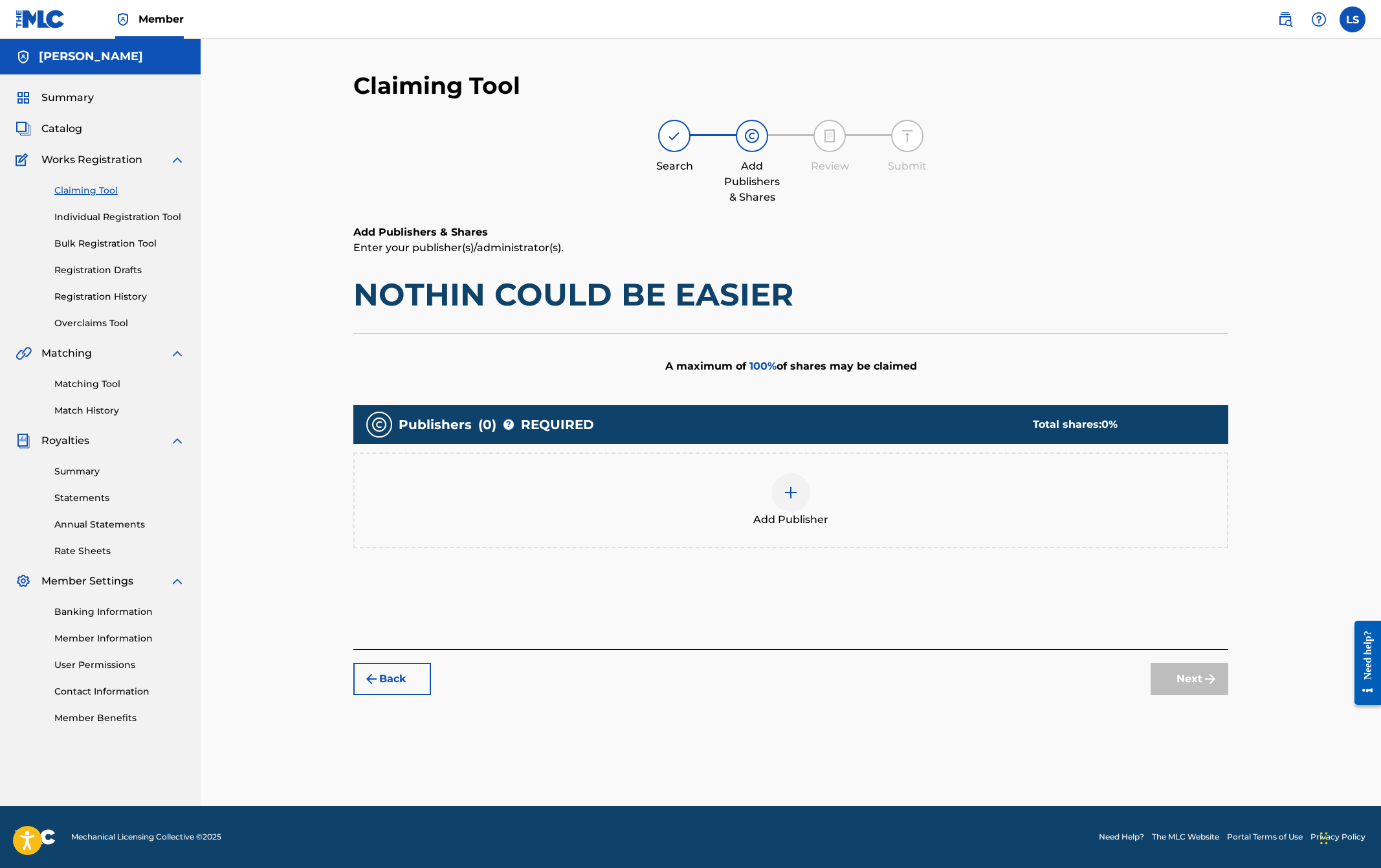
click at [1102, 279] on h1 "NOTHIN COULD BE EASIER" at bounding box center [791, 295] width 875 height 39
click at [133, 165] on span "Works Registration" at bounding box center [92, 160] width 101 height 16
click at [92, 220] on link "Individual Registration Tool" at bounding box center [119, 217] width 131 height 14
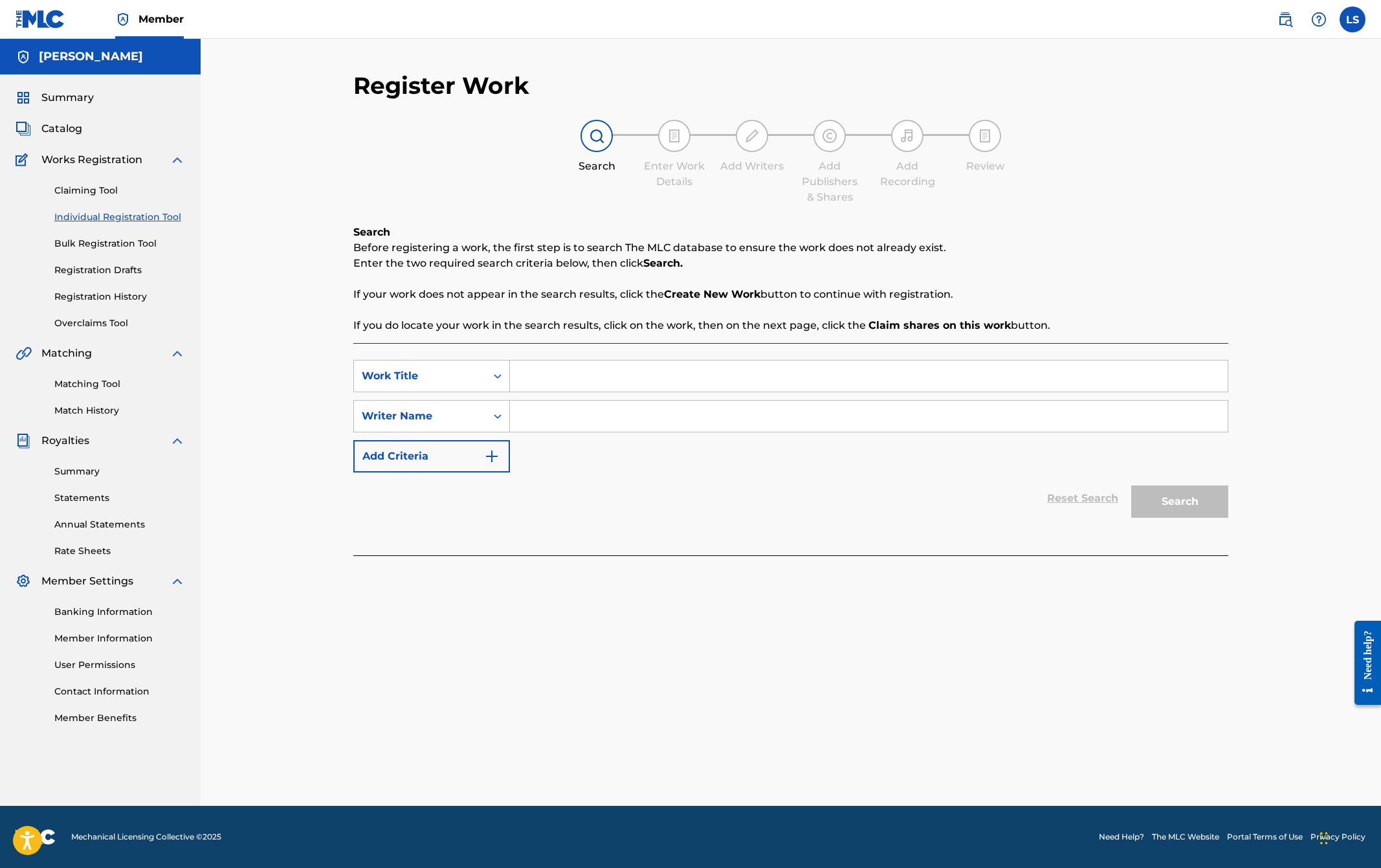
click at [542, 375] on input "Search Form" at bounding box center [868, 376] width 718 height 31
type input "24 Miles to Mobile"
click at [560, 414] on input "Search Form" at bounding box center [868, 416] width 718 height 31
type input "[PERSON_NAME]"
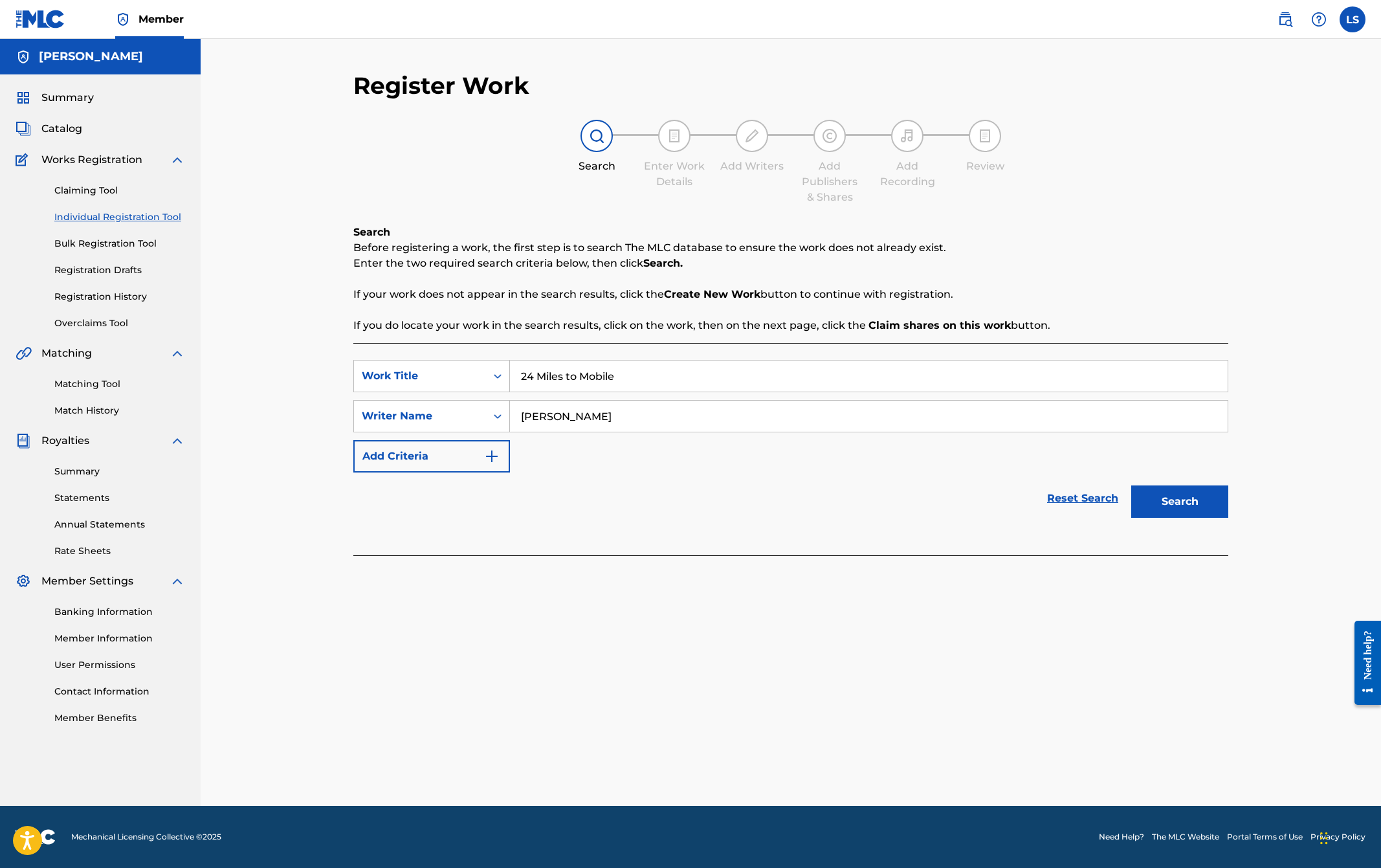
click at [784, 520] on div "Reset Search Search" at bounding box center [791, 498] width 875 height 52
click at [1212, 507] on button "Search" at bounding box center [1179, 502] width 97 height 33
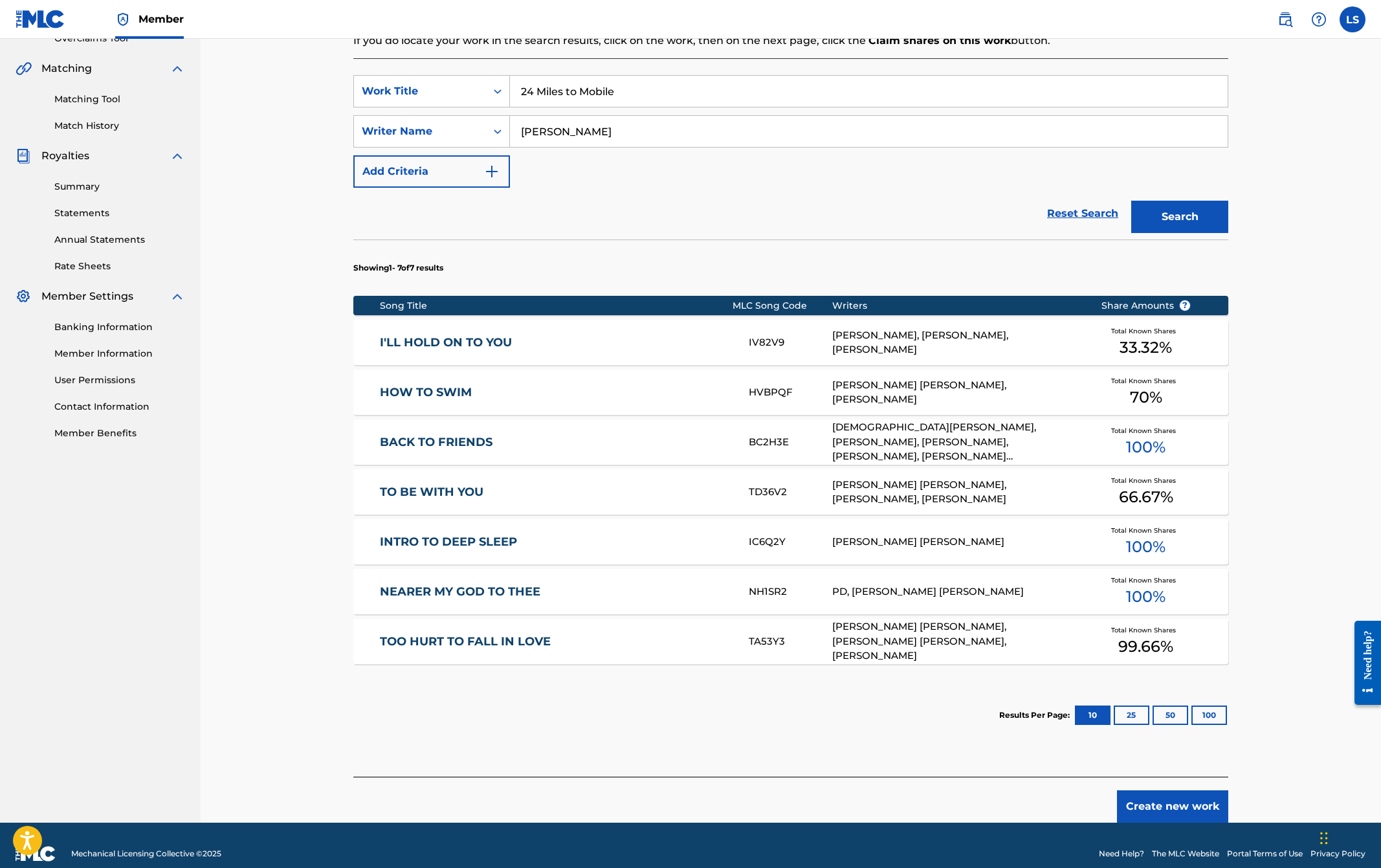
scroll to position [302, 0]
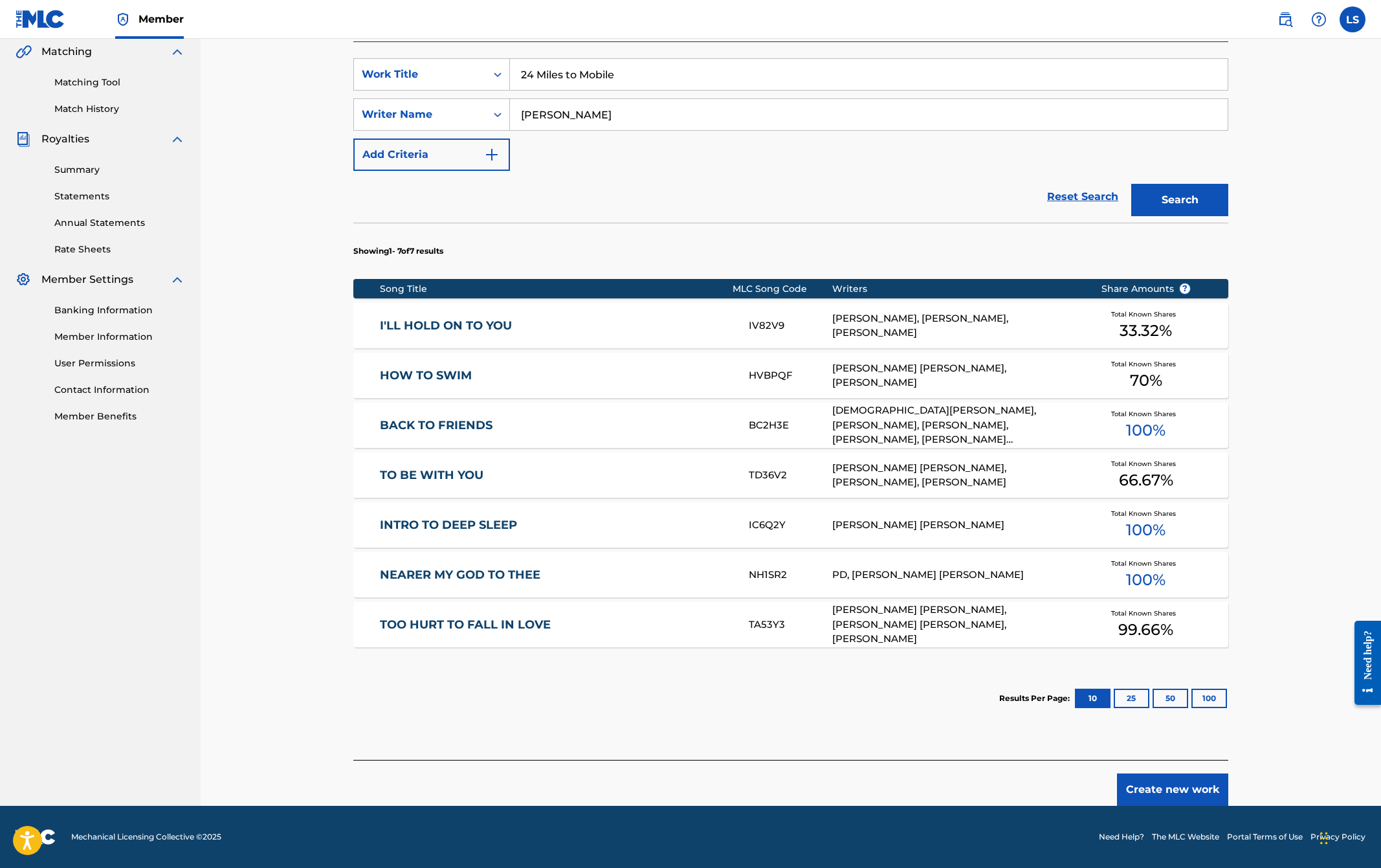
click at [1193, 790] on button "Create new work" at bounding box center [1173, 790] width 112 height 33
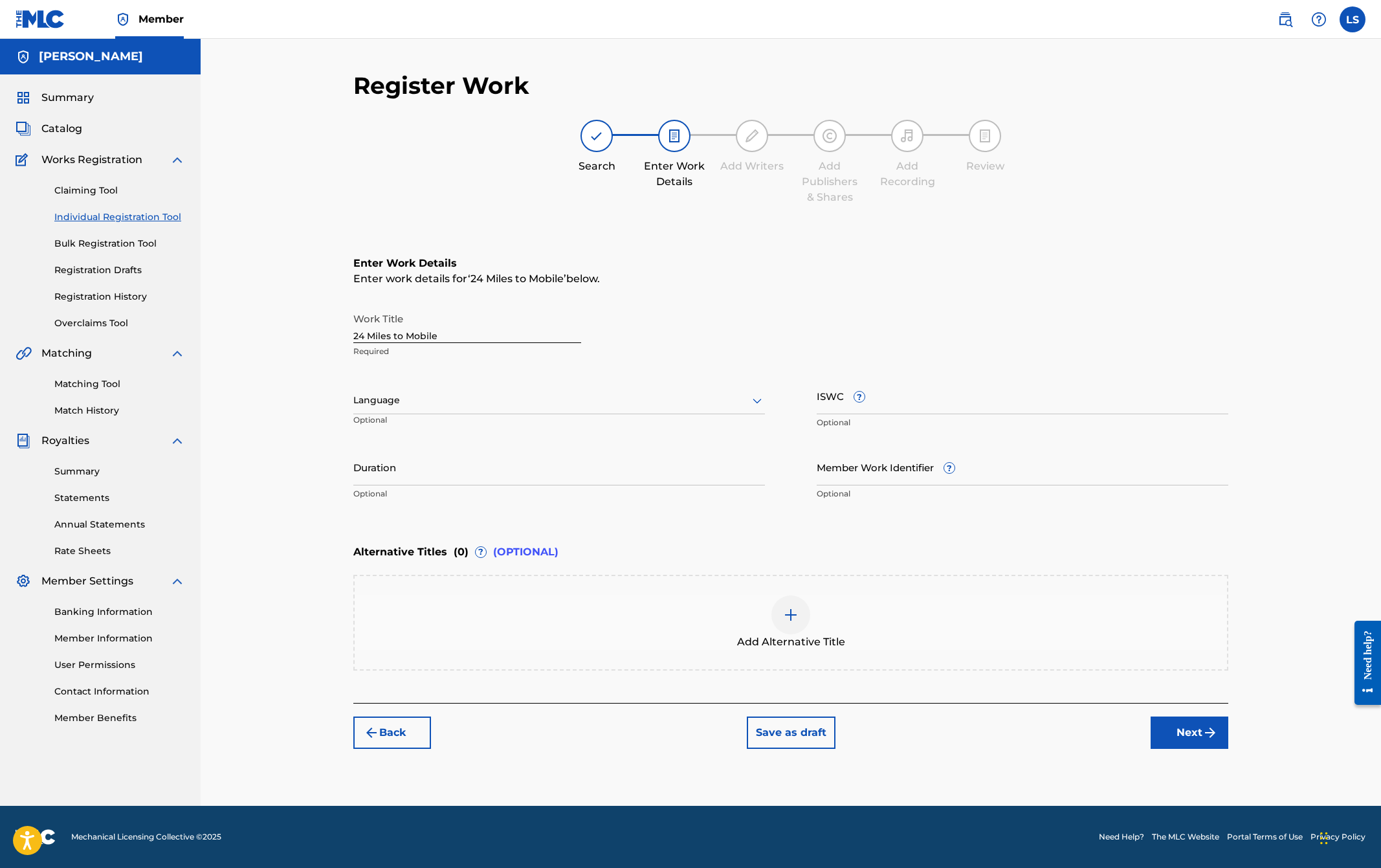
click at [444, 420] on p "Optional" at bounding box center [416, 425] width 125 height 22
click at [1191, 730] on button "Next" at bounding box center [1189, 733] width 78 height 33
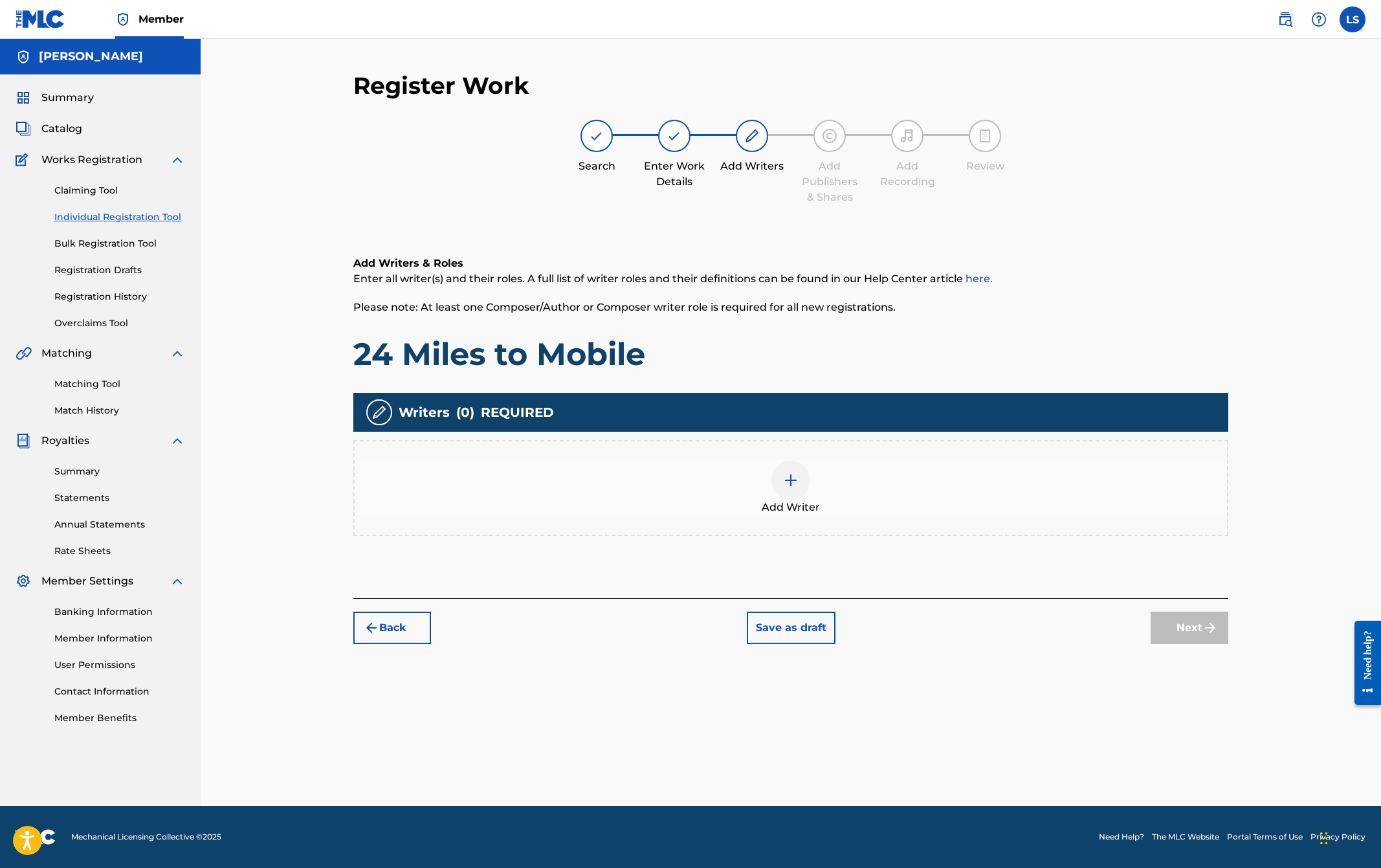
click at [792, 478] on img at bounding box center [791, 480] width 16 height 16
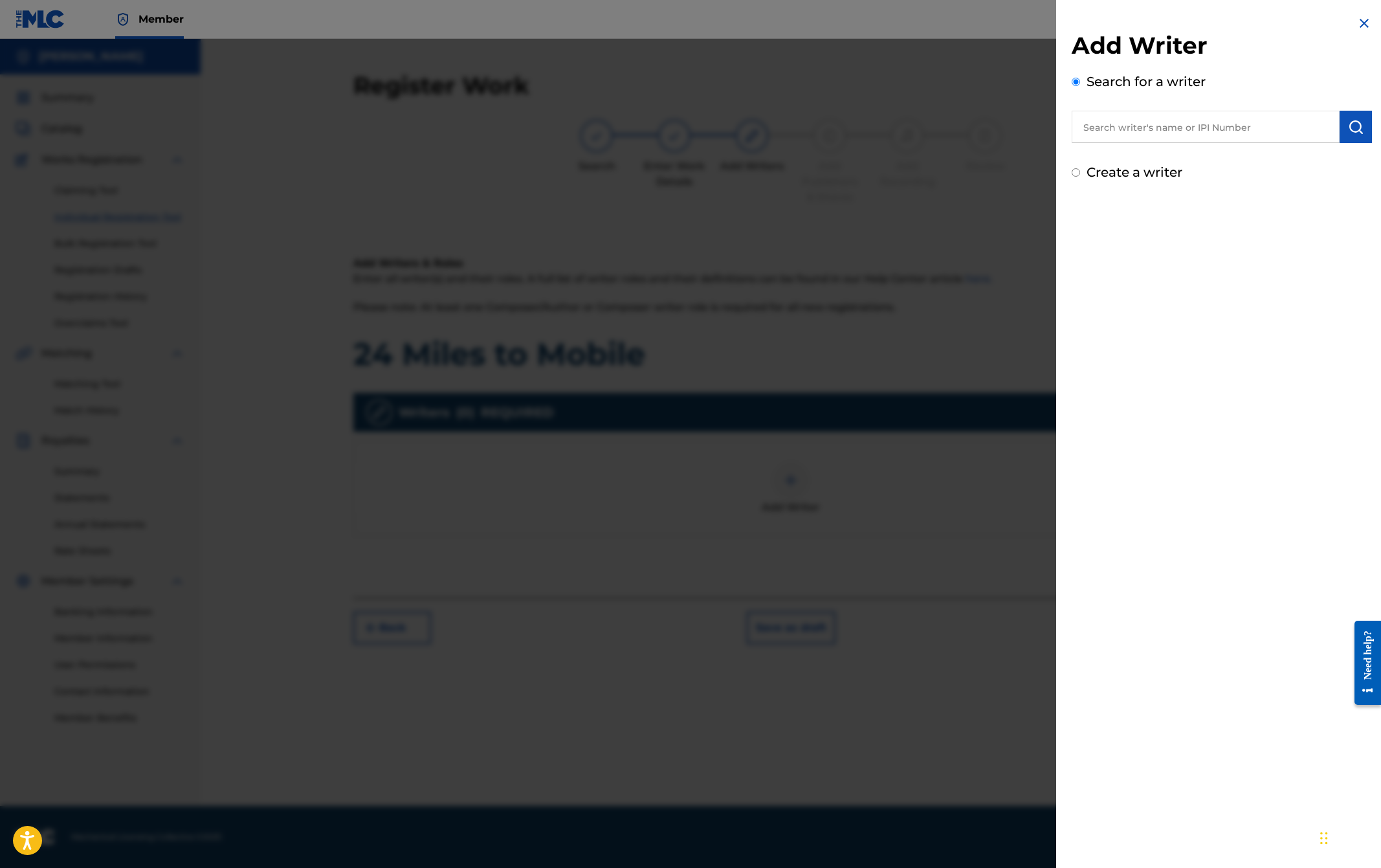
click at [1166, 130] on input "text" at bounding box center [1206, 127] width 268 height 33
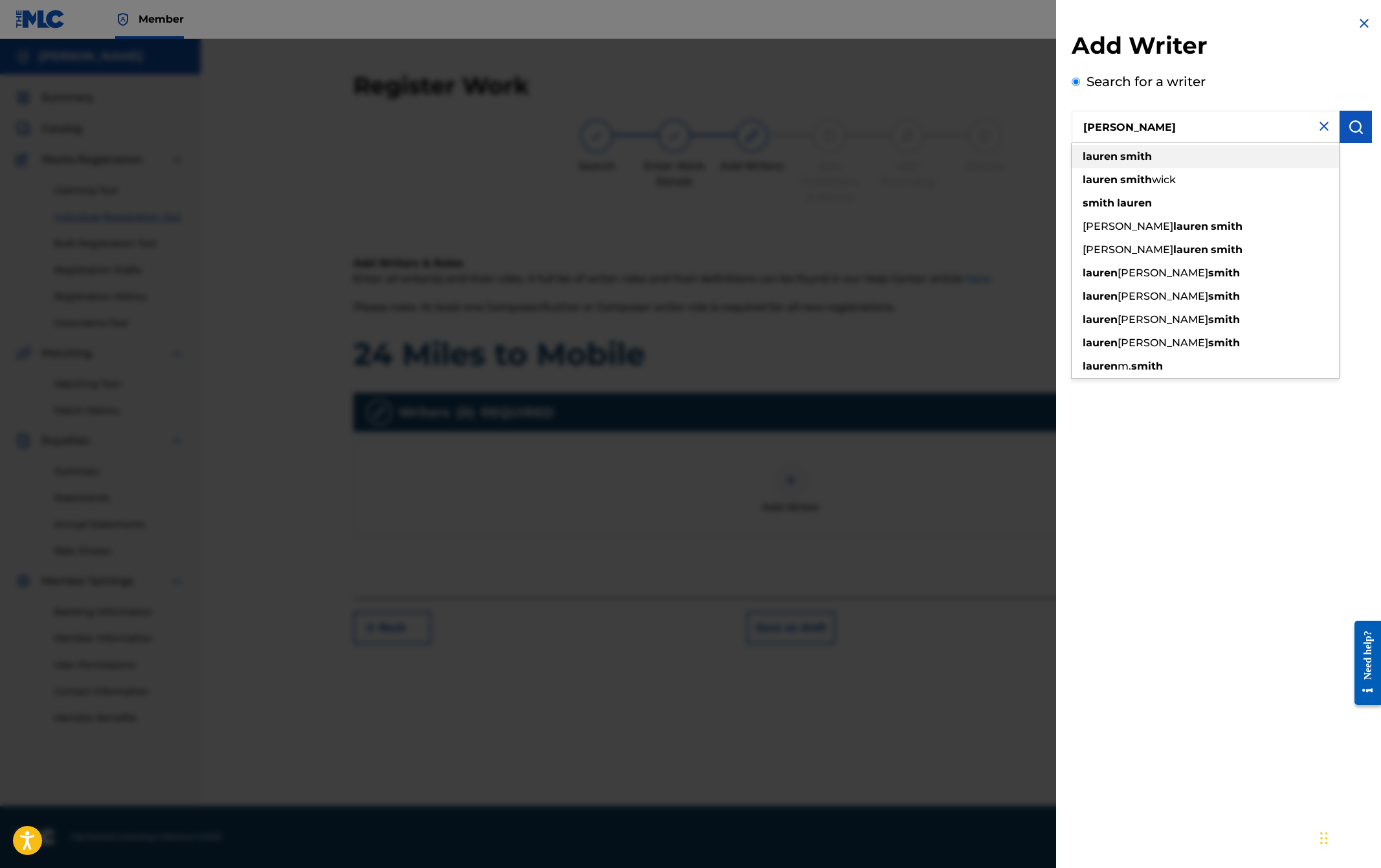
click at [1129, 159] on strong "smith" at bounding box center [1136, 157] width 32 height 12
type input "[PERSON_NAME]"
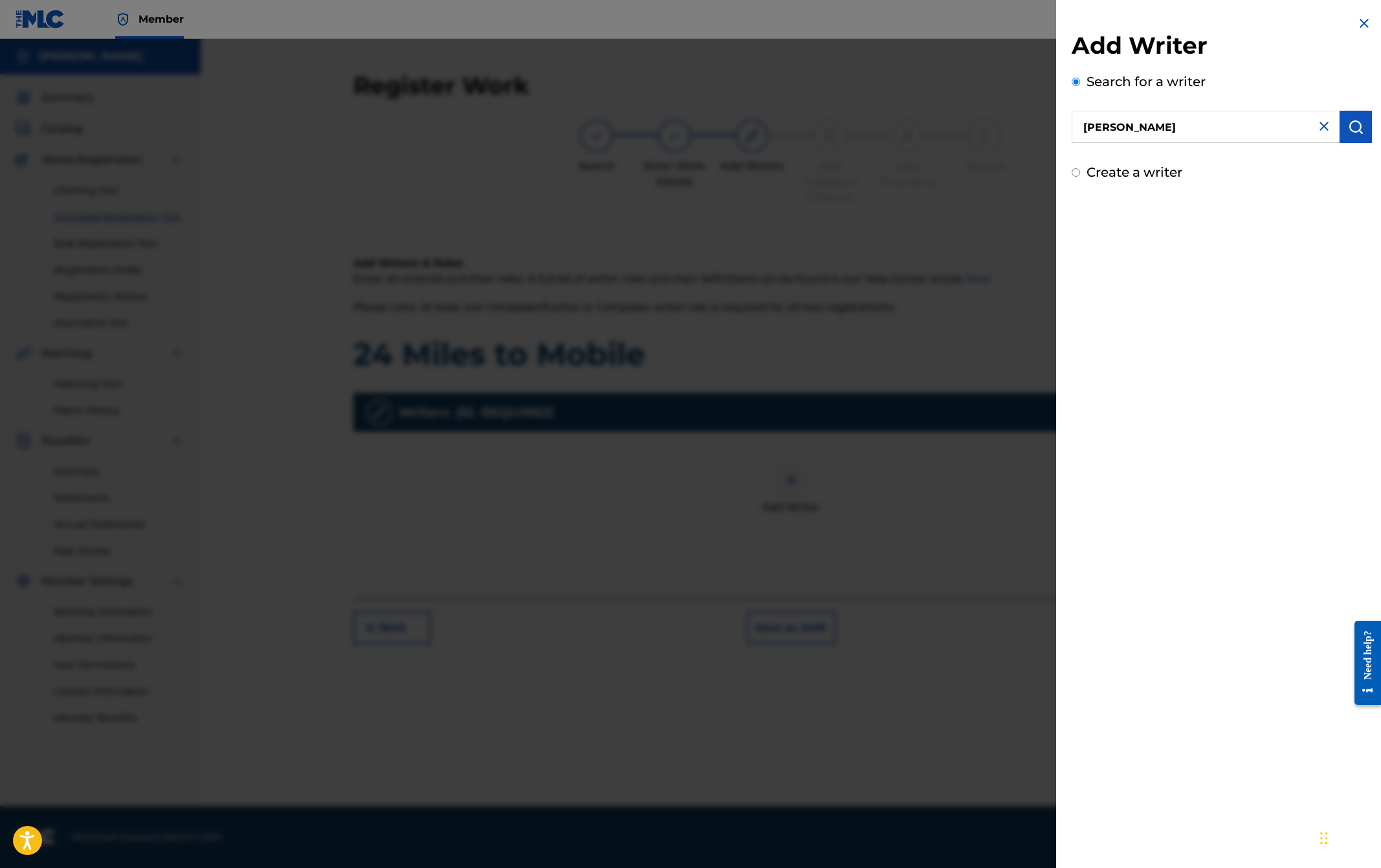
click at [1362, 137] on button "submit" at bounding box center [1356, 127] width 33 height 33
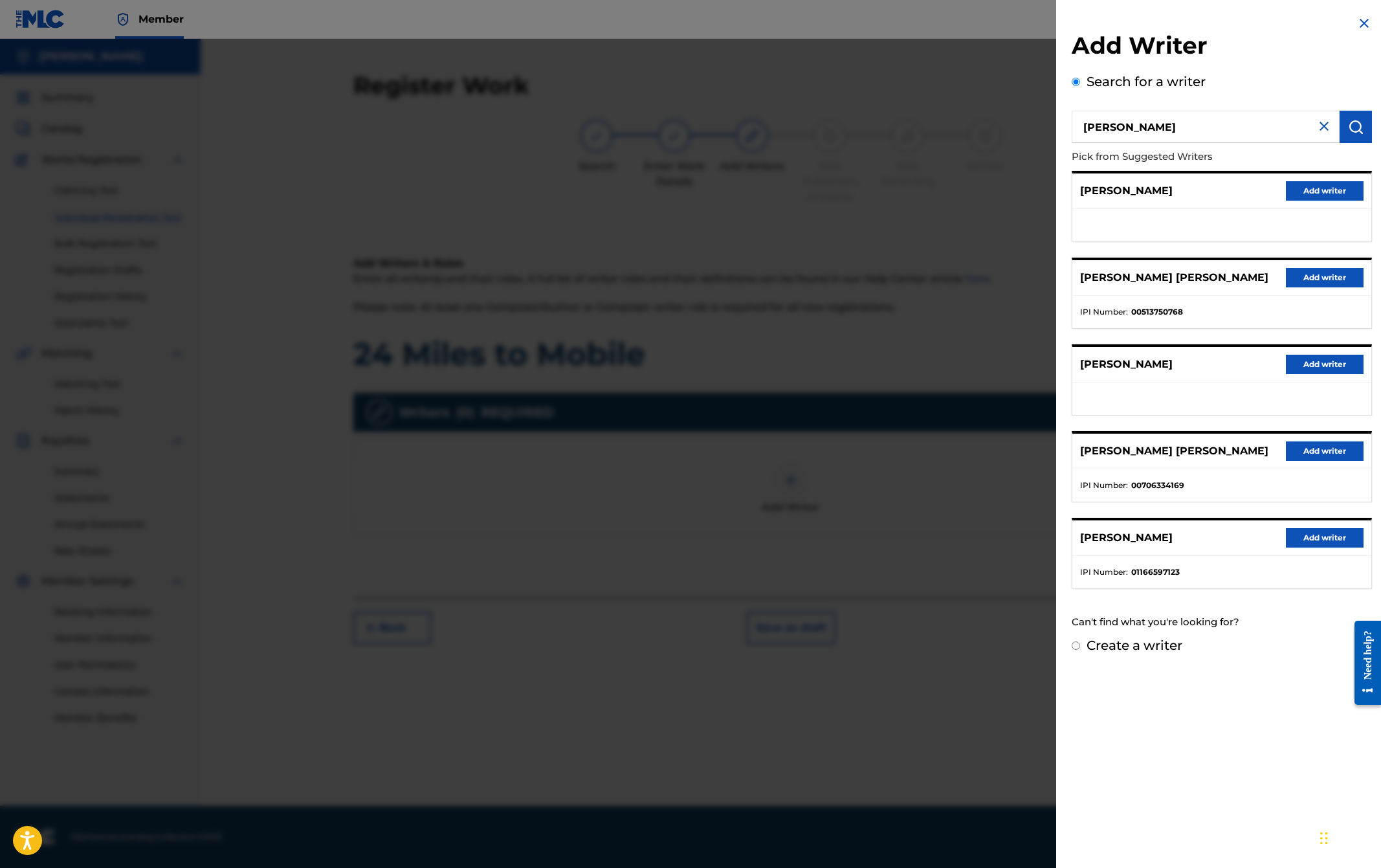
click at [1178, 197] on div "[PERSON_NAME] Add writer" at bounding box center [1221, 192] width 299 height 36
click at [1140, 190] on p "[PERSON_NAME]" at bounding box center [1126, 191] width 92 height 16
click at [1358, 22] on img at bounding box center [1365, 23] width 16 height 16
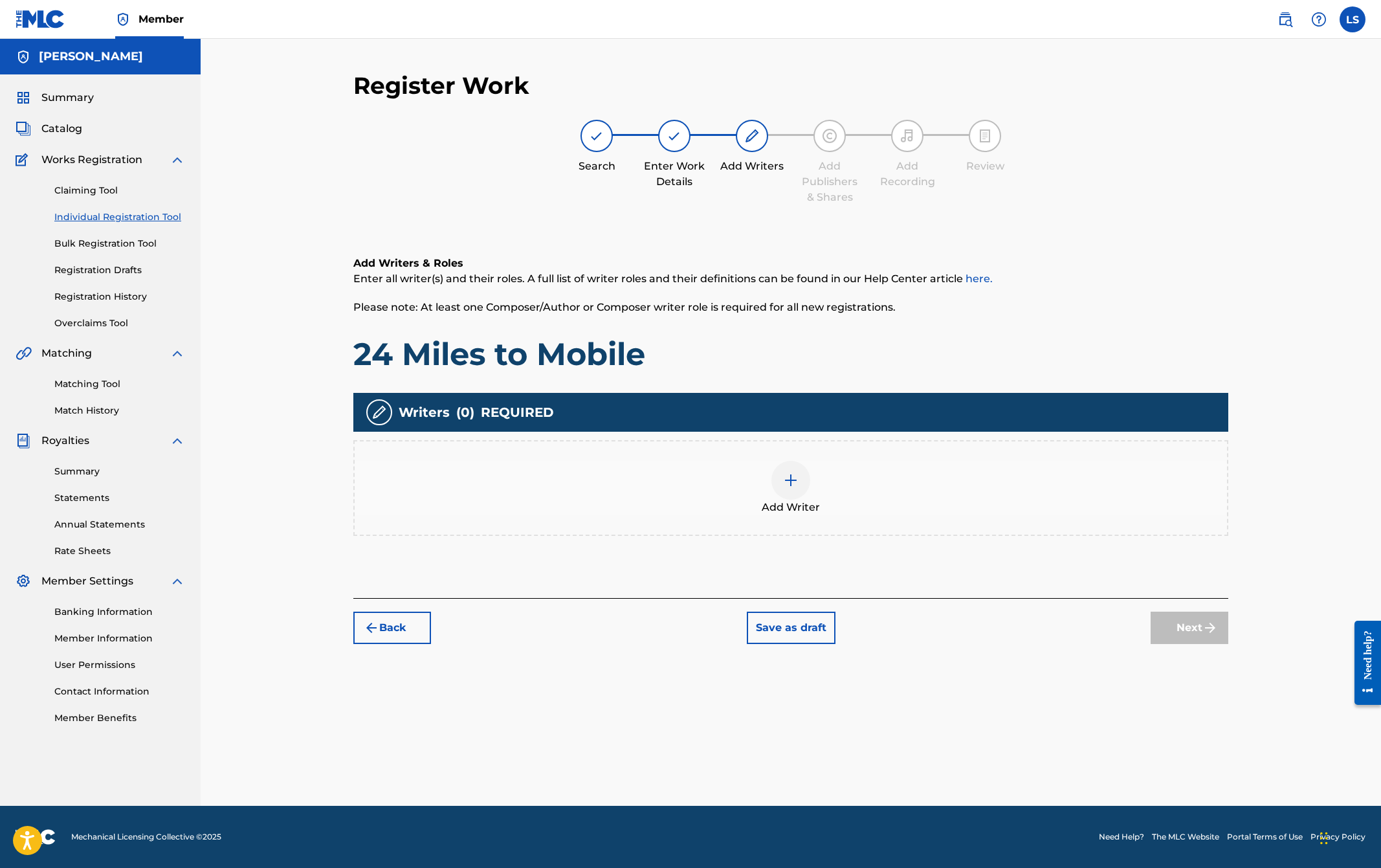
click at [1346, 18] on label at bounding box center [1352, 19] width 26 height 26
click at [1353, 19] on input "LS [PERSON_NAME] [PERSON_NAME][EMAIL_ADDRESS][DOMAIN_NAME] Notification Prefere…" at bounding box center [1353, 19] width 0 height 0
click at [1227, 162] on link "Profile" at bounding box center [1225, 161] width 26 height 12
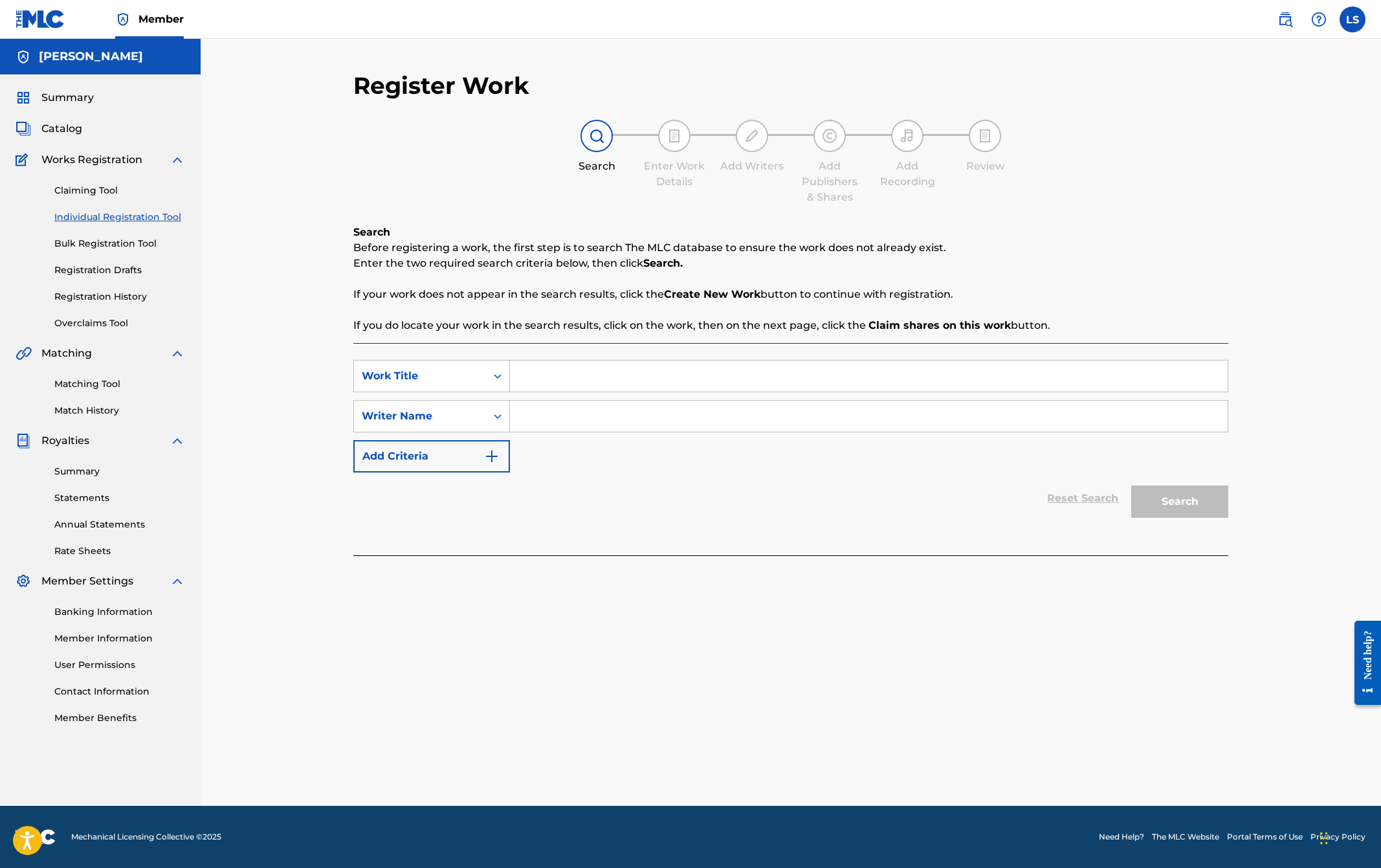
click at [294, 299] on div "Register Work Search Enter Work Details Add Writers Add Publishers & Shares Add…" at bounding box center [791, 422] width 1181 height 767
click at [262, 293] on div "Register Work Search Enter Work Details Add Writers Add Publishers & Shares Add…" at bounding box center [791, 422] width 1181 height 767
click at [561, 371] on input "Search Form" at bounding box center [868, 376] width 718 height 31
type input "24 Miles to Mobile"
click at [557, 420] on input "Search Form" at bounding box center [868, 416] width 718 height 31
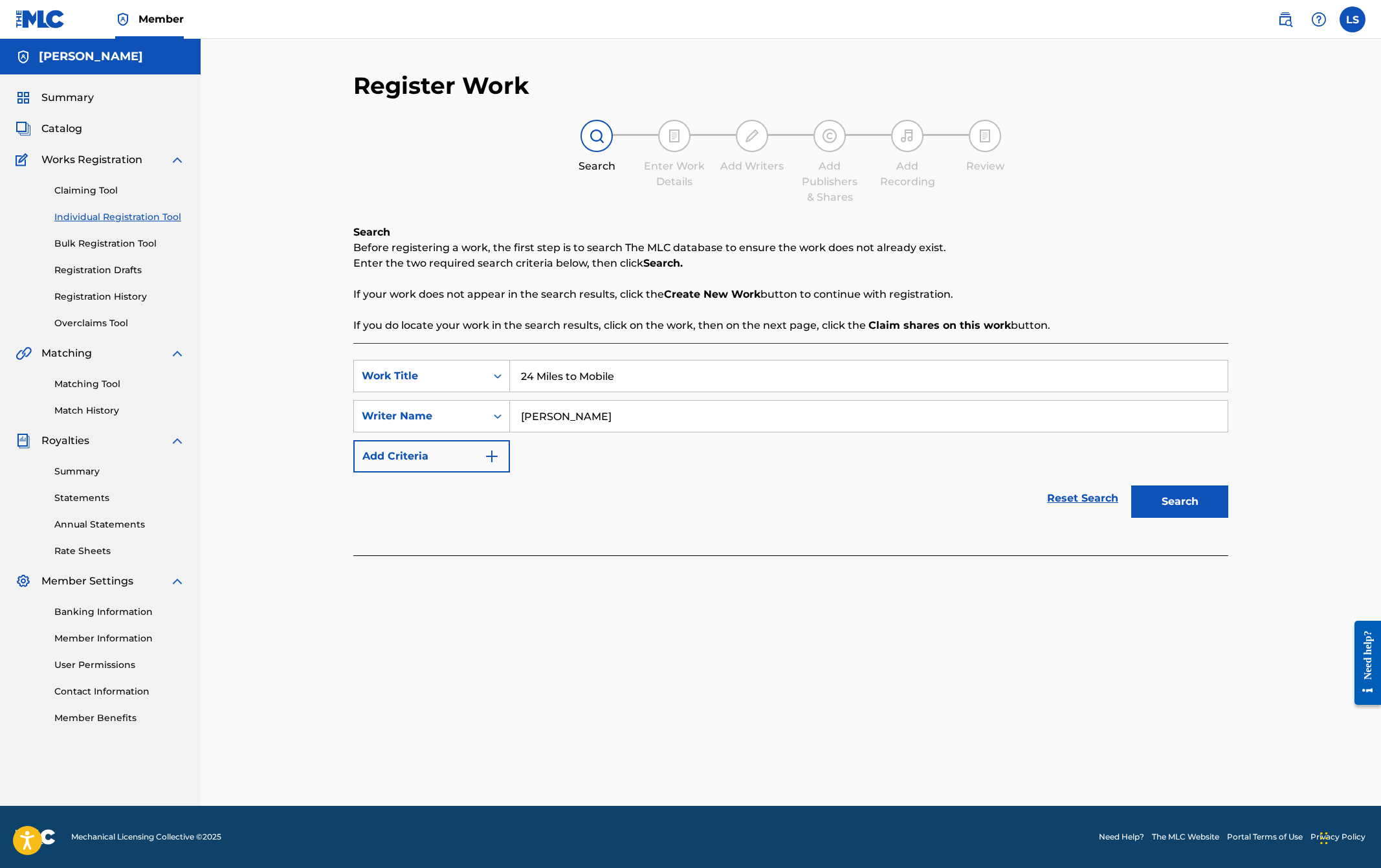
type input "[PERSON_NAME]"
click at [1172, 503] on button "Search" at bounding box center [1179, 502] width 97 height 33
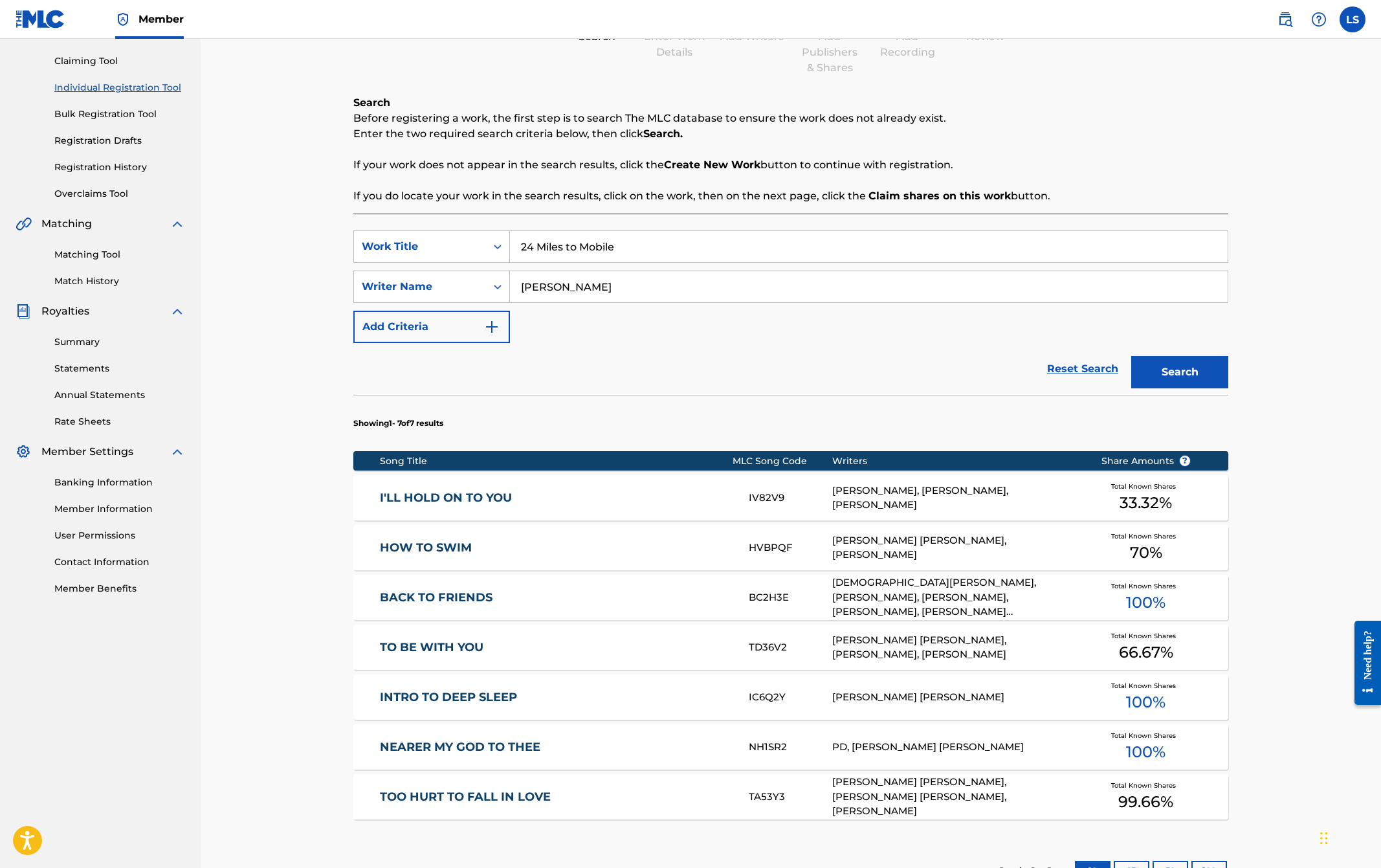
scroll to position [302, 0]
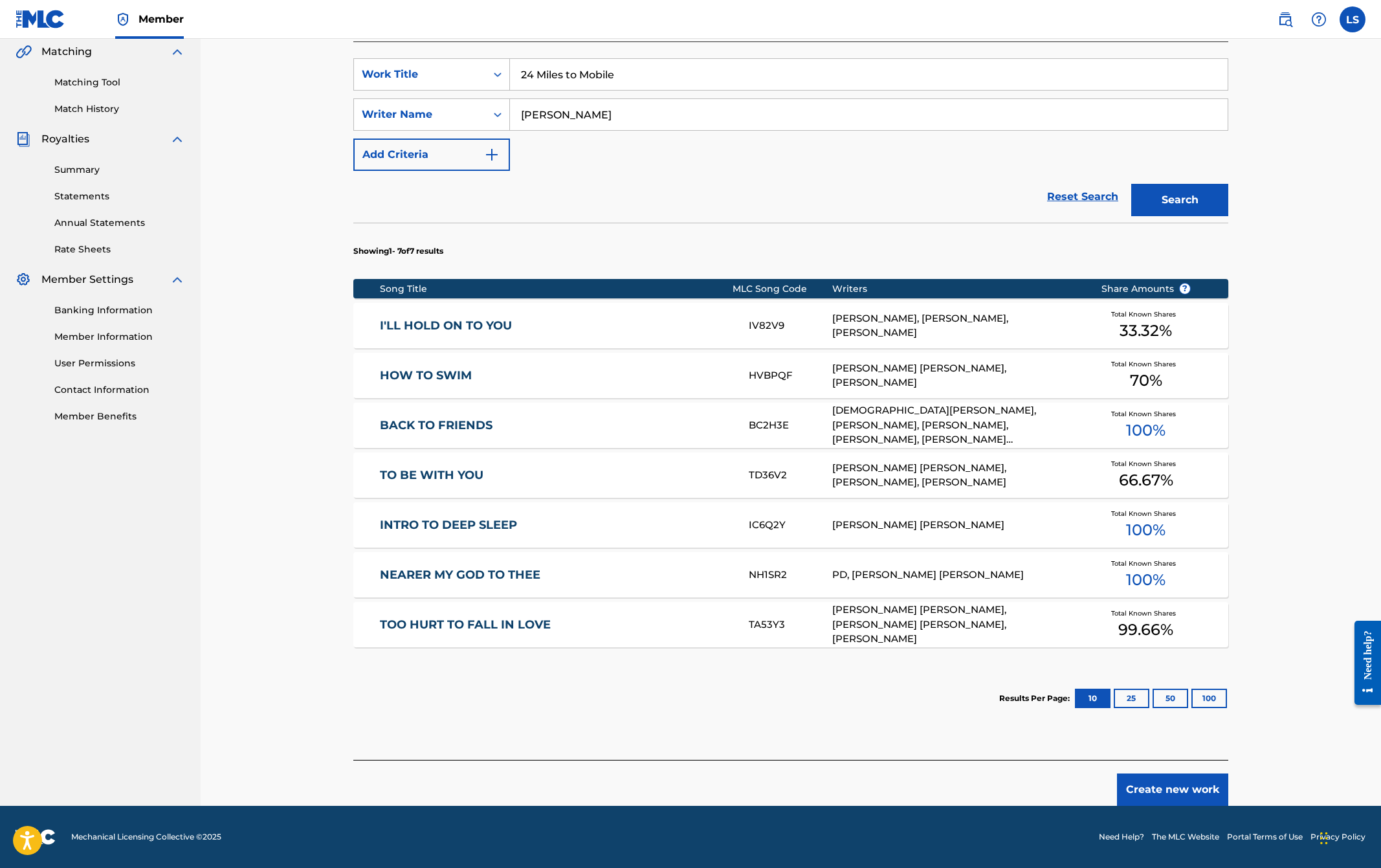
click at [1132, 700] on button "25" at bounding box center [1132, 698] width 36 height 19
click at [1184, 788] on button "Create new work" at bounding box center [1173, 790] width 112 height 33
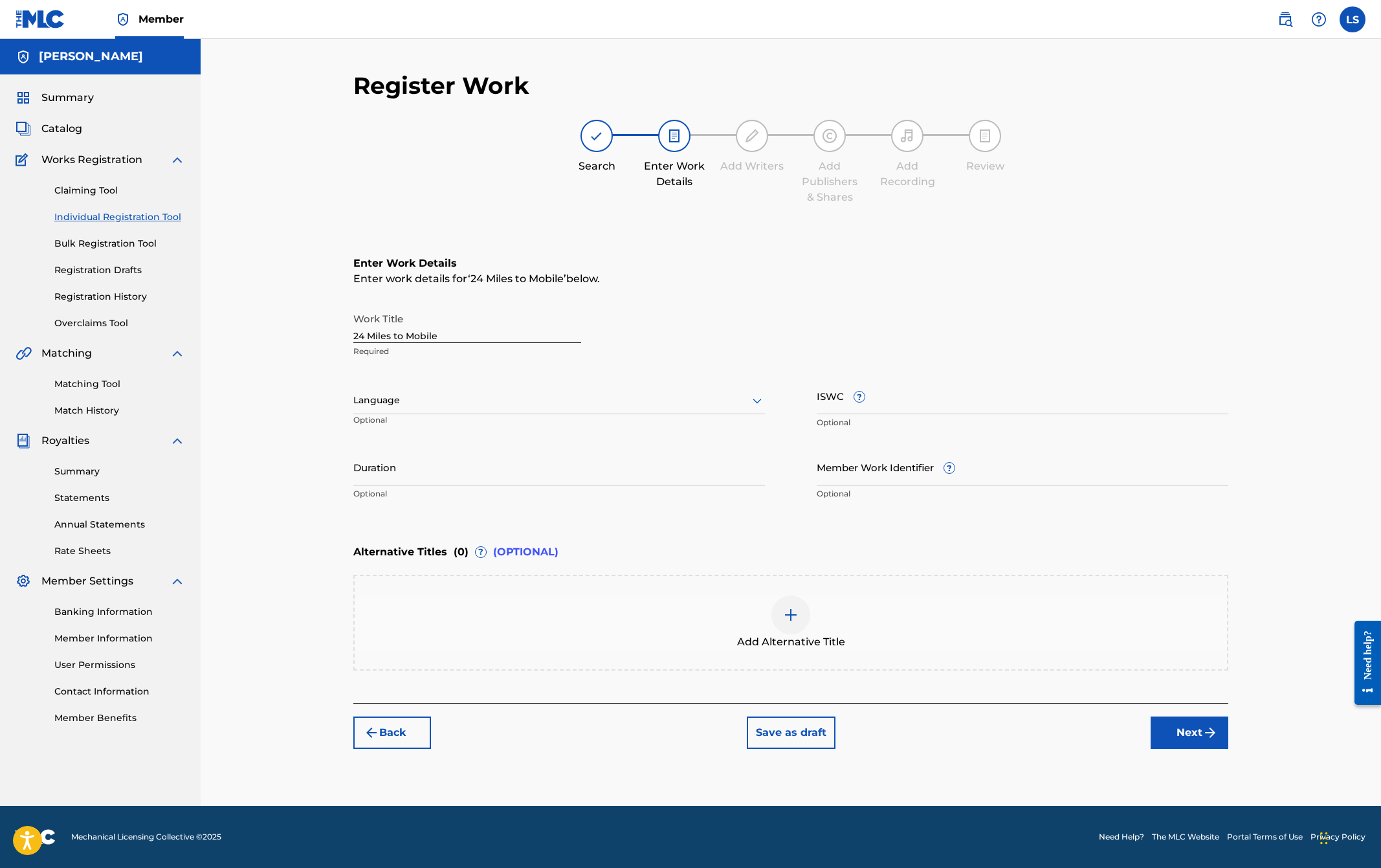
scroll to position [0, 0]
click at [1175, 734] on button "Next" at bounding box center [1189, 733] width 78 height 33
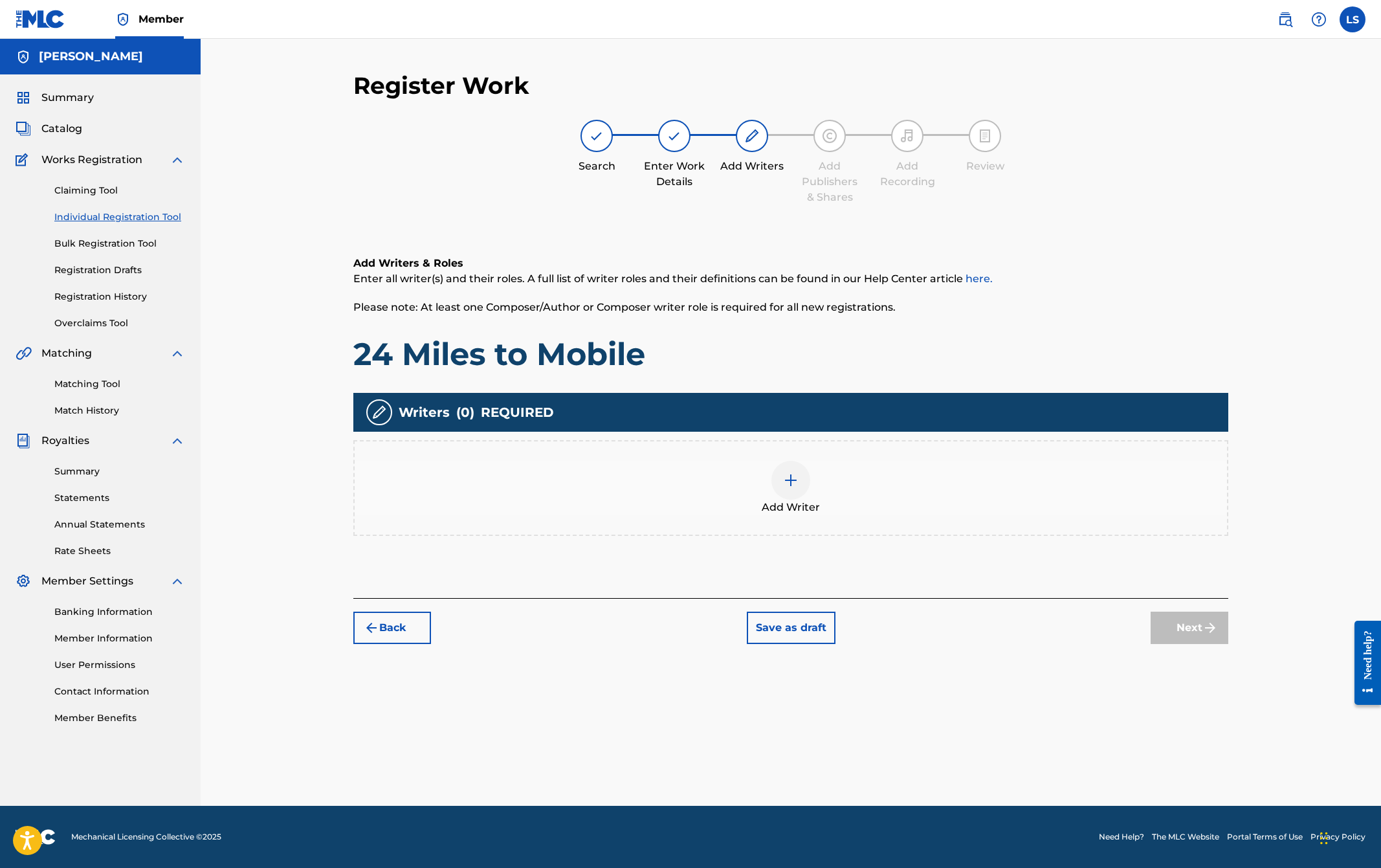
click at [798, 479] on img at bounding box center [791, 480] width 16 height 16
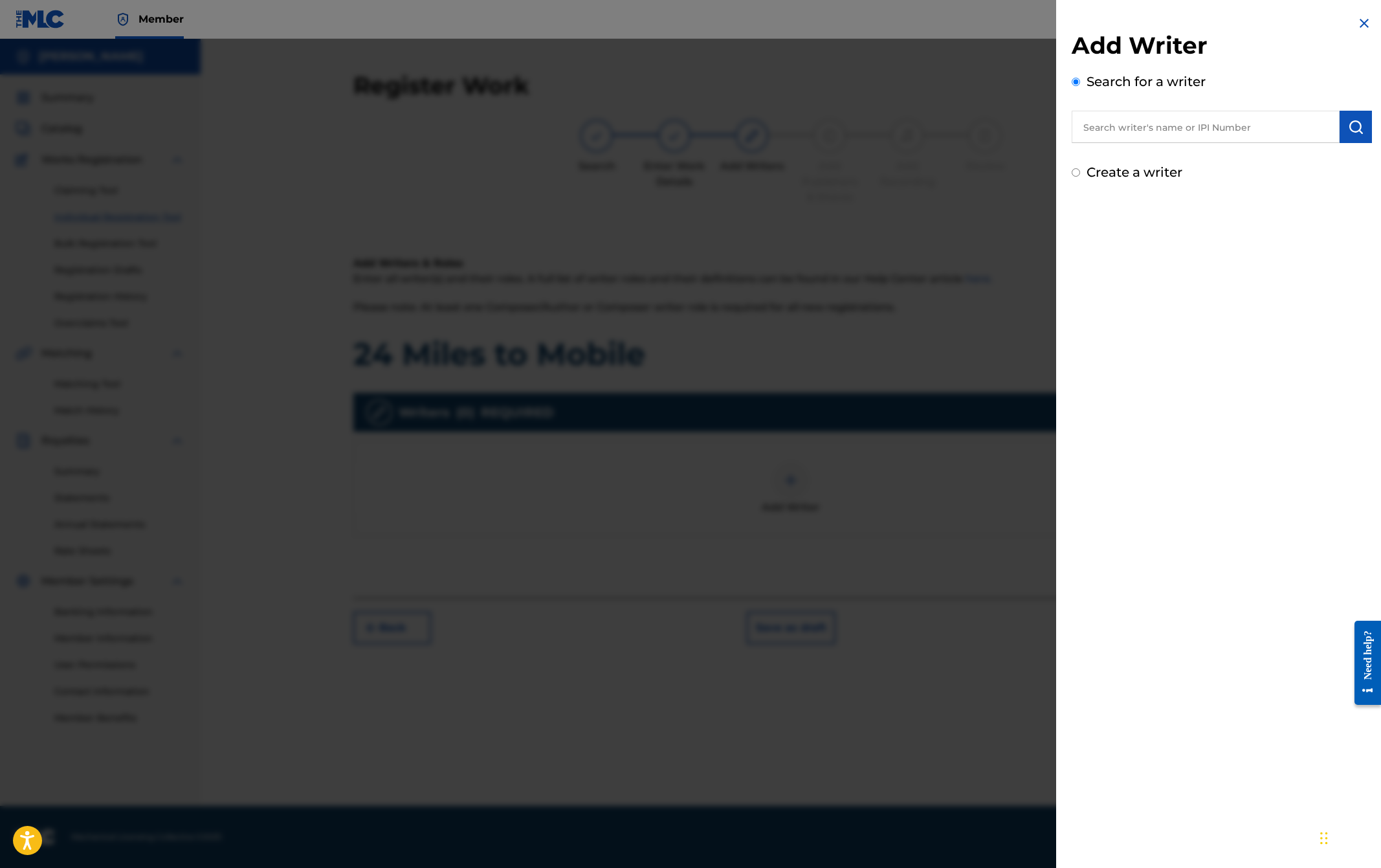
click at [1100, 132] on input "text" at bounding box center [1206, 127] width 268 height 33
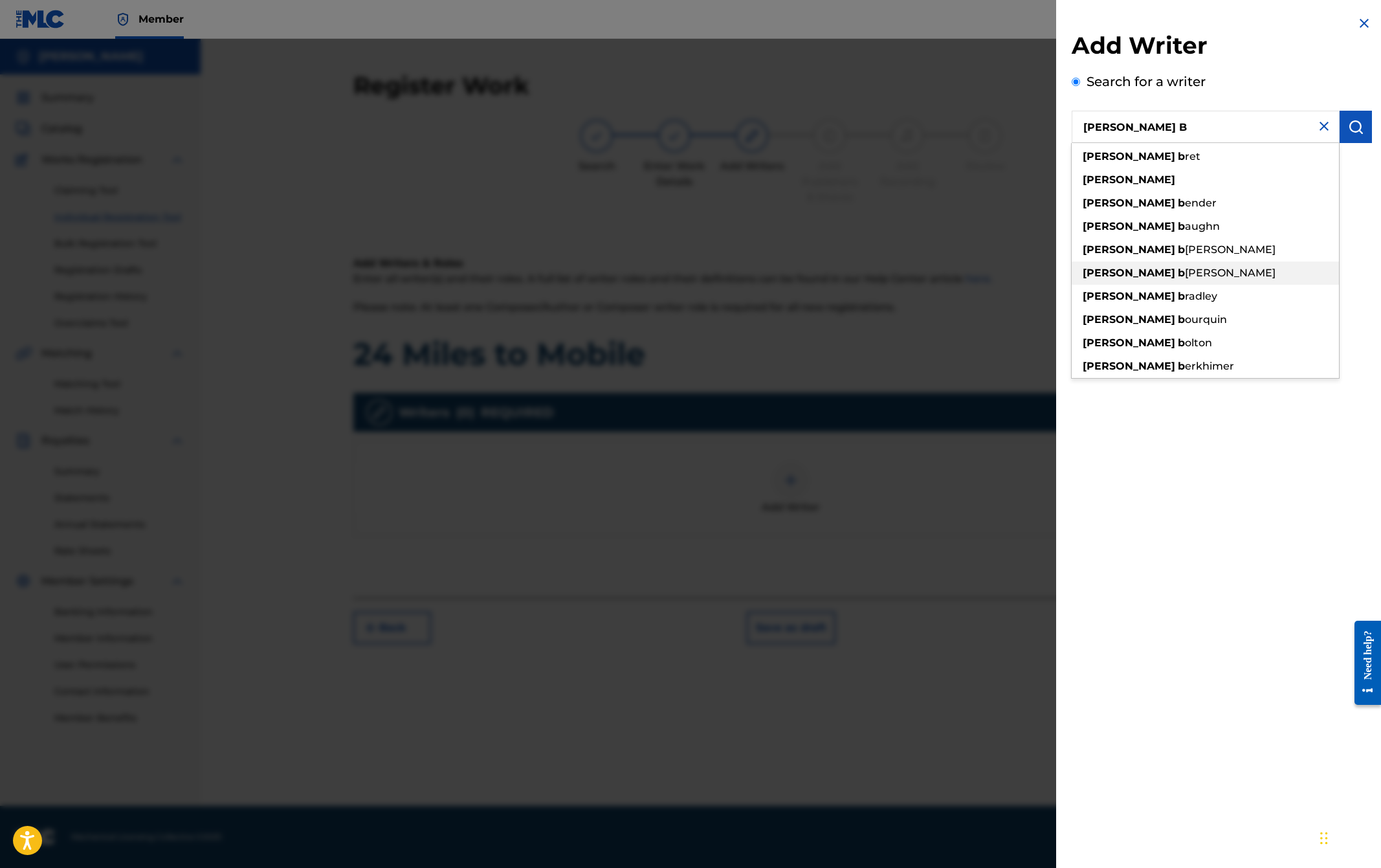
click at [1185, 275] on span "[PERSON_NAME]" at bounding box center [1230, 273] width 91 height 12
type input "[PERSON_NAME]"
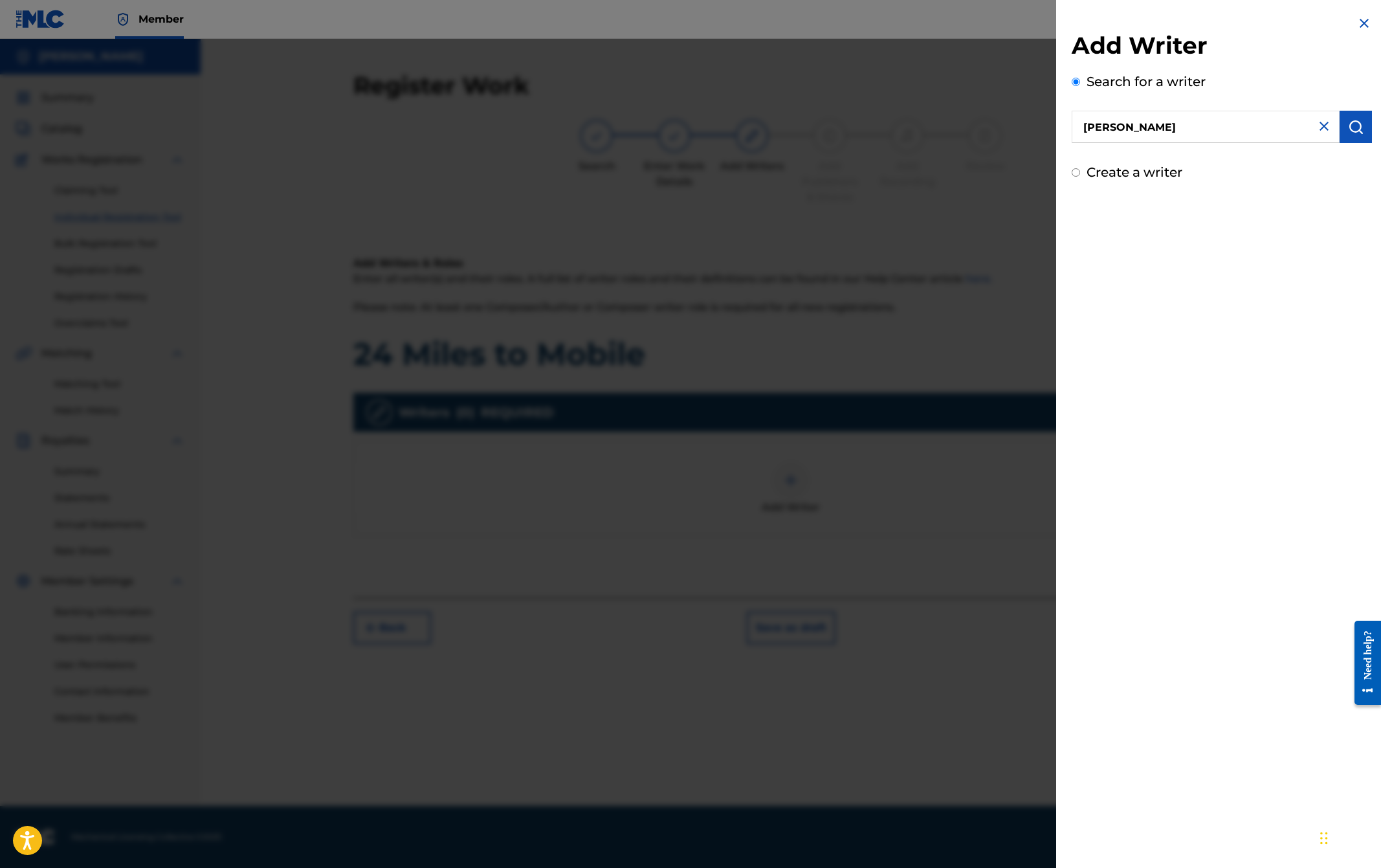
click at [1076, 172] on input "Create a writer" at bounding box center [1076, 172] width 9 height 9
radio input "false"
radio input "true"
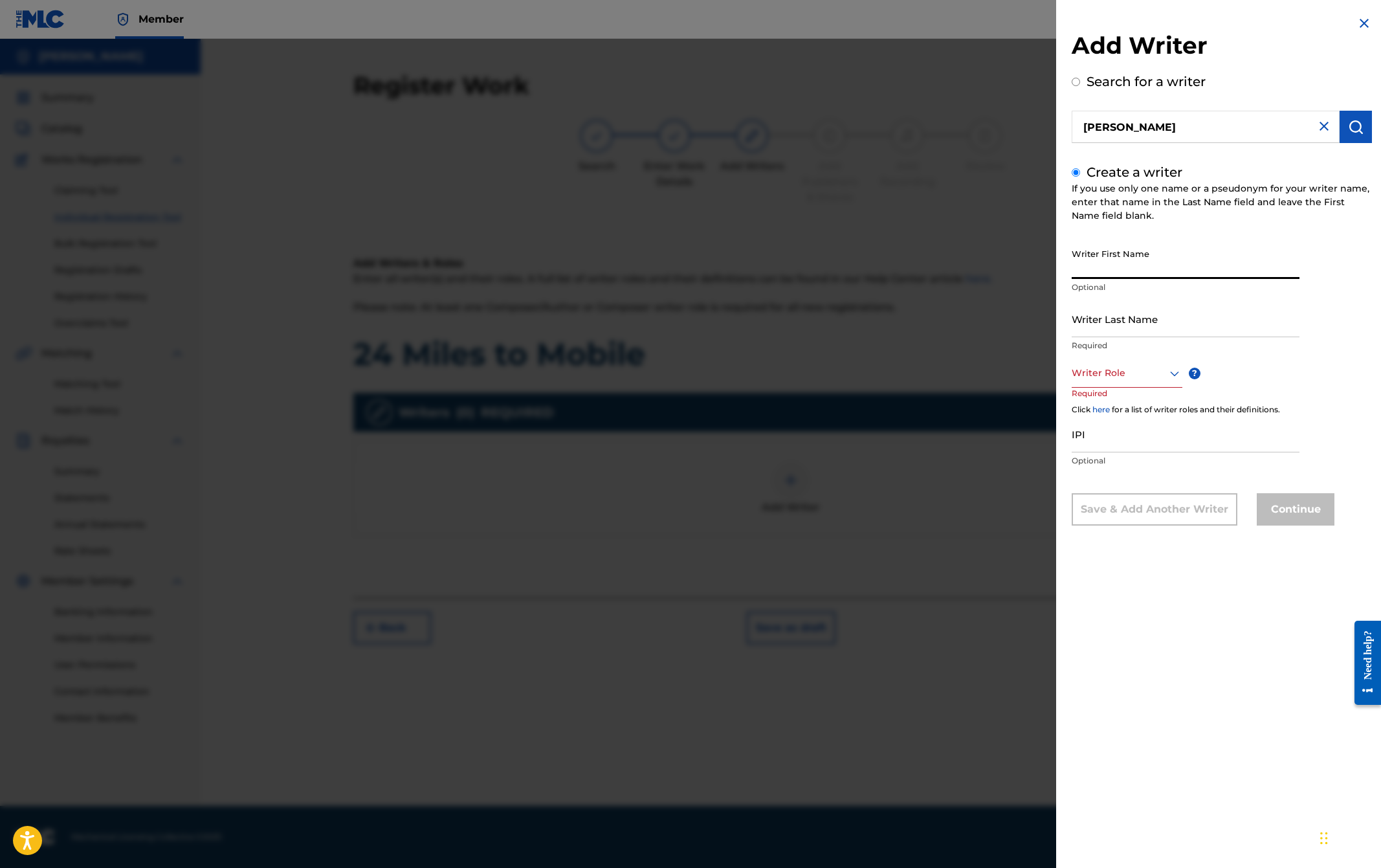
click at [1083, 271] on input "Writer First Name" at bounding box center [1186, 261] width 228 height 37
click at [1334, 196] on div "If you use only one name or a pseudonym for your writer name, enter that name i…" at bounding box center [1222, 202] width 300 height 41
click at [1348, 124] on img "submit" at bounding box center [1356, 127] width 16 height 16
radio input "true"
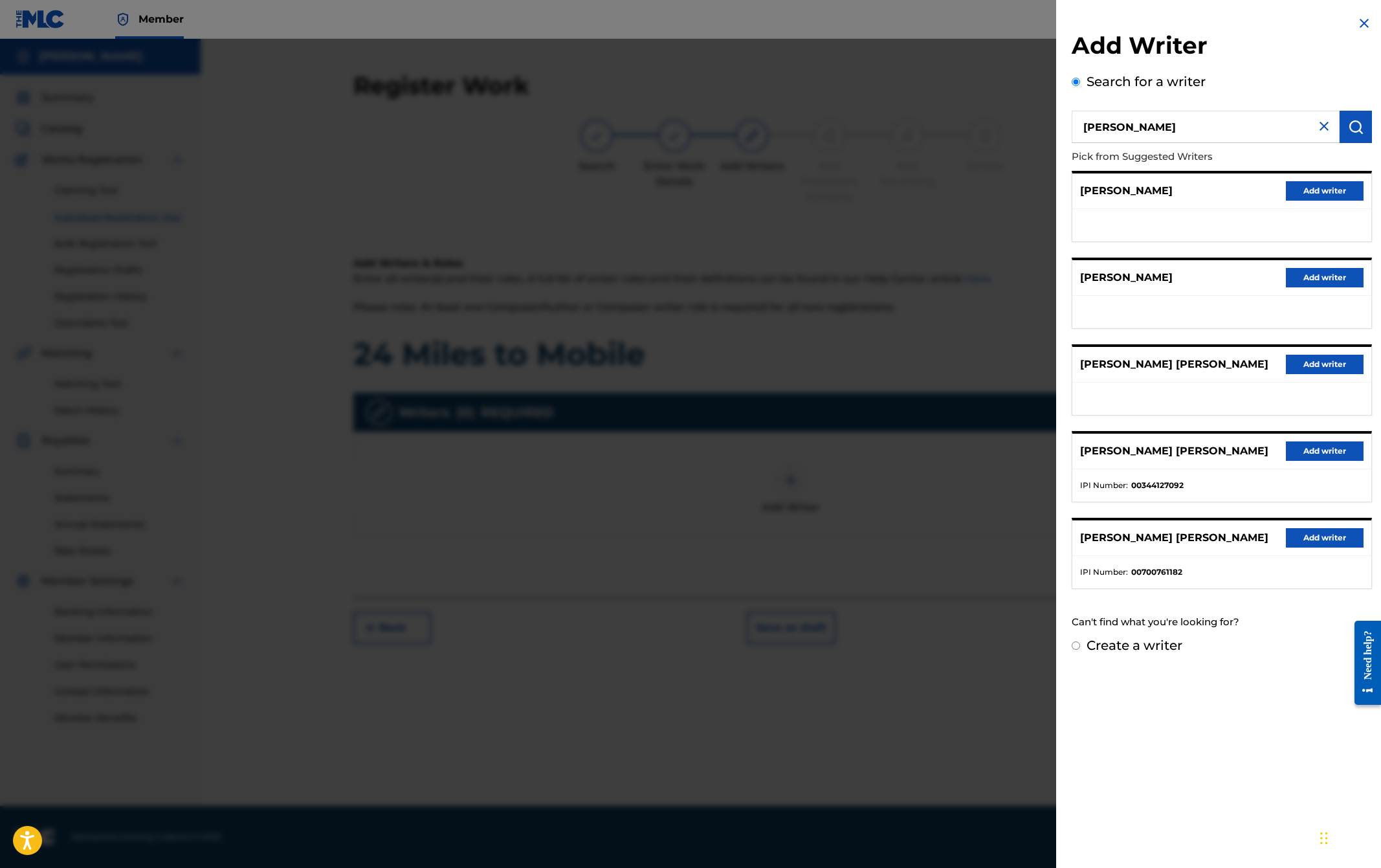
click at [1310, 276] on button "Add writer" at bounding box center [1325, 277] width 78 height 19
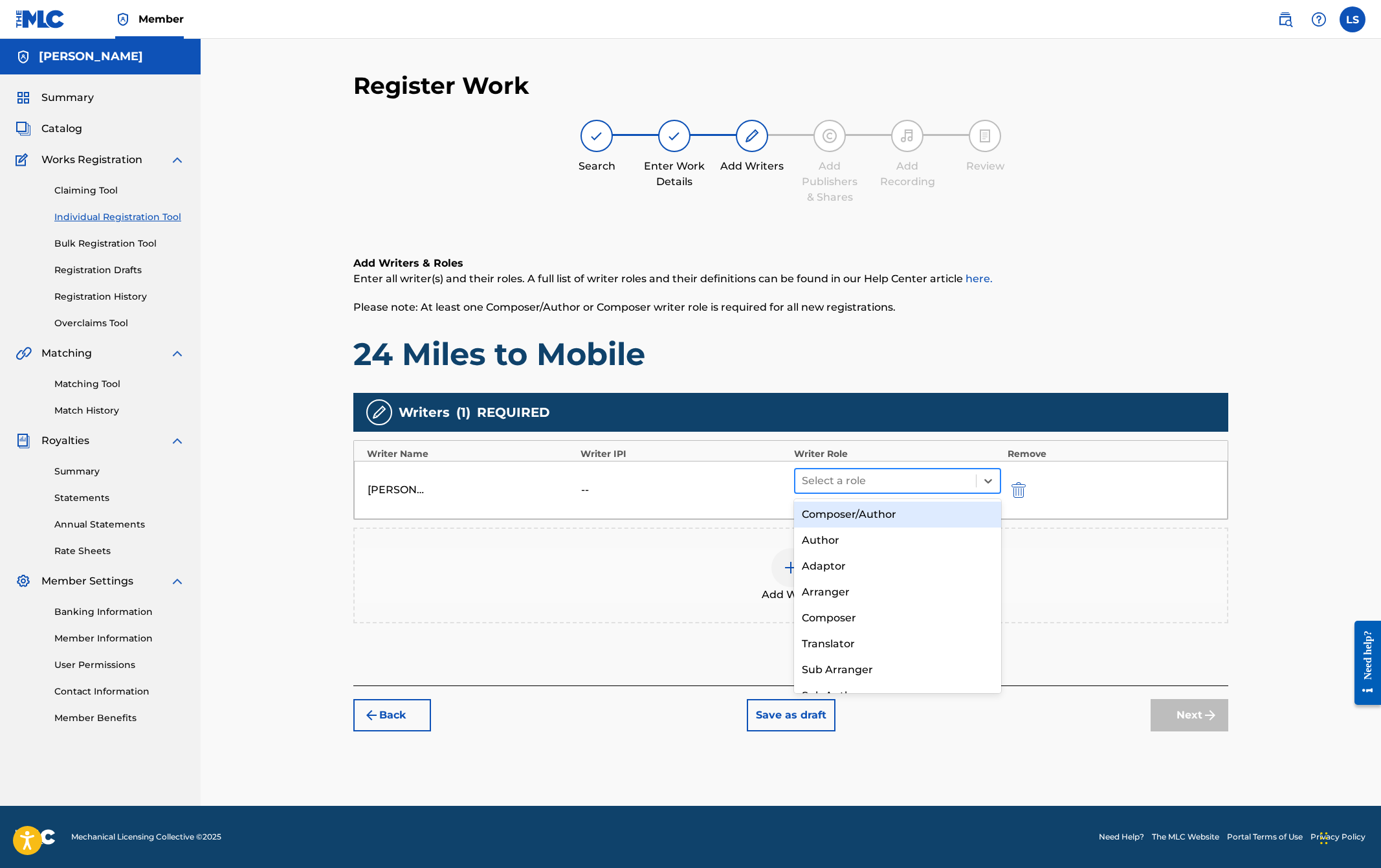
click at [836, 481] on div at bounding box center [886, 480] width 168 height 18
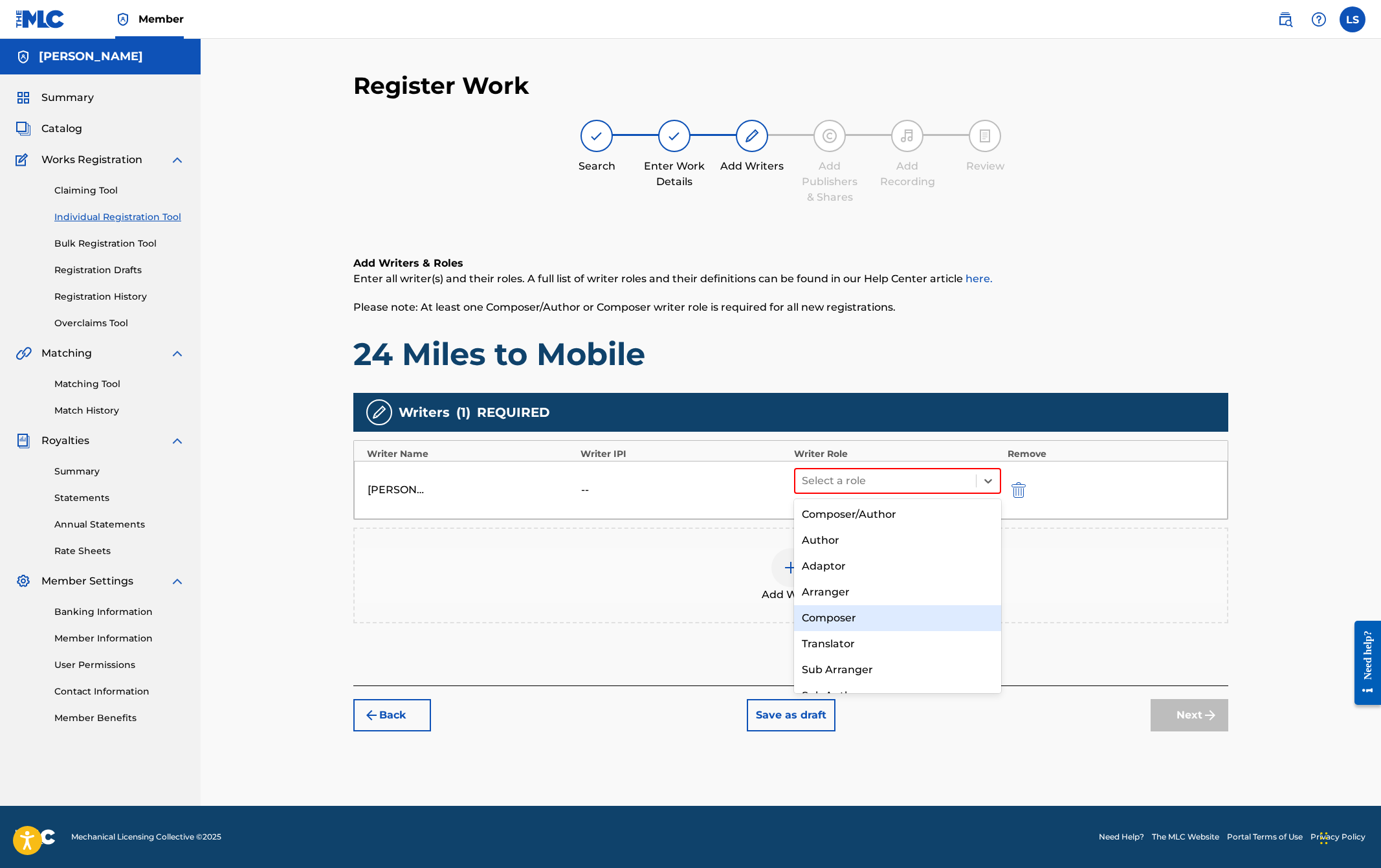
click at [832, 619] on div "Composer" at bounding box center [898, 617] width 207 height 26
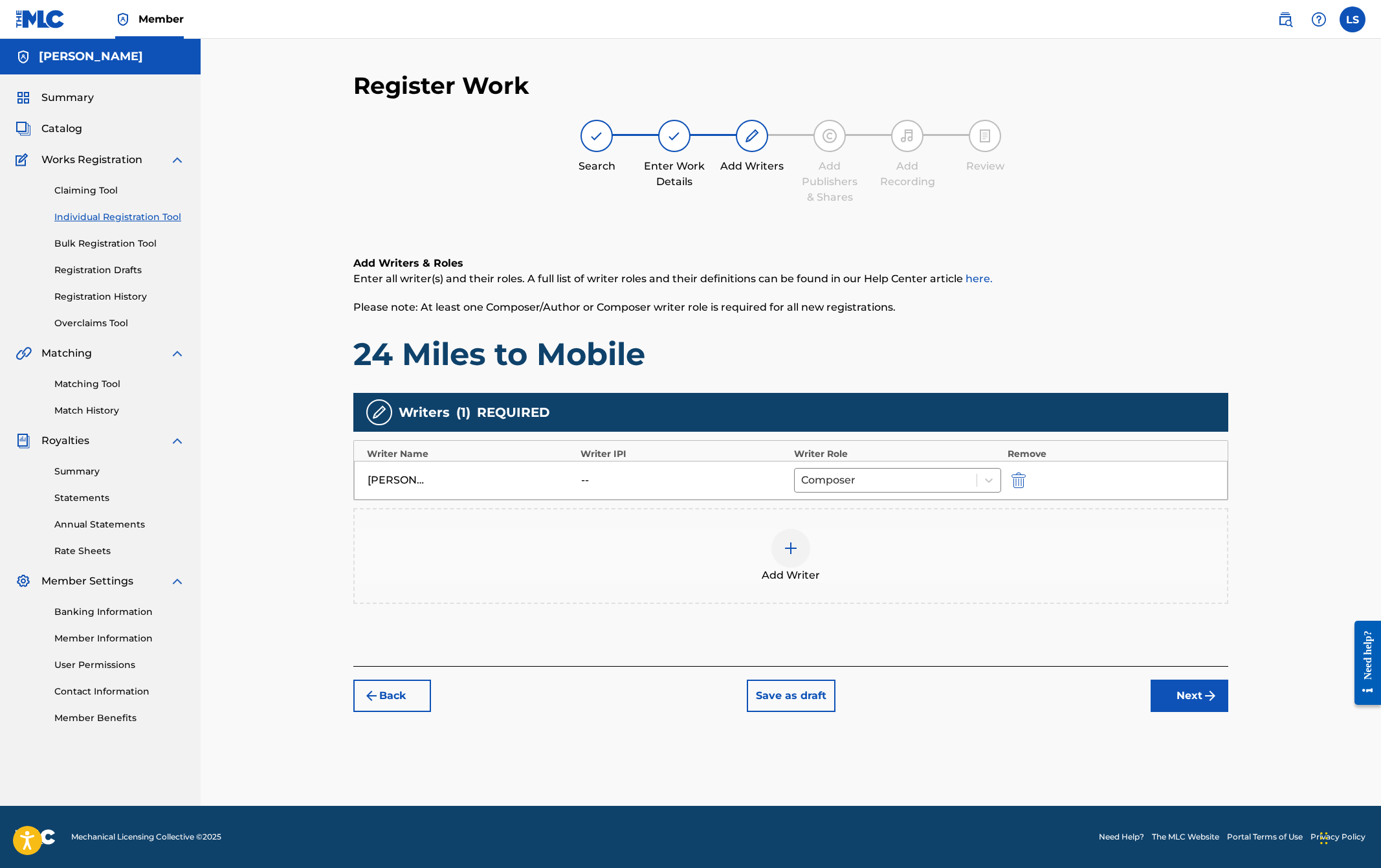
click at [793, 547] on img at bounding box center [791, 548] width 16 height 16
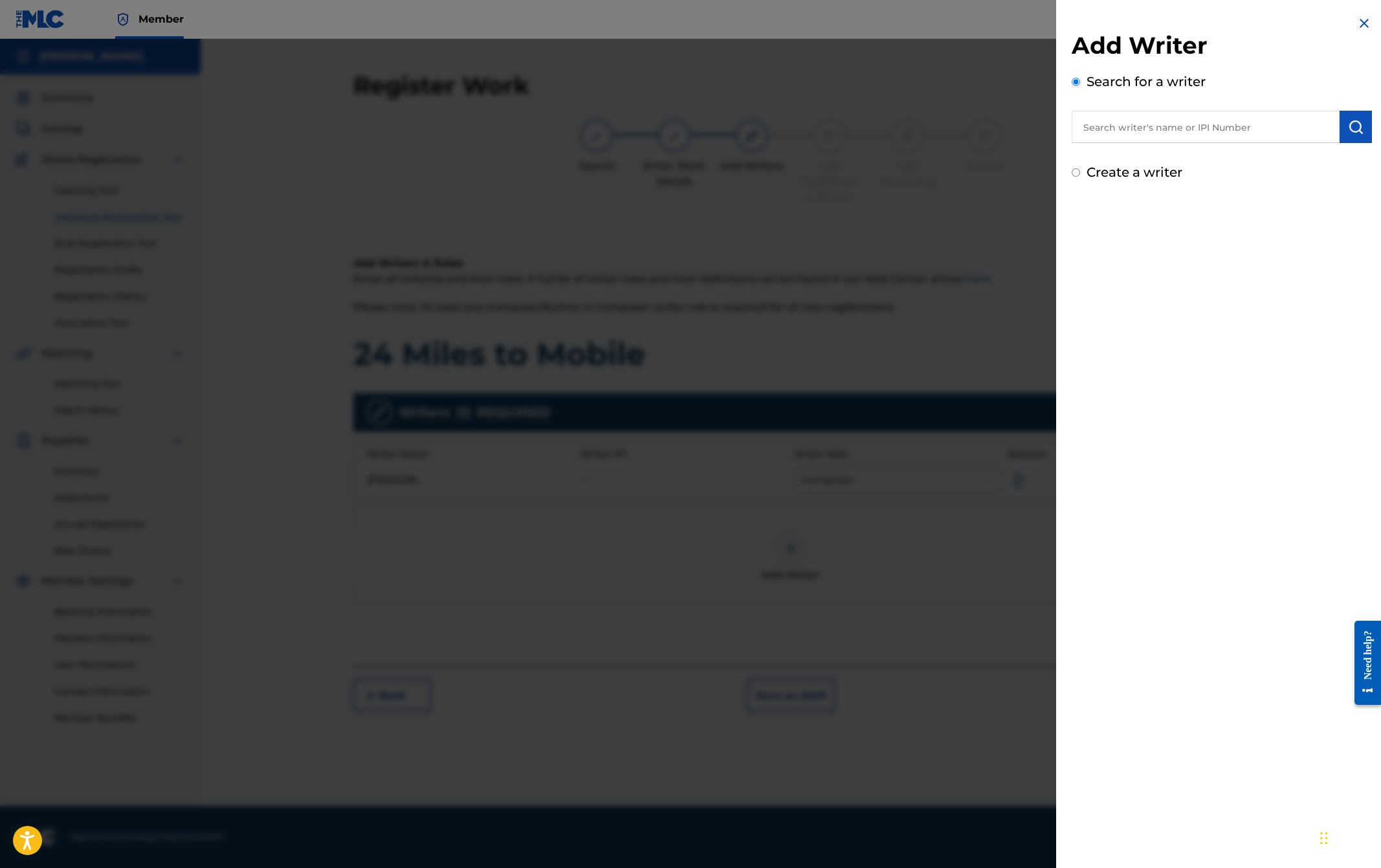
click at [1120, 131] on input "text" at bounding box center [1206, 127] width 268 height 33
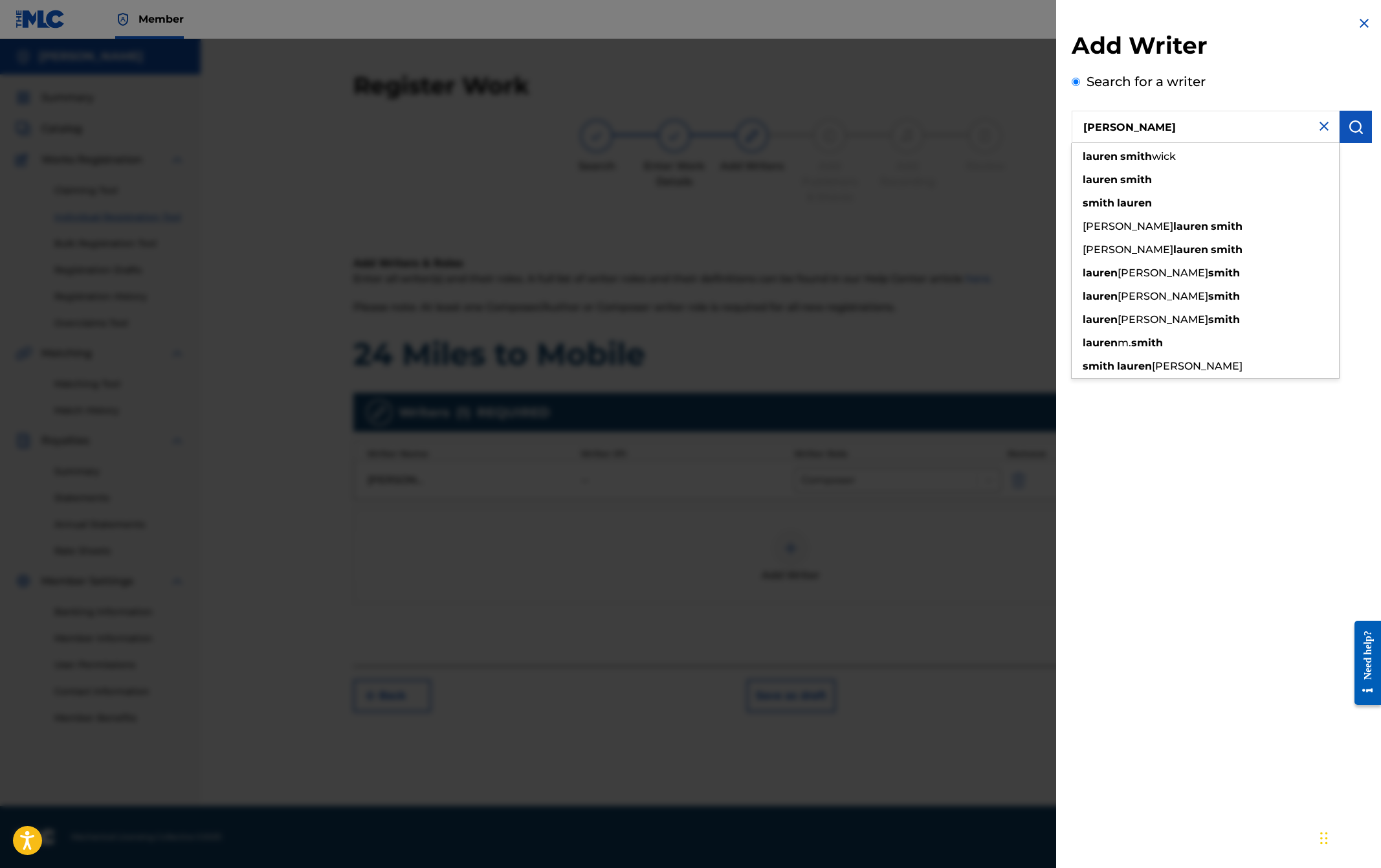
type input "[PERSON_NAME]"
click at [1350, 131] on img "submit" at bounding box center [1356, 127] width 16 height 16
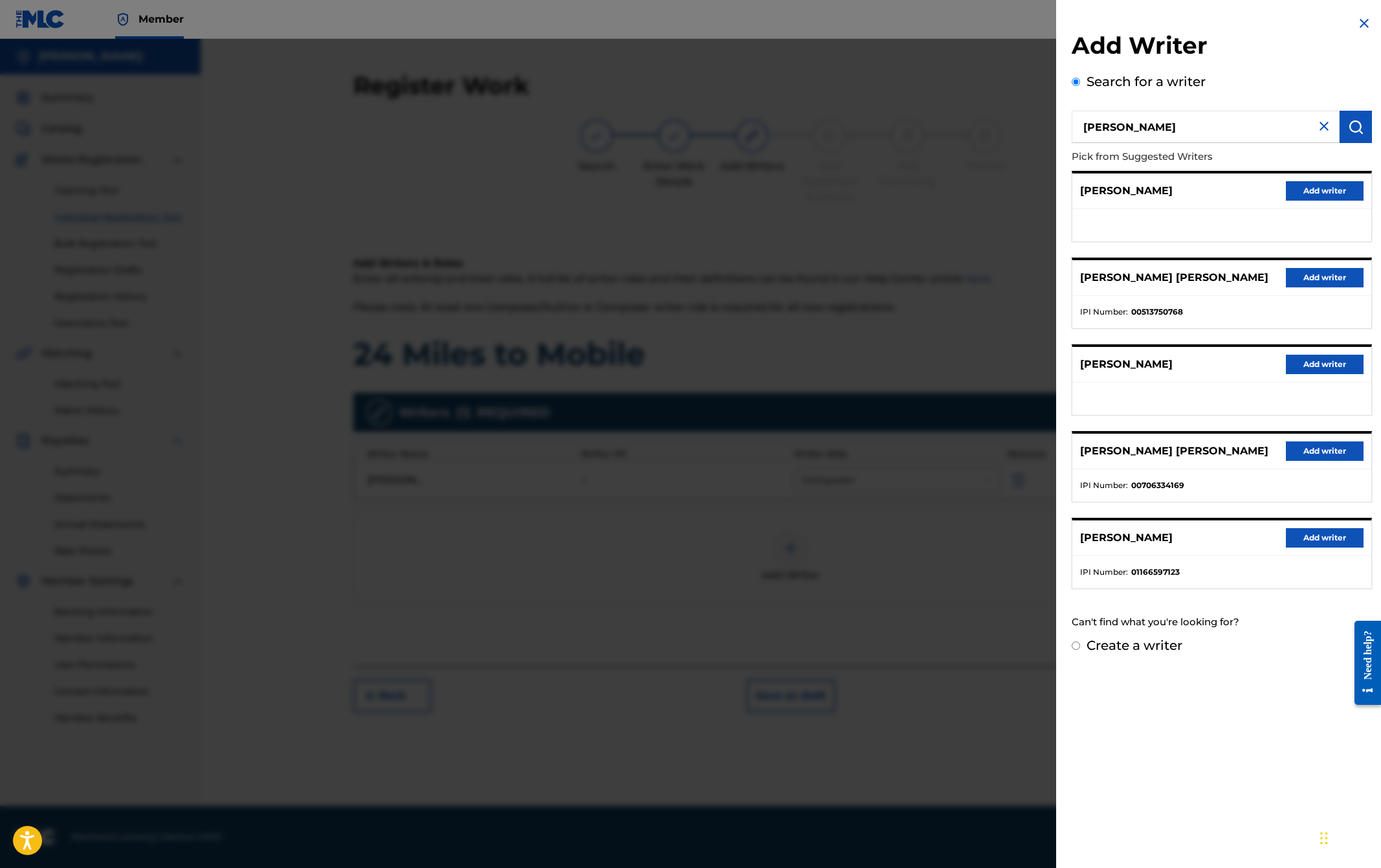
click at [1317, 192] on button "Add writer" at bounding box center [1325, 191] width 78 height 19
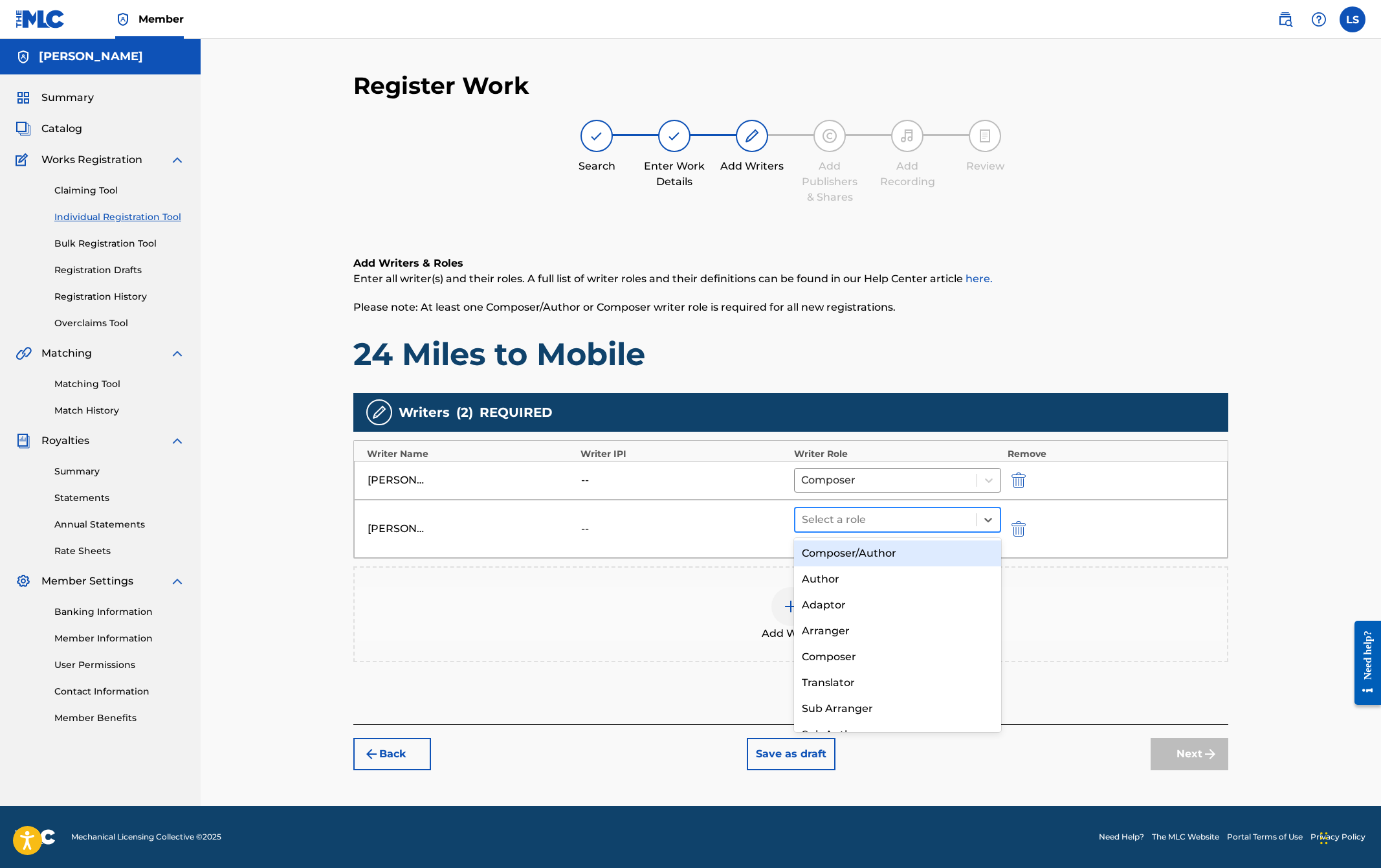
click at [833, 520] on div at bounding box center [886, 519] width 168 height 18
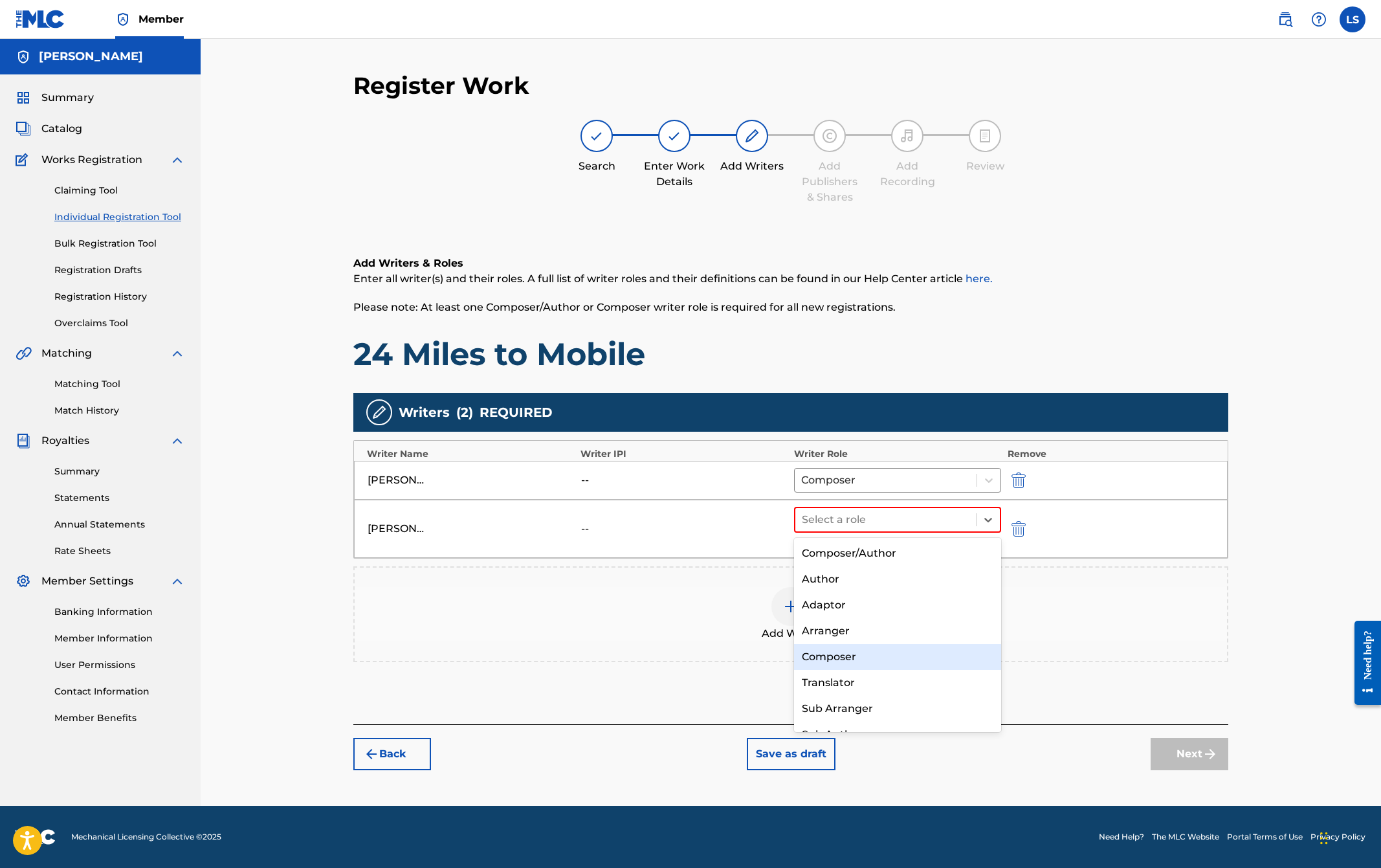
click at [826, 652] on div "Composer" at bounding box center [898, 656] width 207 height 26
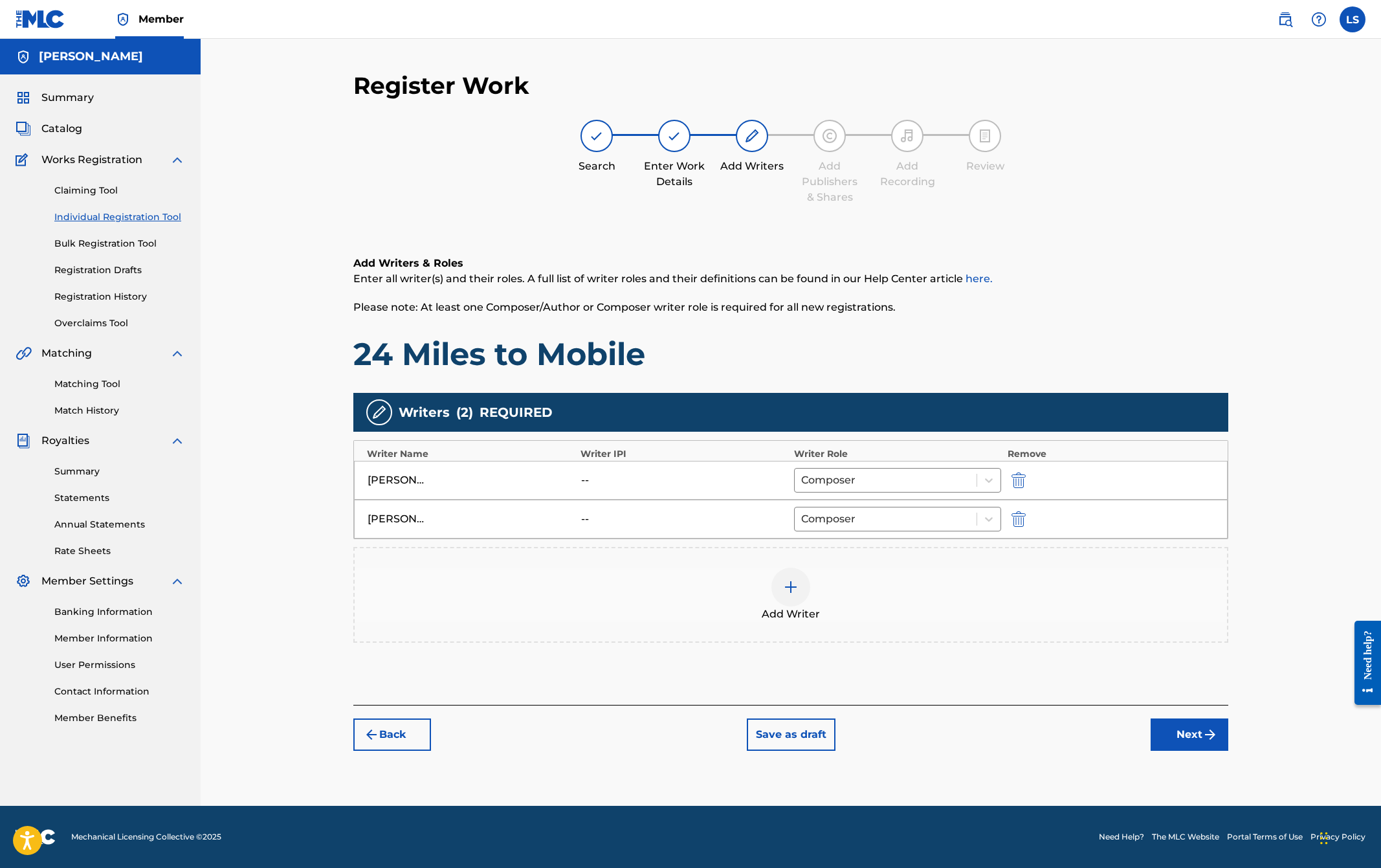
click at [1184, 736] on button "Next" at bounding box center [1189, 735] width 78 height 33
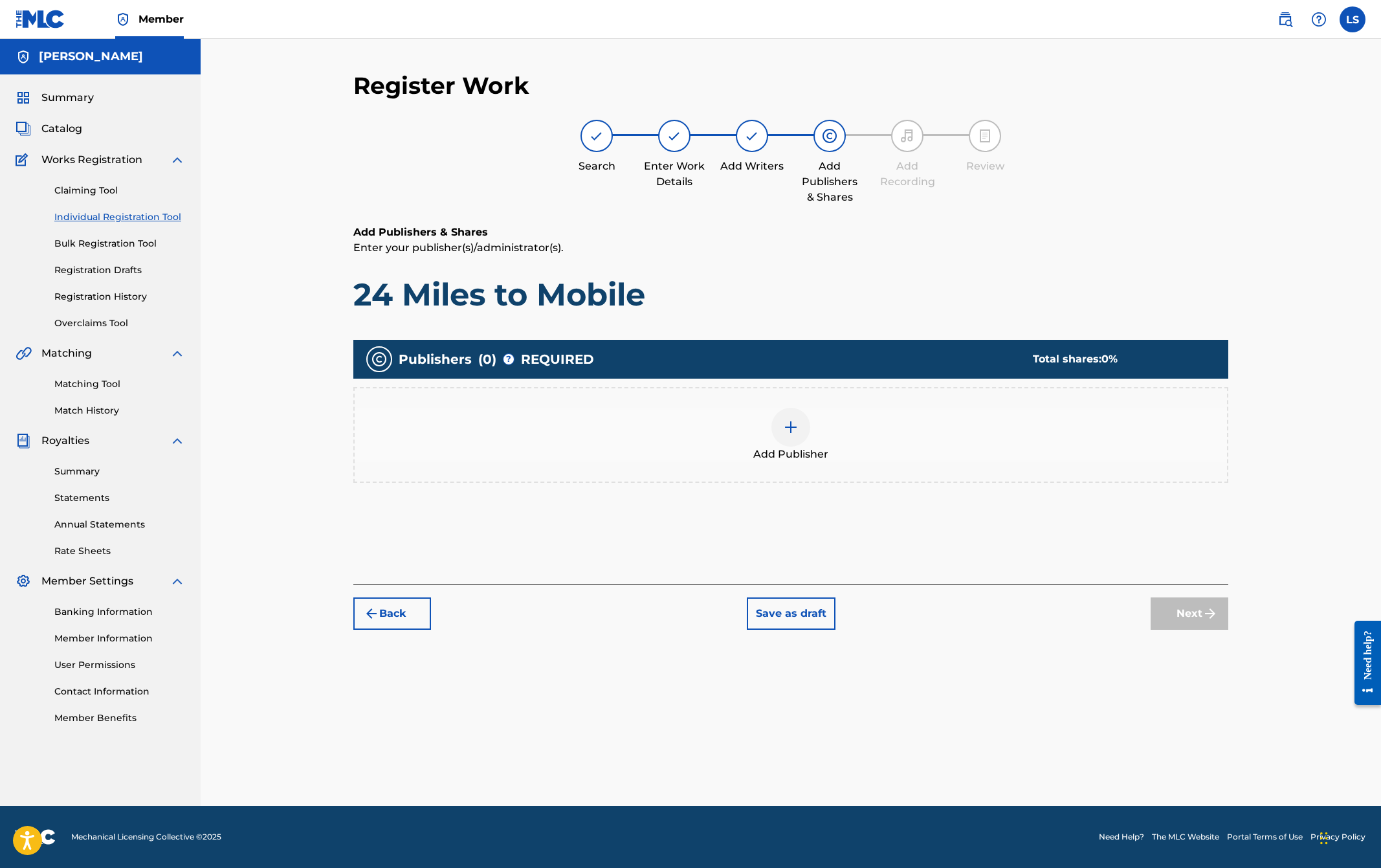
click at [792, 429] on img at bounding box center [791, 427] width 16 height 16
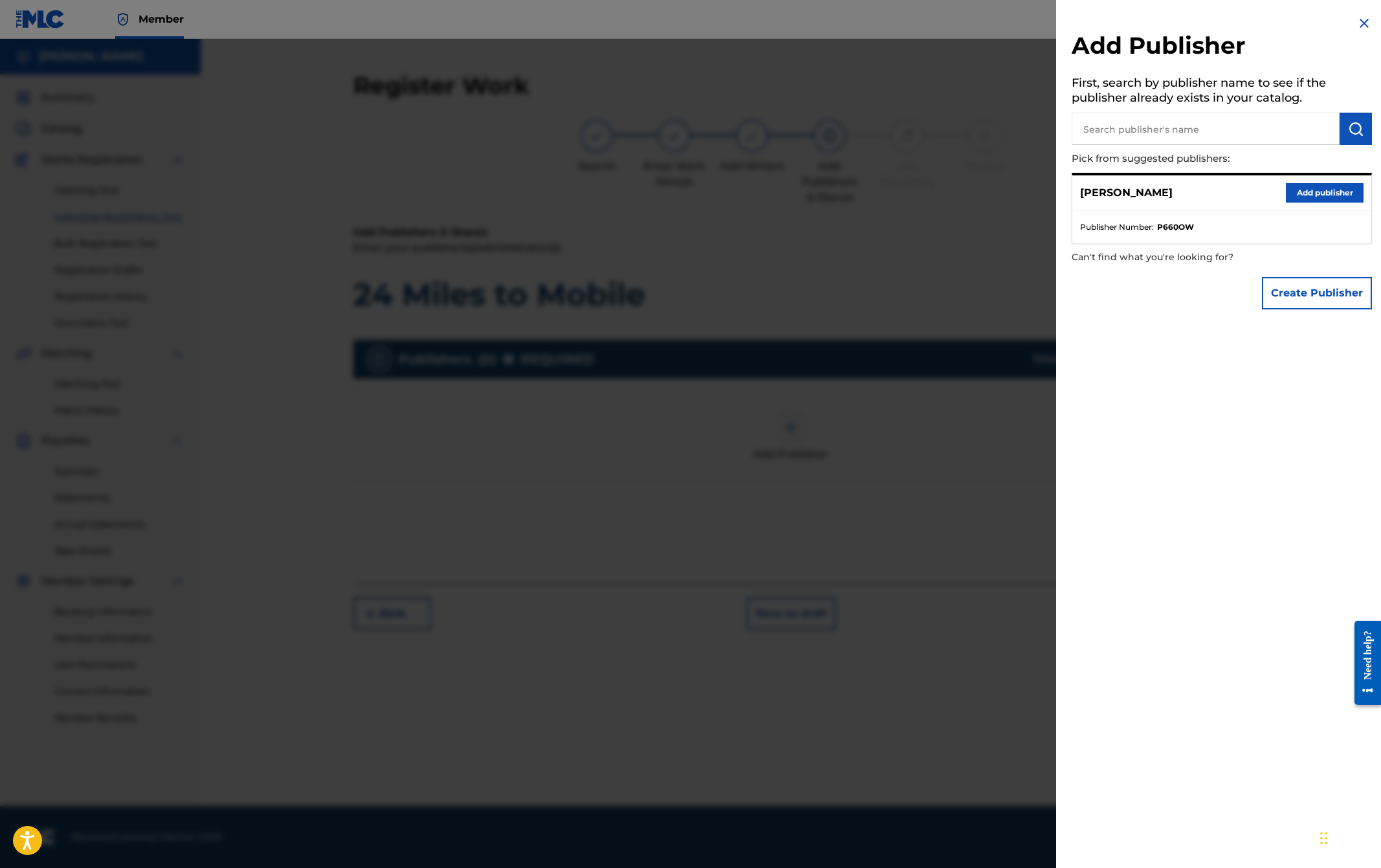
click at [1310, 193] on button "Add publisher" at bounding box center [1325, 192] width 78 height 19
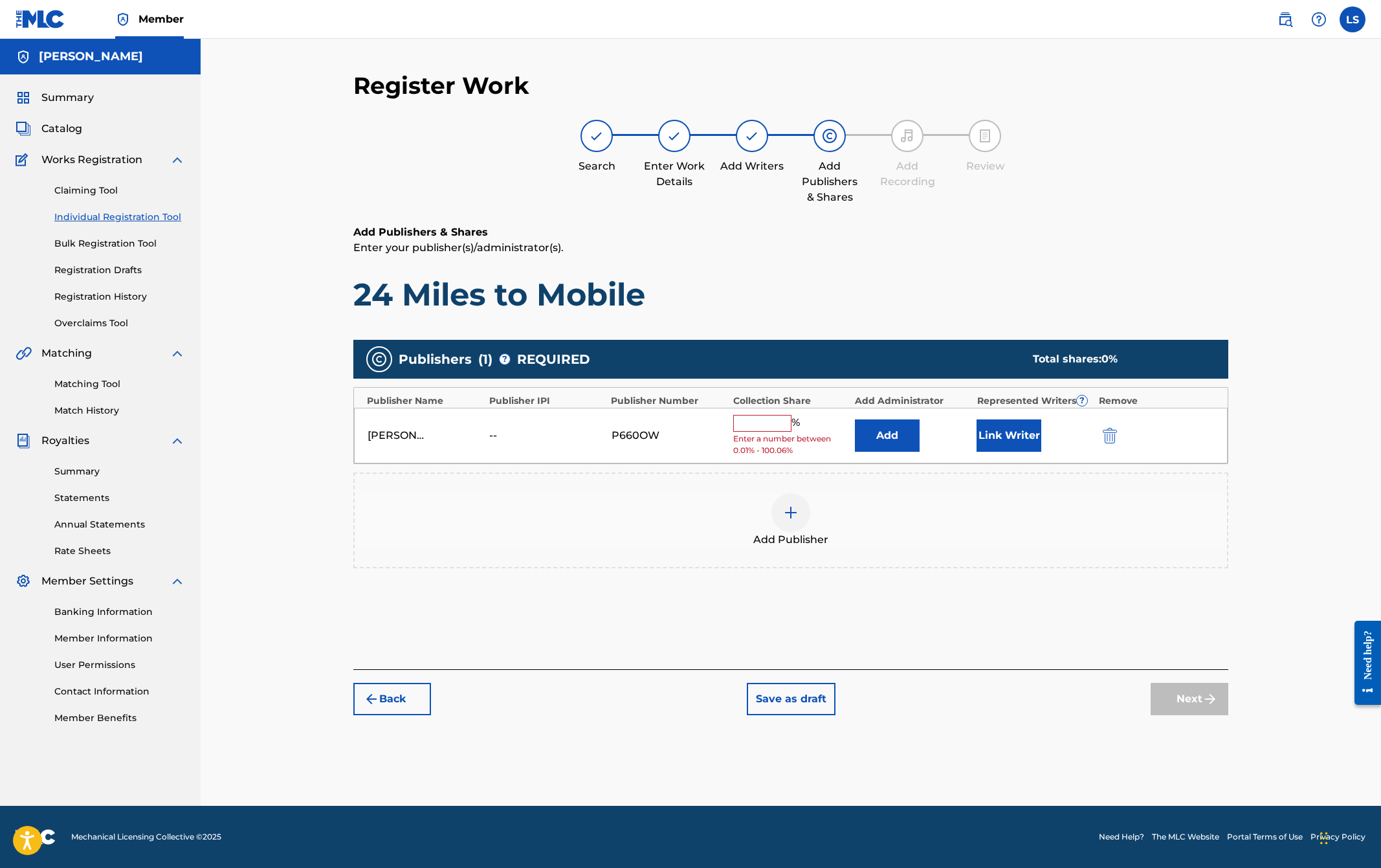
click at [759, 424] on input "text" at bounding box center [762, 424] width 58 height 17
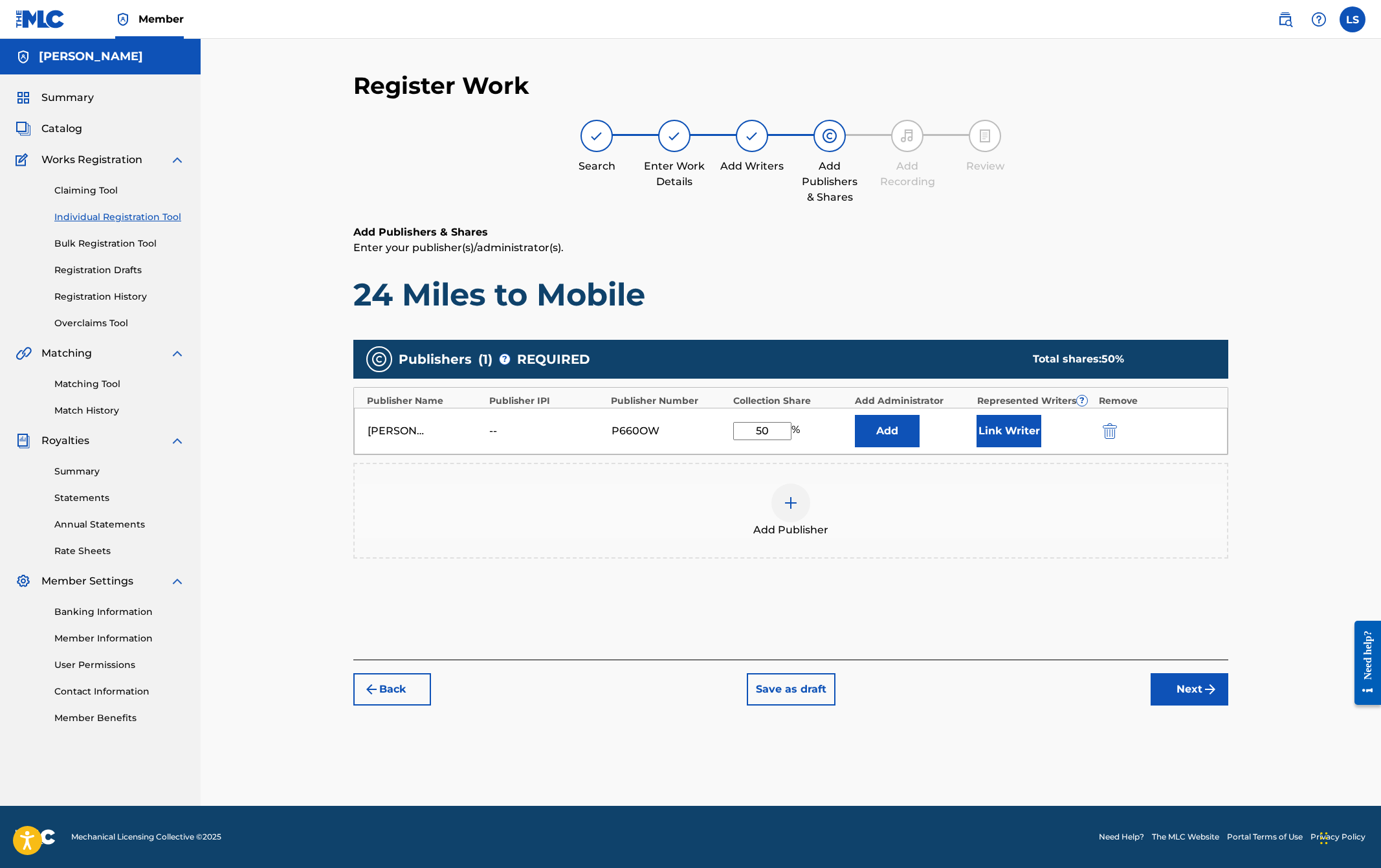
type input "50"
click at [833, 439] on div "50 %" at bounding box center [791, 431] width 116 height 18
click at [1014, 434] on button "Link Writer" at bounding box center [1009, 431] width 64 height 33
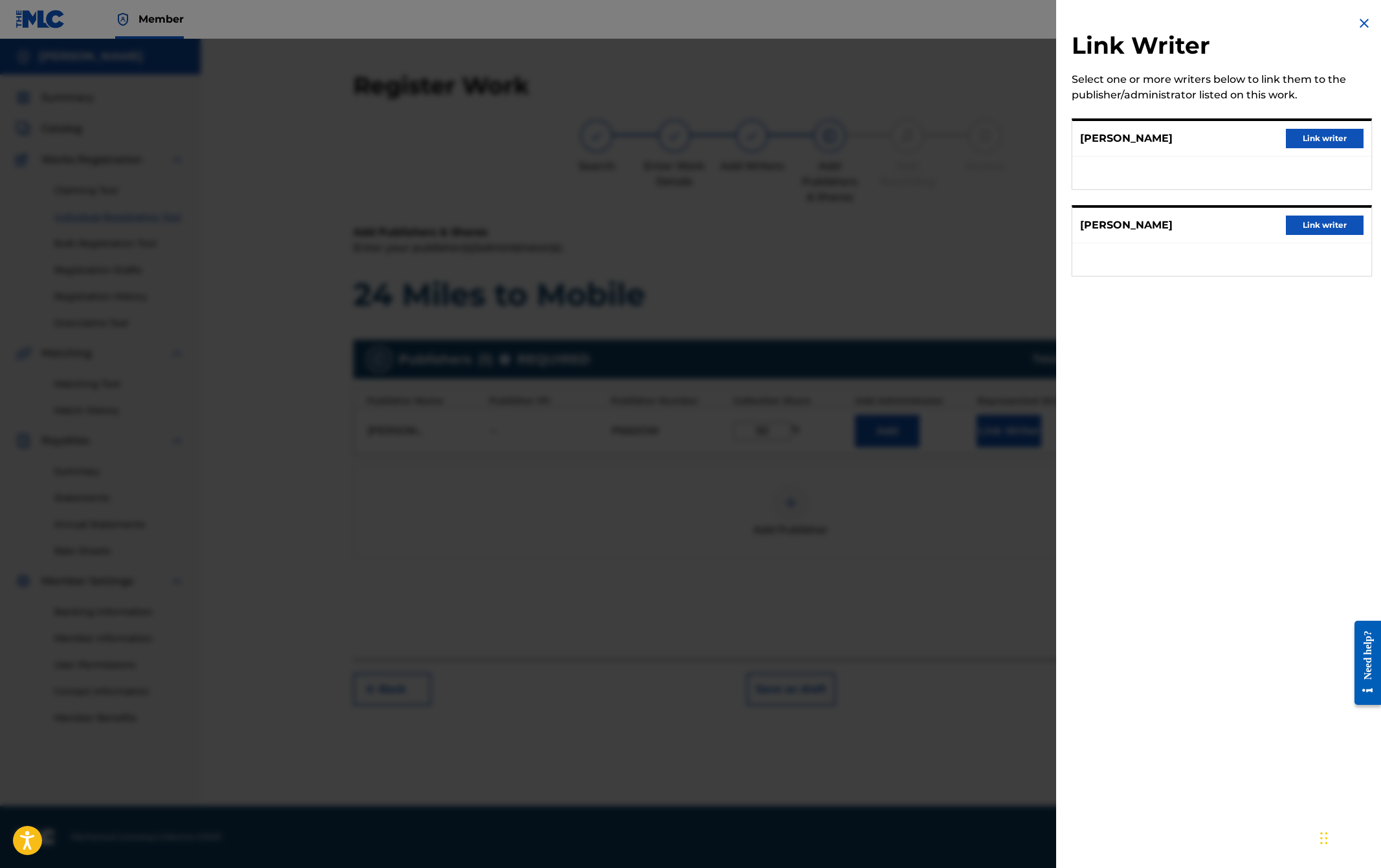
click at [1324, 140] on button "Link writer" at bounding box center [1325, 138] width 78 height 19
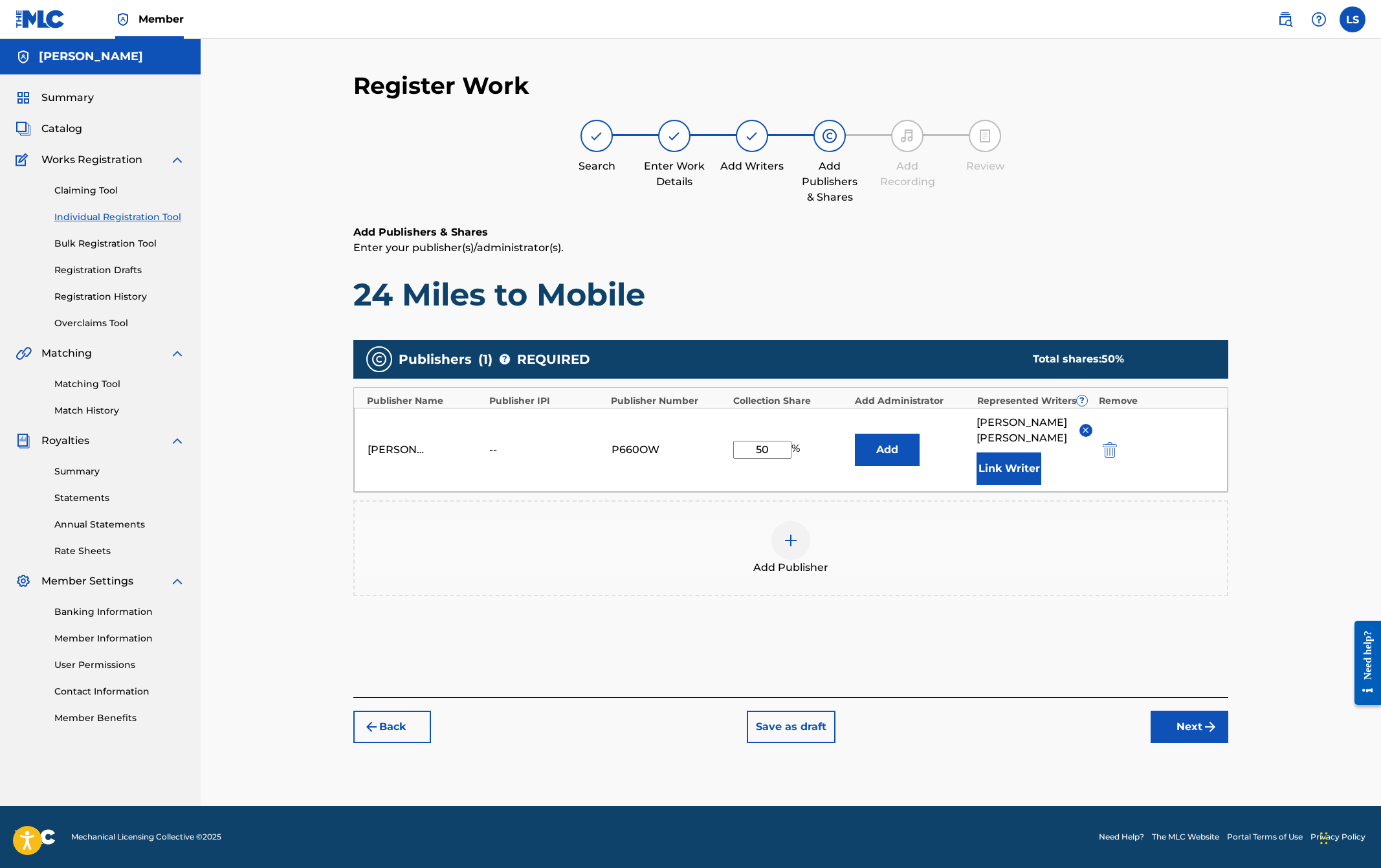
click at [897, 443] on button "Add" at bounding box center [887, 450] width 64 height 33
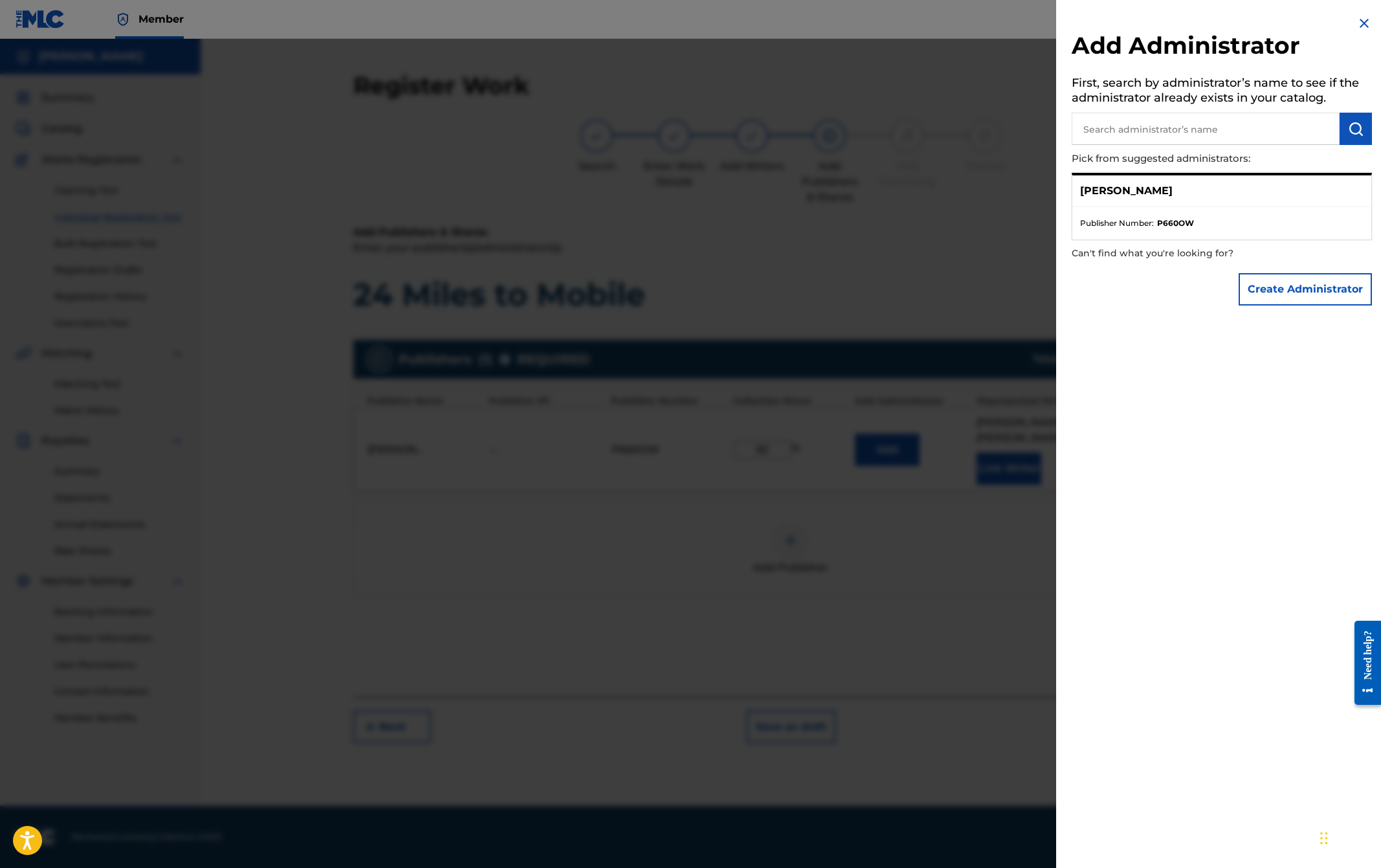
click at [1135, 196] on p "[PERSON_NAME]" at bounding box center [1126, 191] width 92 height 16
click at [1131, 222] on span "Publisher Number :" at bounding box center [1116, 223] width 74 height 12
click at [1117, 189] on p "[PERSON_NAME]" at bounding box center [1126, 191] width 92 height 16
click at [1168, 135] on input "text" at bounding box center [1206, 129] width 268 height 33
type input "[PERSON_NAME]"
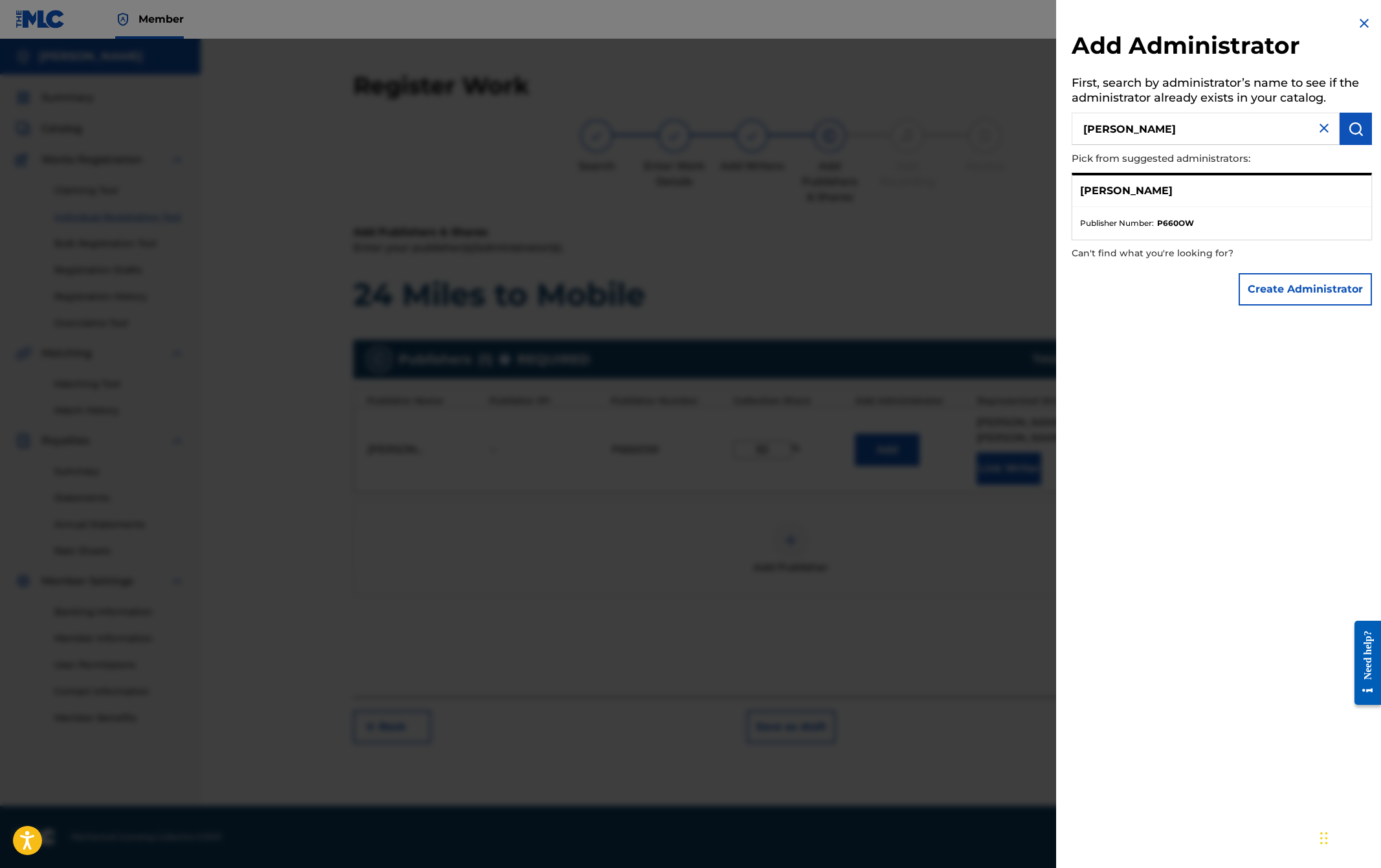
click at [1348, 131] on img "submit" at bounding box center [1356, 129] width 16 height 16
click at [1199, 193] on div "[PERSON_NAME]" at bounding box center [1221, 191] width 299 height 32
click at [1268, 280] on button "Create Administrator" at bounding box center [1306, 289] width 133 height 33
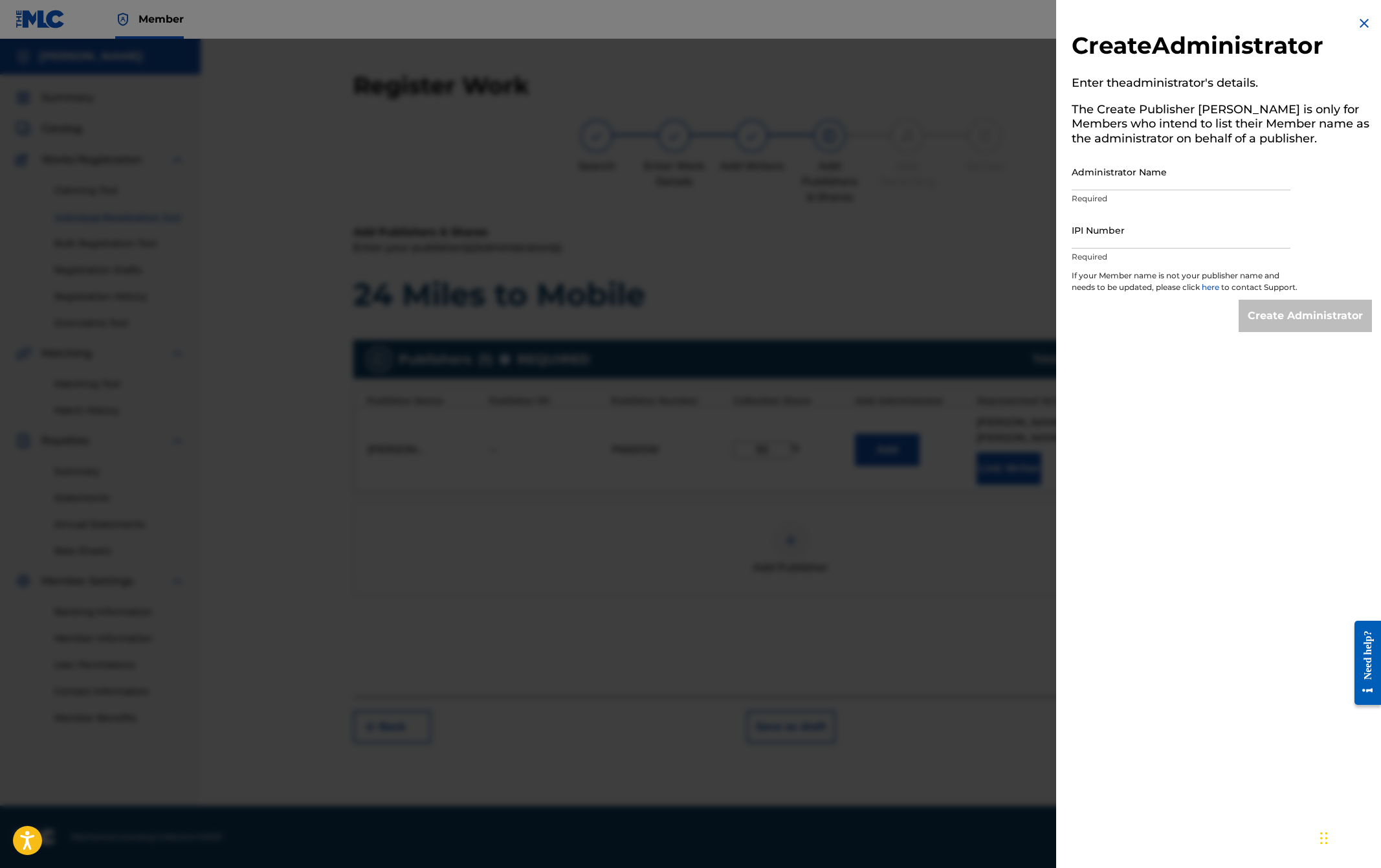
click at [1357, 22] on img at bounding box center [1365, 23] width 16 height 16
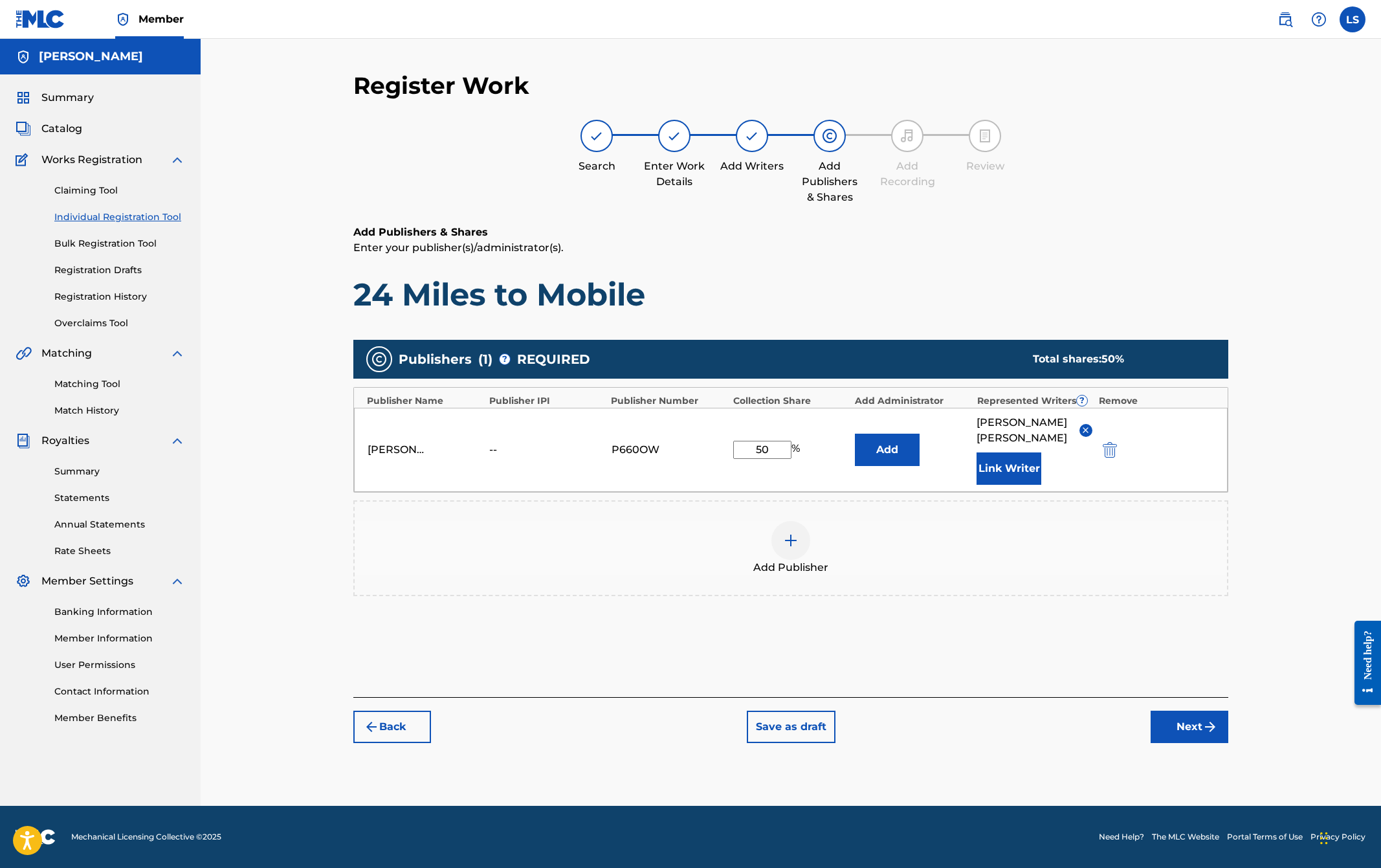
click at [1068, 244] on p "Enter your publisher(s)/administrator(s)." at bounding box center [791, 248] width 875 height 16
click at [857, 291] on h1 "24 Miles to Mobile" at bounding box center [791, 295] width 875 height 39
click at [855, 289] on h1 "24 Miles to Mobile" at bounding box center [791, 295] width 875 height 39
click at [396, 444] on div "[PERSON_NAME]" at bounding box center [396, 450] width 58 height 16
click at [881, 444] on button "Add" at bounding box center [887, 450] width 64 height 33
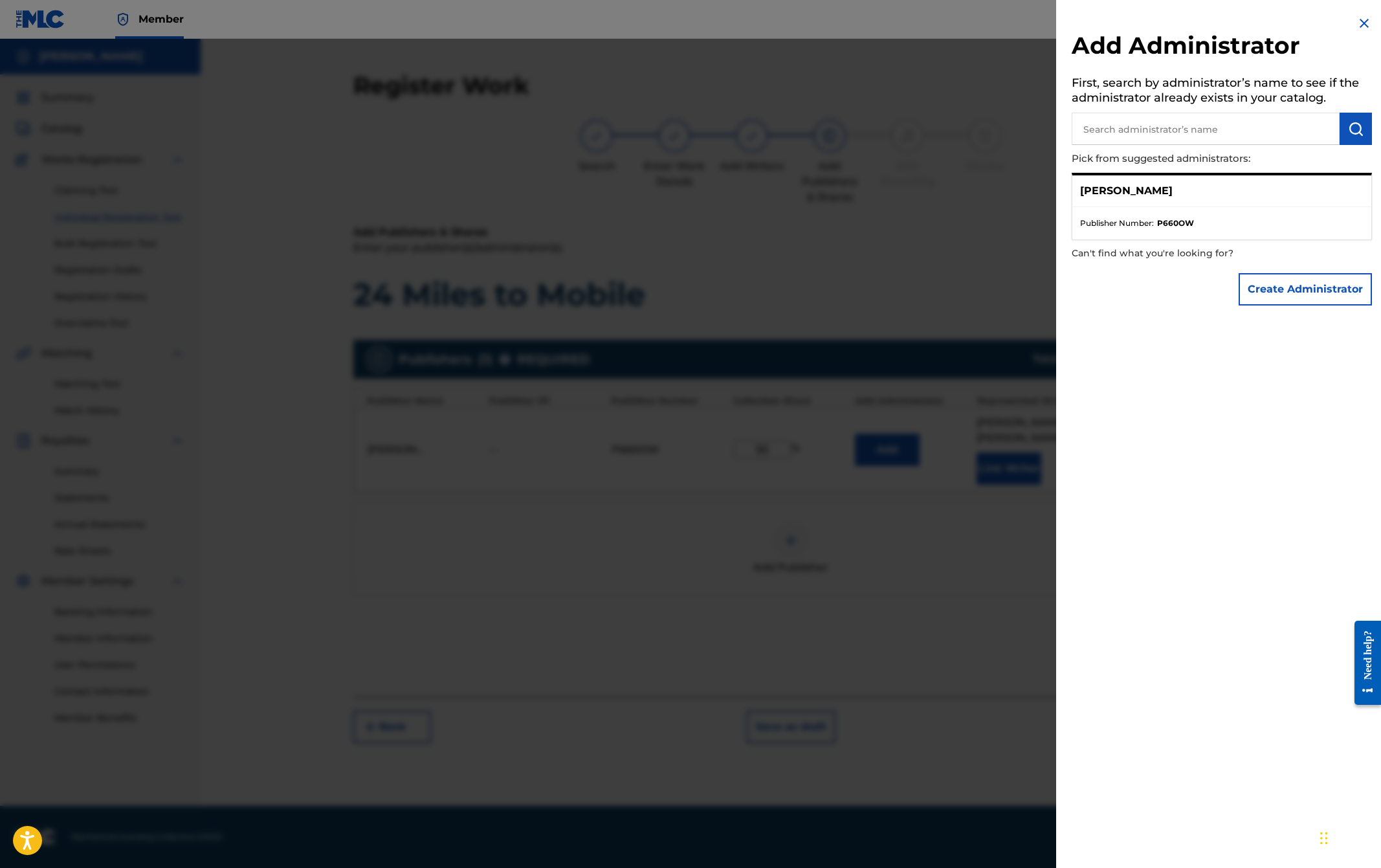
click at [1132, 195] on p "[PERSON_NAME]" at bounding box center [1126, 191] width 92 height 16
click at [1271, 283] on button "Create Administrator" at bounding box center [1306, 289] width 133 height 33
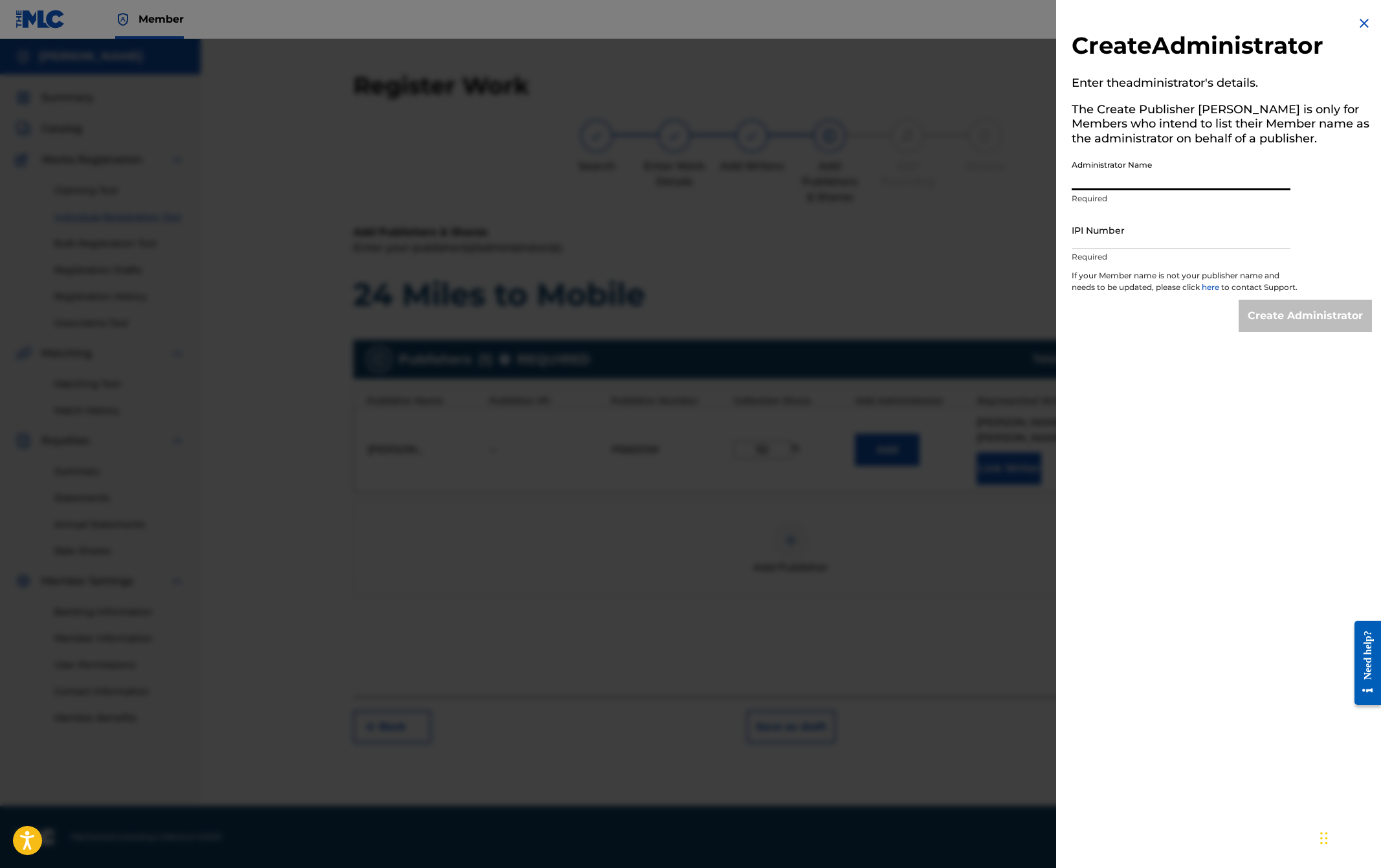
click at [1145, 185] on input "Administrator Name" at bounding box center [1182, 172] width 219 height 37
click at [1362, 19] on img at bounding box center [1365, 23] width 16 height 16
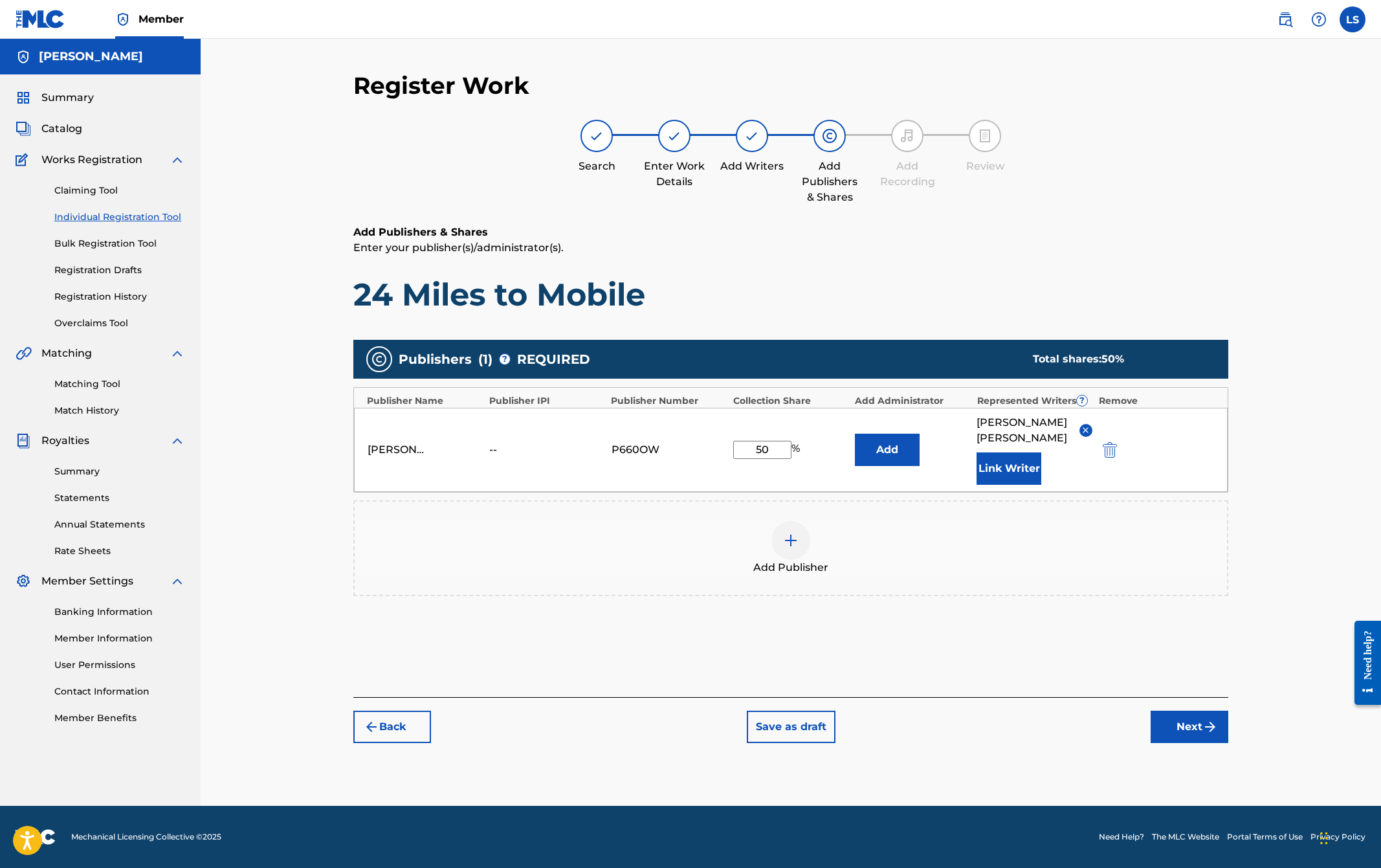
click at [1009, 295] on h1 "24 Miles to Mobile" at bounding box center [791, 295] width 875 height 39
click at [795, 533] on img at bounding box center [791, 541] width 16 height 16
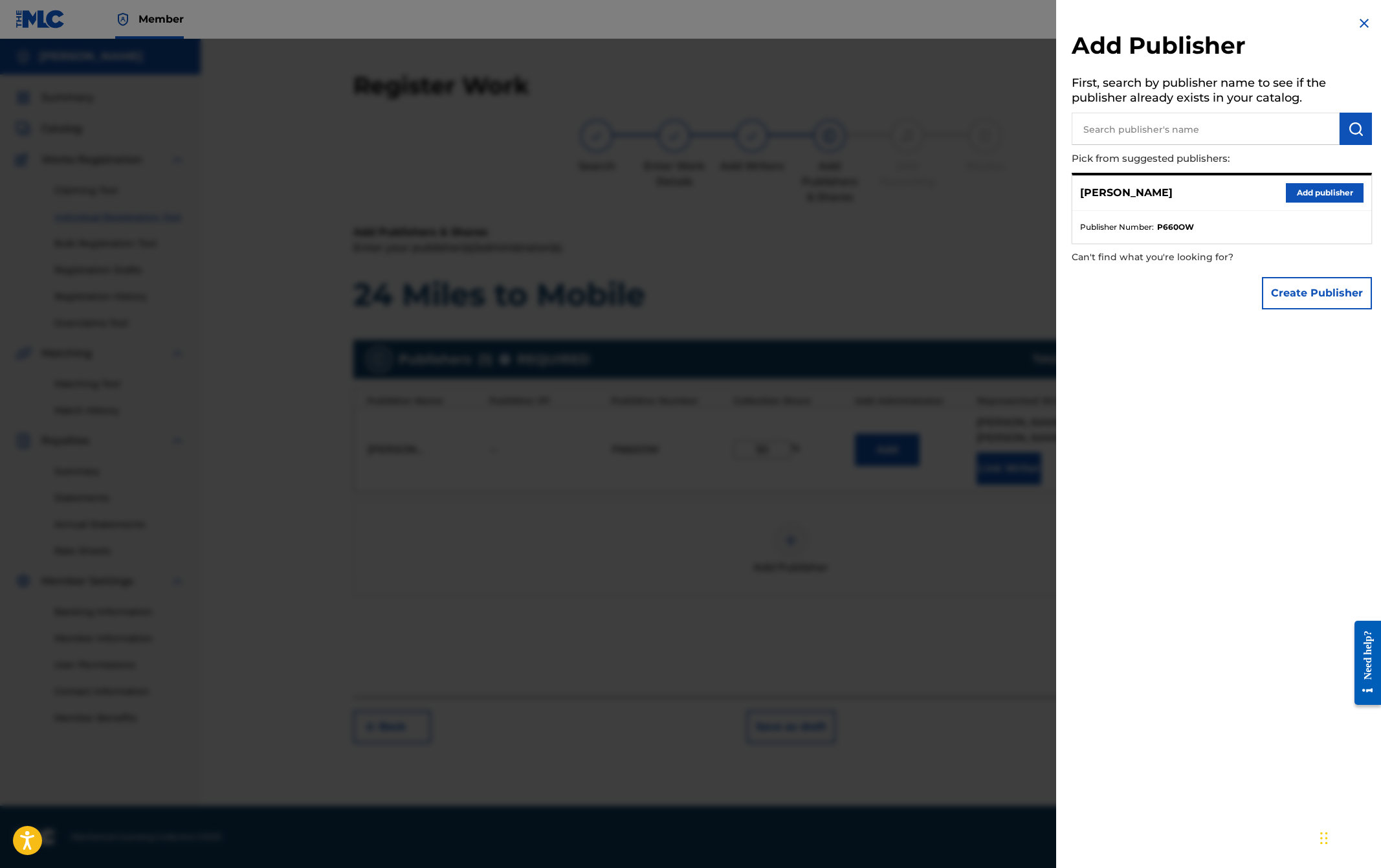
click at [1303, 191] on button "Add publisher" at bounding box center [1325, 192] width 78 height 19
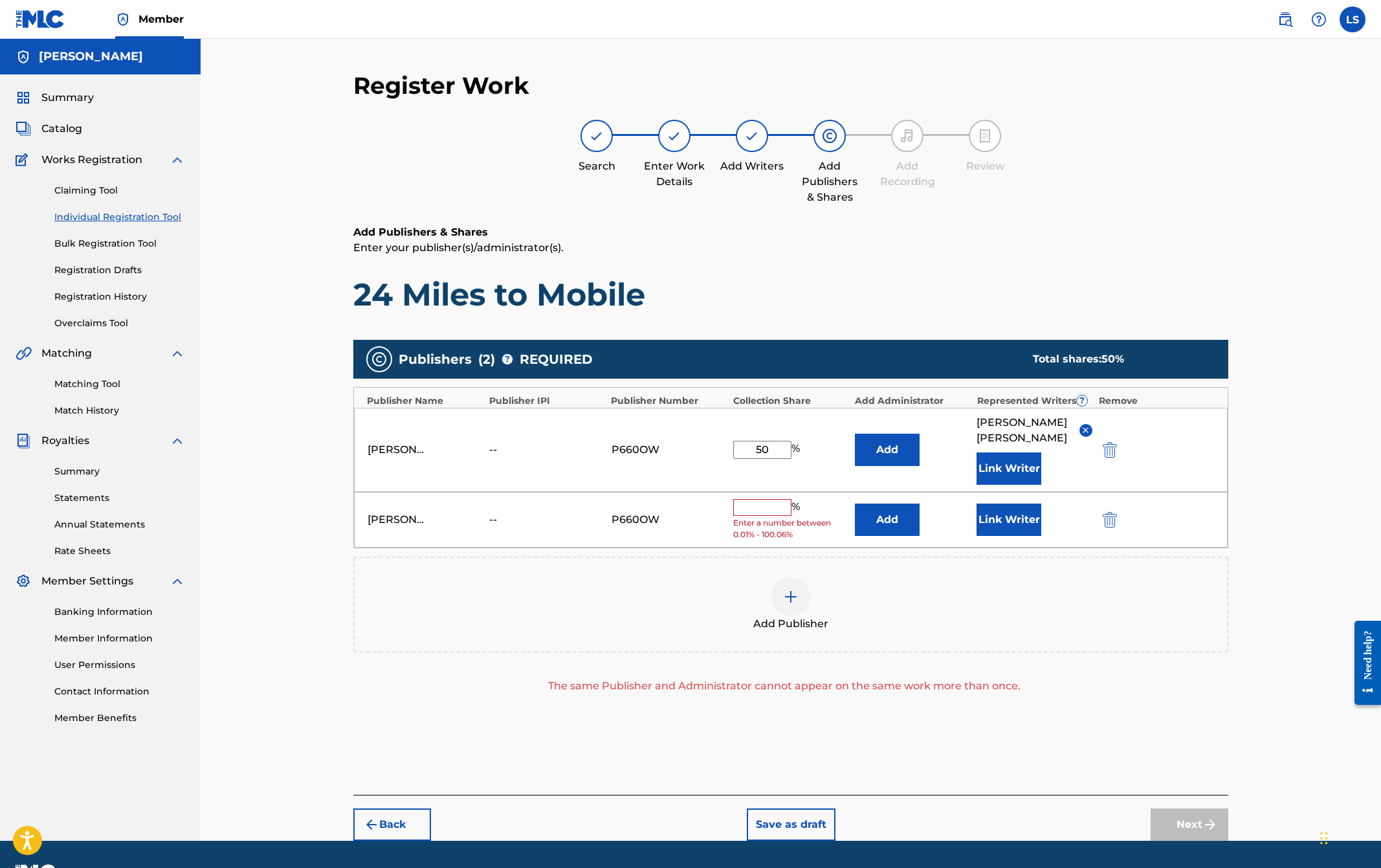
click at [1105, 512] on img "submit" at bounding box center [1110, 520] width 14 height 16
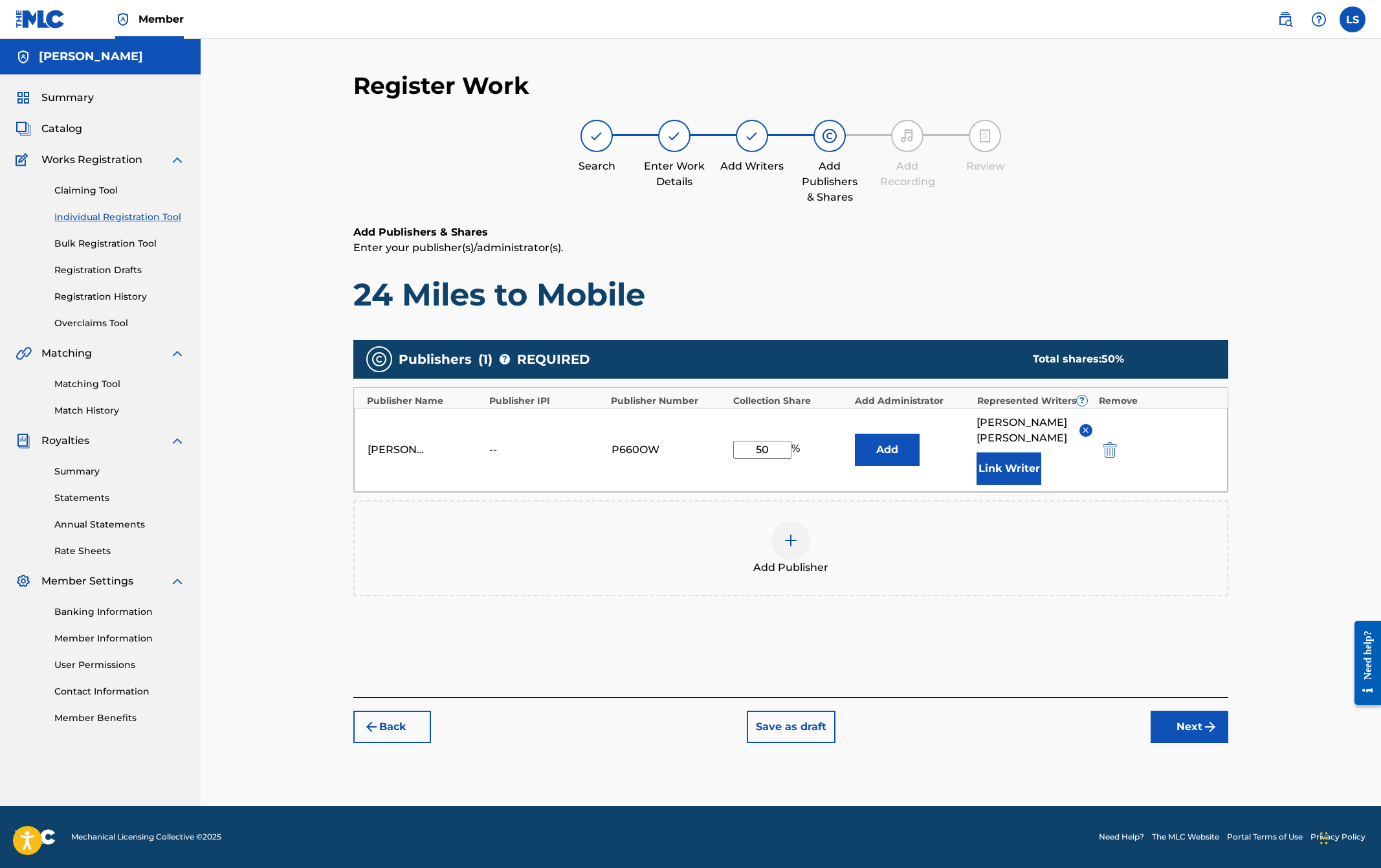
click at [1221, 65] on div "Register Work Search Enter Work Details Add Writers Add Publishers & Shares Add…" at bounding box center [791, 422] width 1181 height 767
click at [1353, 22] on label at bounding box center [1352, 19] width 26 height 26
click at [1353, 19] on input "LS [PERSON_NAME] [PERSON_NAME][EMAIL_ADDRESS][DOMAIN_NAME] Notification Prefere…" at bounding box center [1353, 19] width 0 height 0
click at [1221, 160] on link "Profile" at bounding box center [1225, 161] width 26 height 12
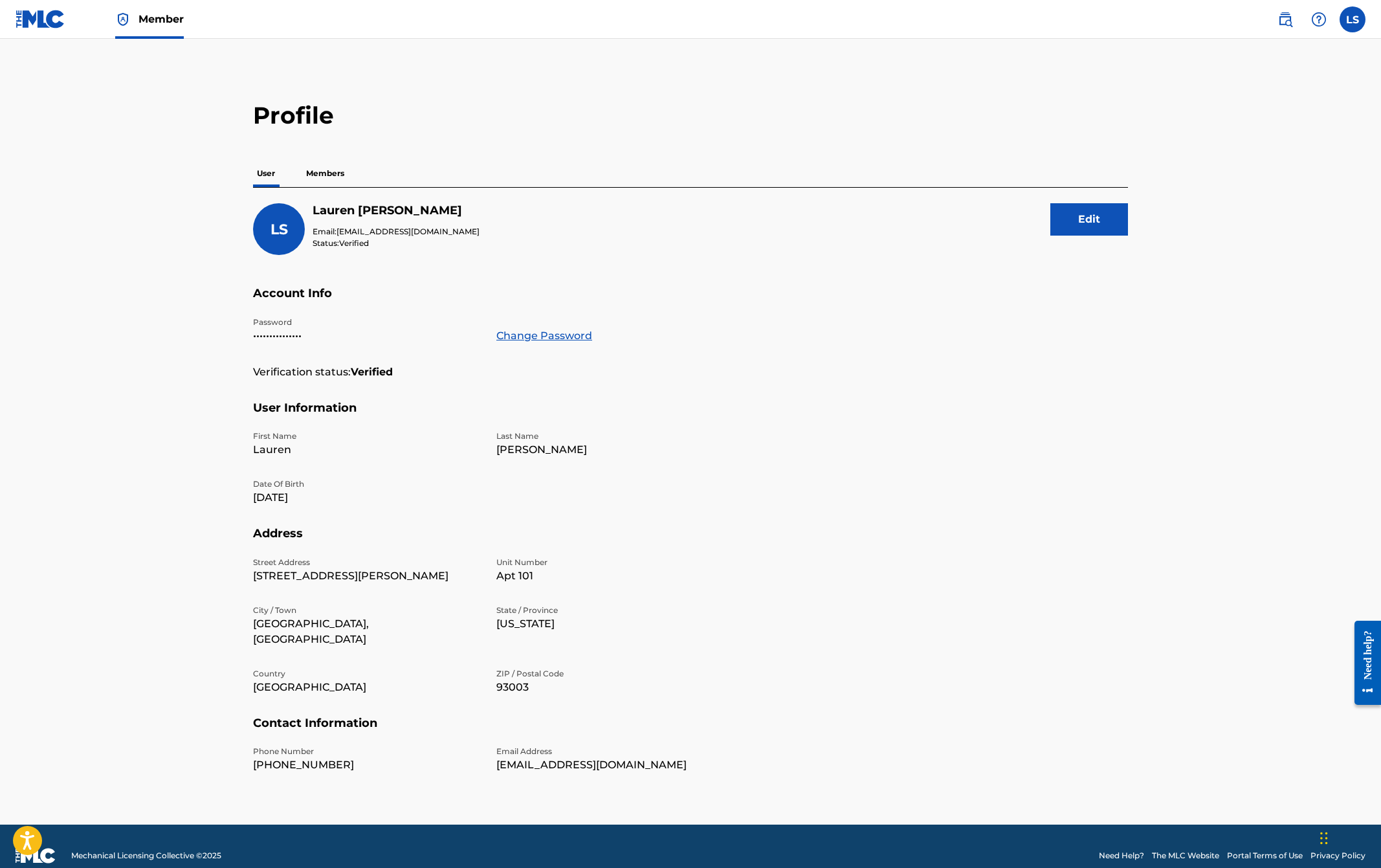
scroll to position [3, 0]
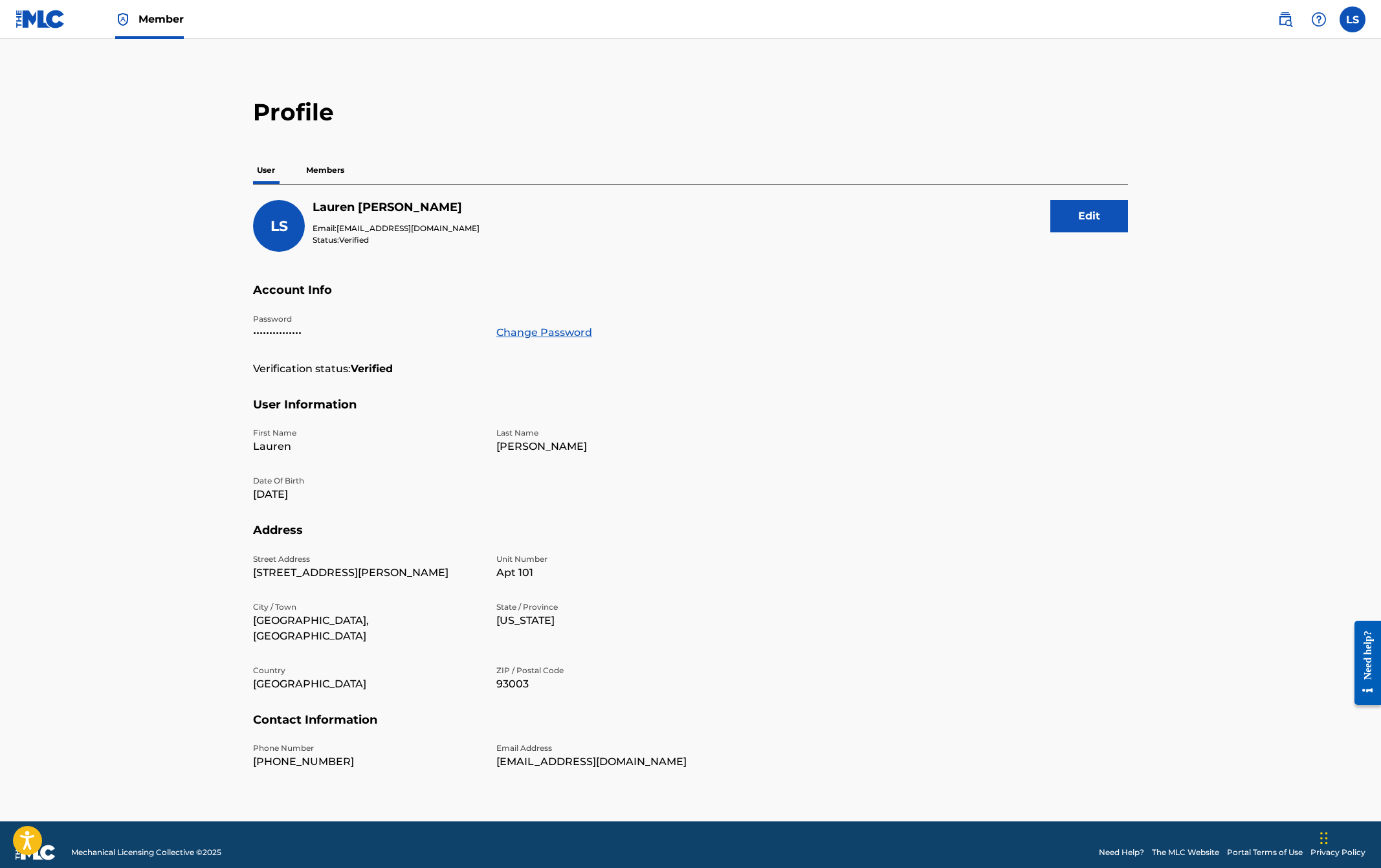
click at [334, 171] on p "Members" at bounding box center [325, 170] width 46 height 27
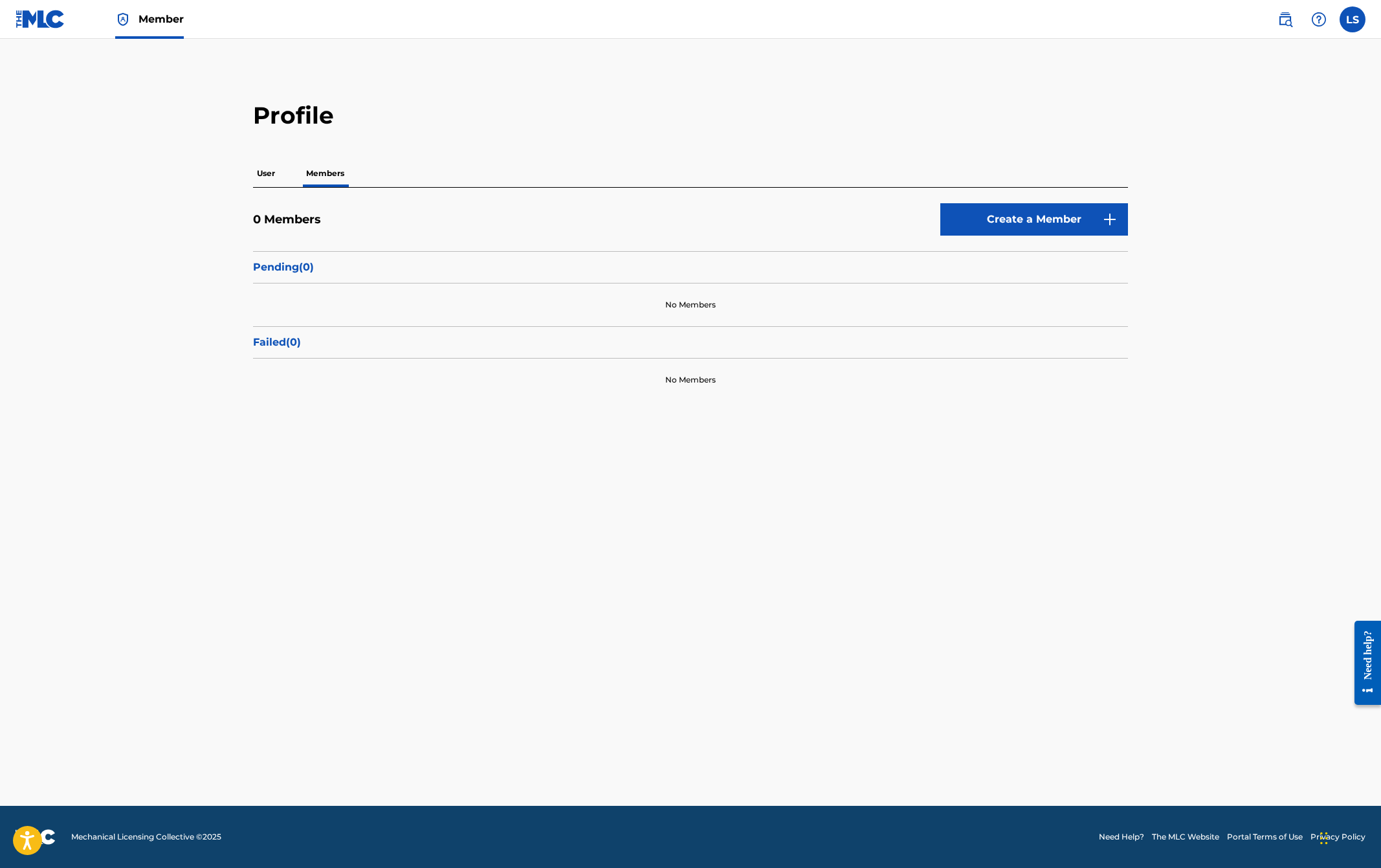
click at [266, 170] on p "User" at bounding box center [265, 173] width 26 height 27
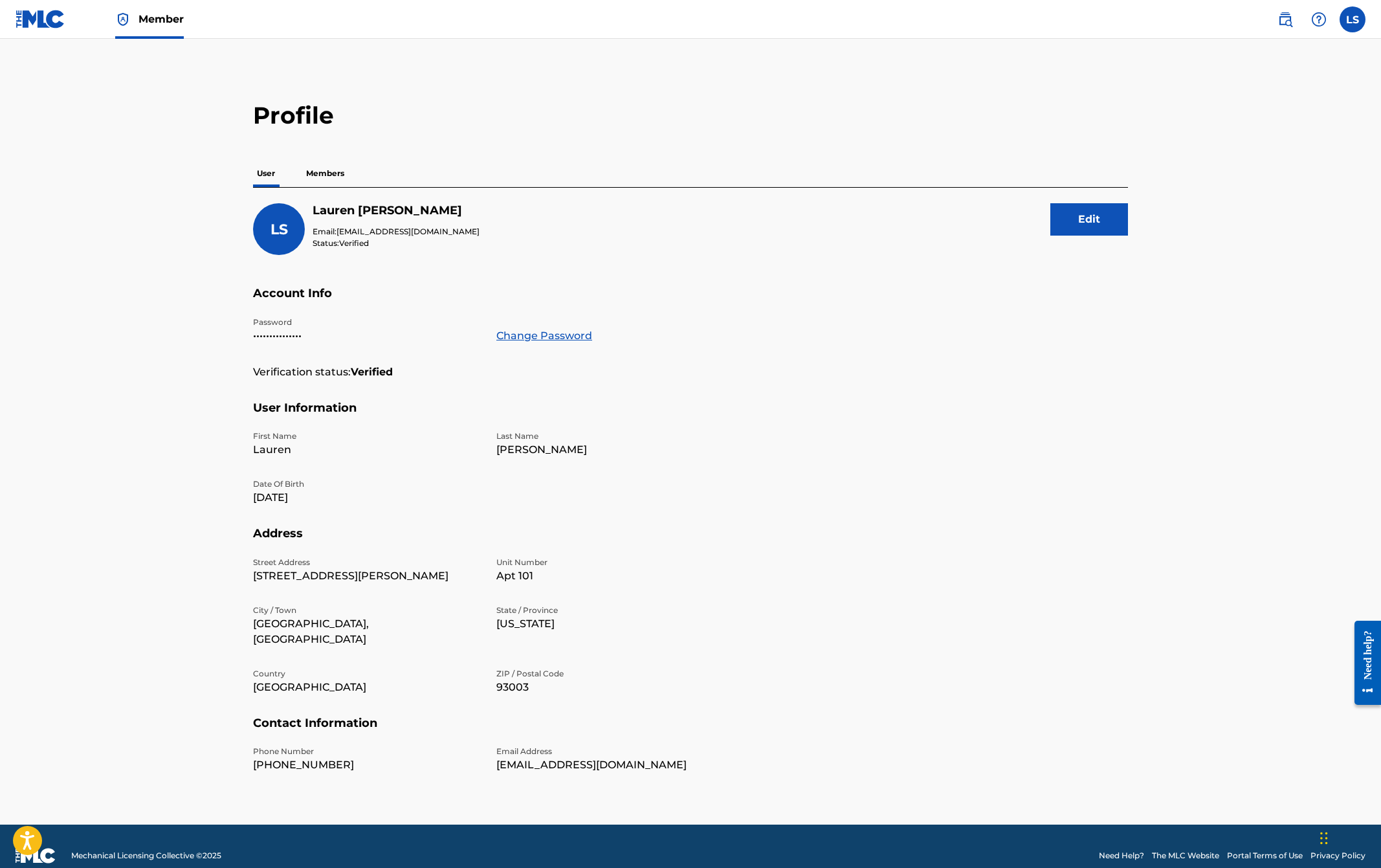
click at [336, 174] on p "Members" at bounding box center [325, 173] width 46 height 27
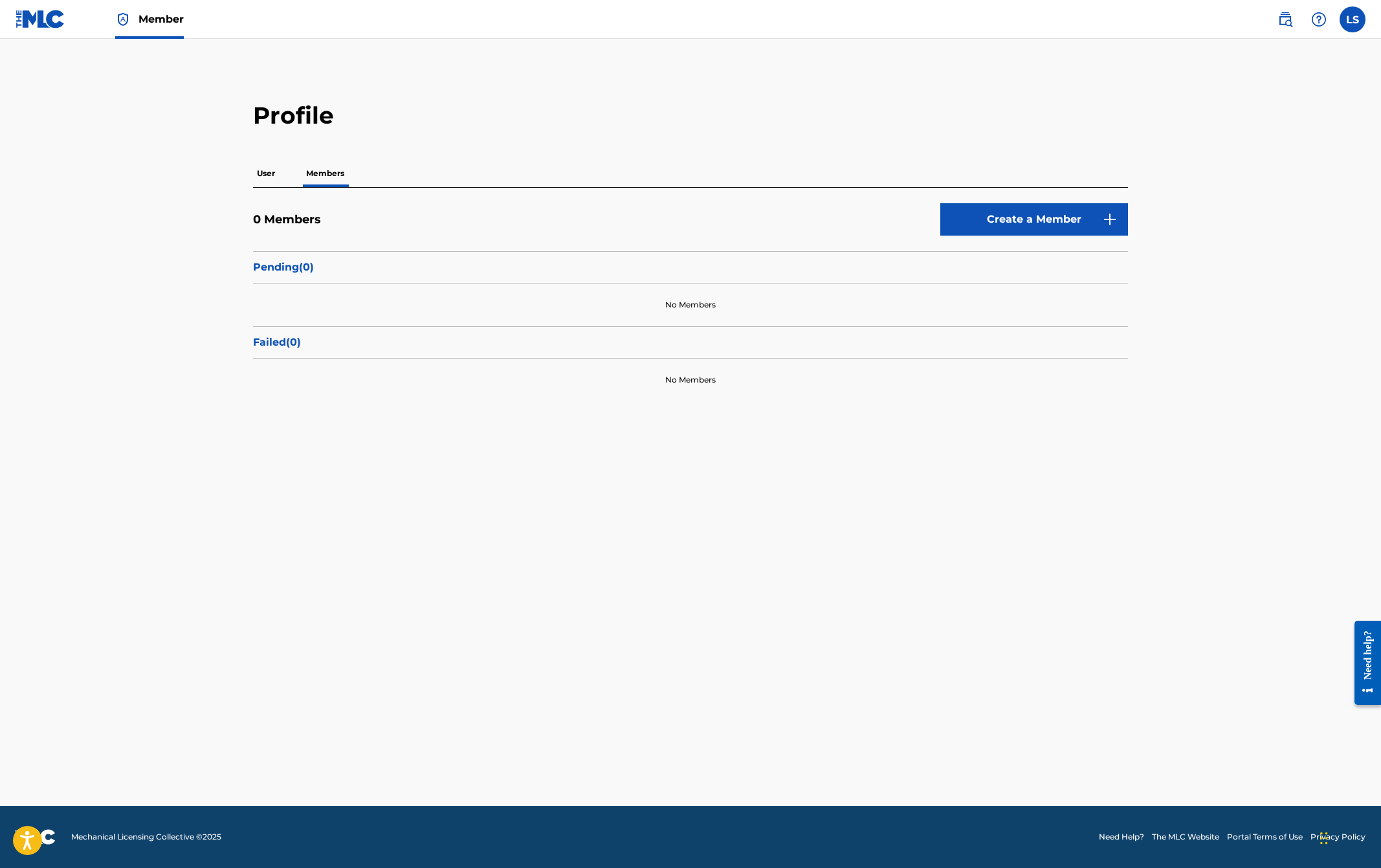
click at [1034, 227] on link "Create a Member" at bounding box center [1034, 220] width 188 height 33
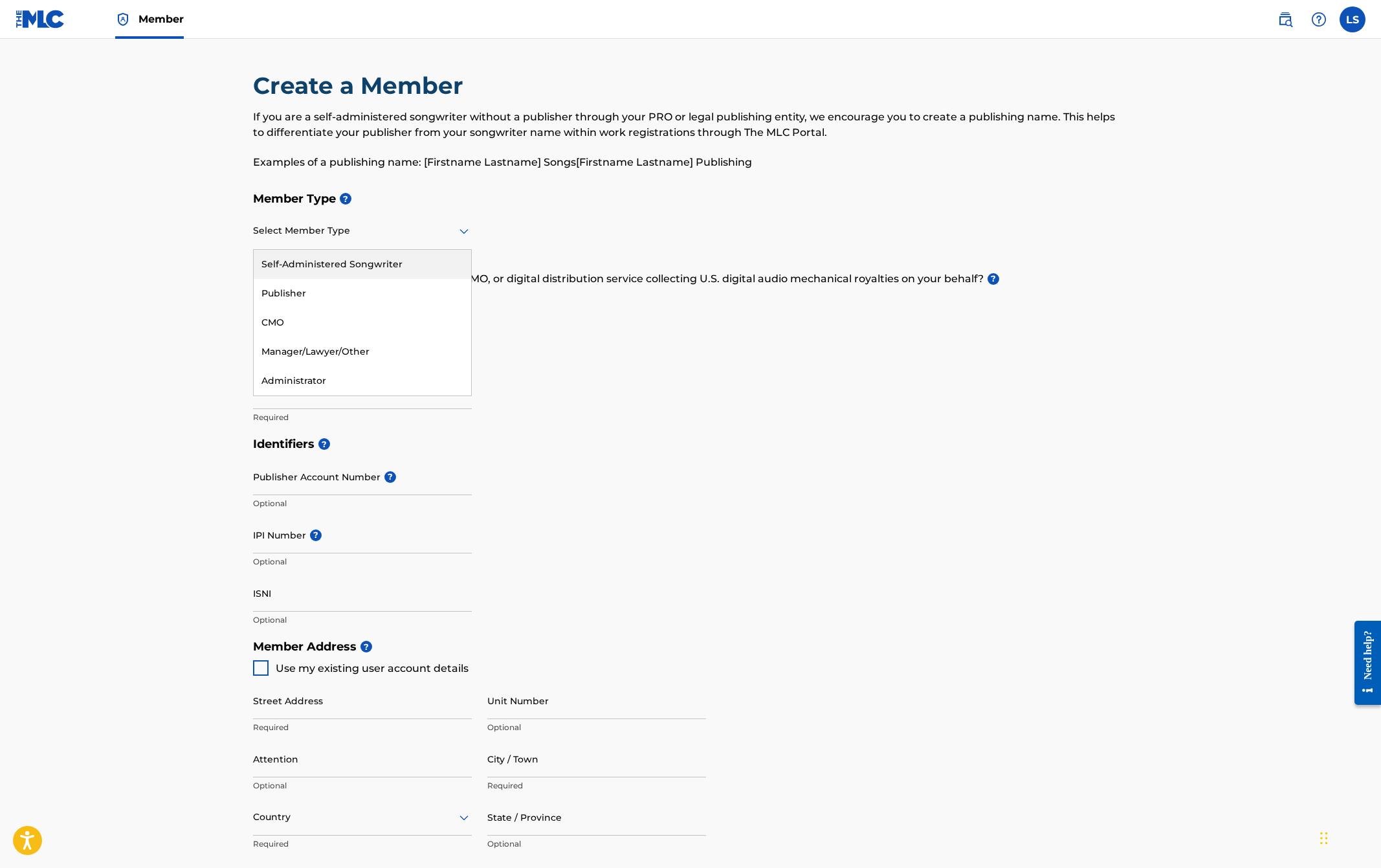
click at [371, 241] on div "Select Member Type" at bounding box center [362, 231] width 219 height 37
click at [371, 266] on div "Self-Administered Songwriter" at bounding box center [362, 265] width 217 height 29
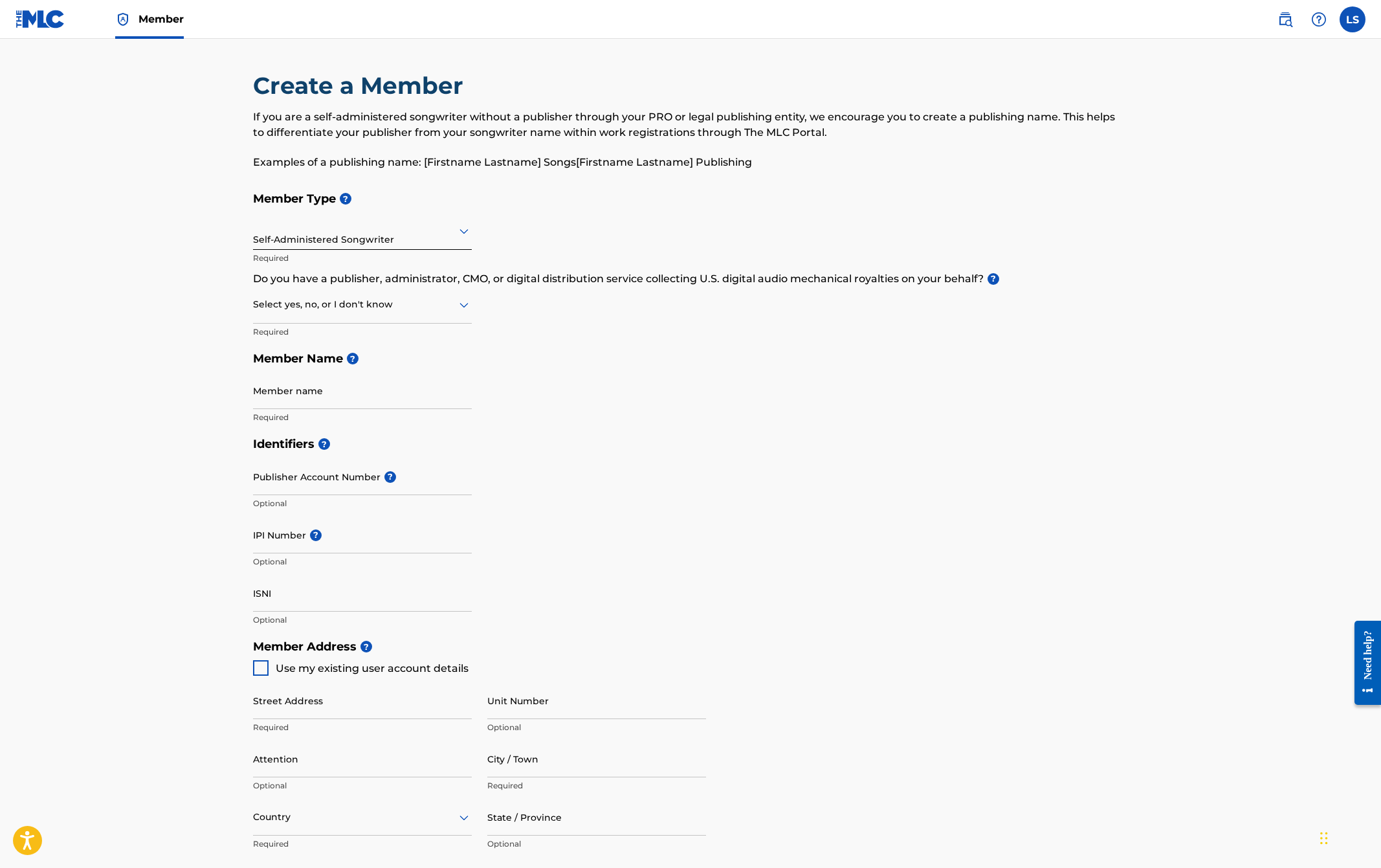
click at [168, 306] on main "Create a Member If you are a self-administered songwriter without a publisher t…" at bounding box center [690, 620] width 1381 height 1162
